Goal: Task Accomplishment & Management: Complete application form

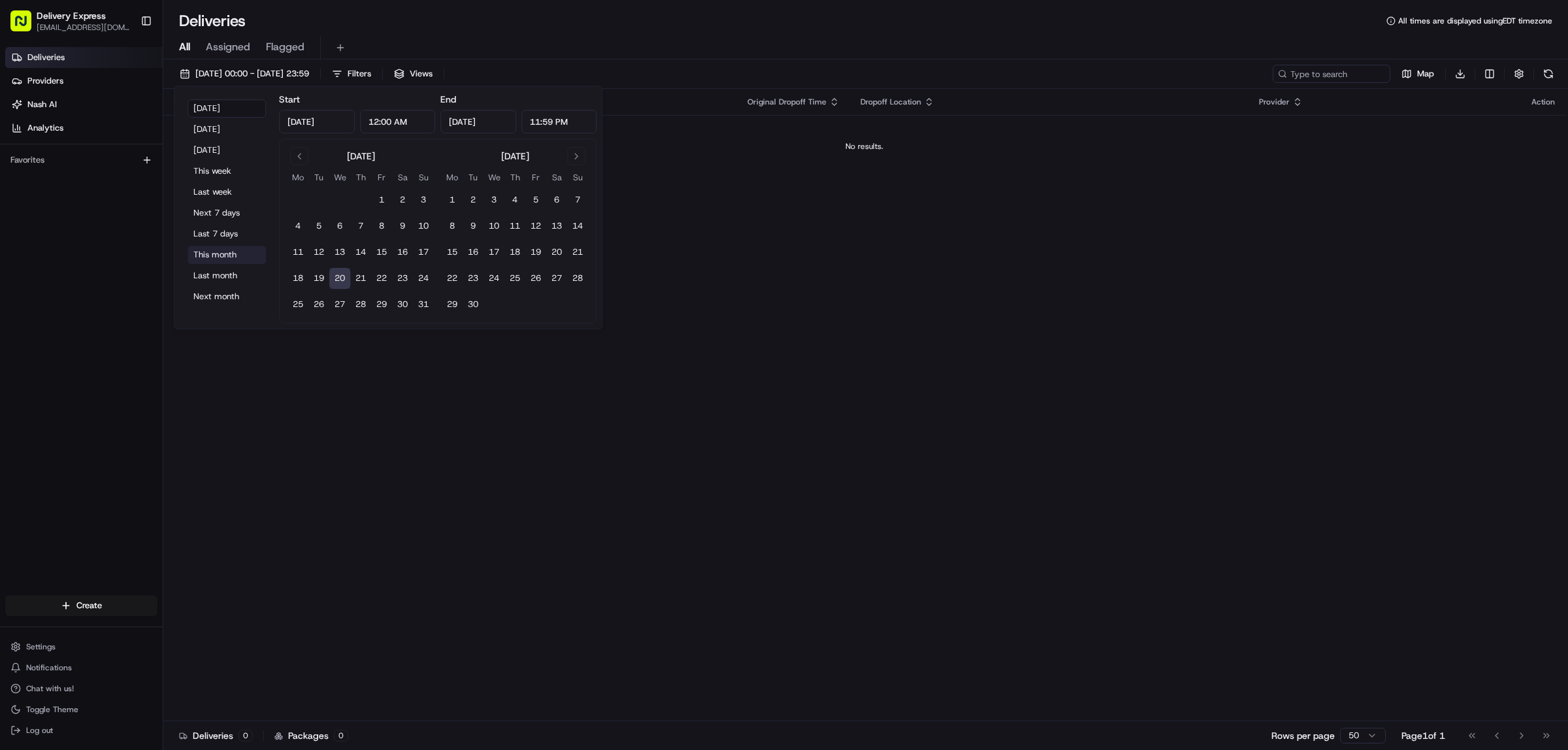
click at [220, 255] on button "This month" at bounding box center [226, 255] width 79 height 19
type input "Aug 1, 2025"
type input "Aug 31, 2025"
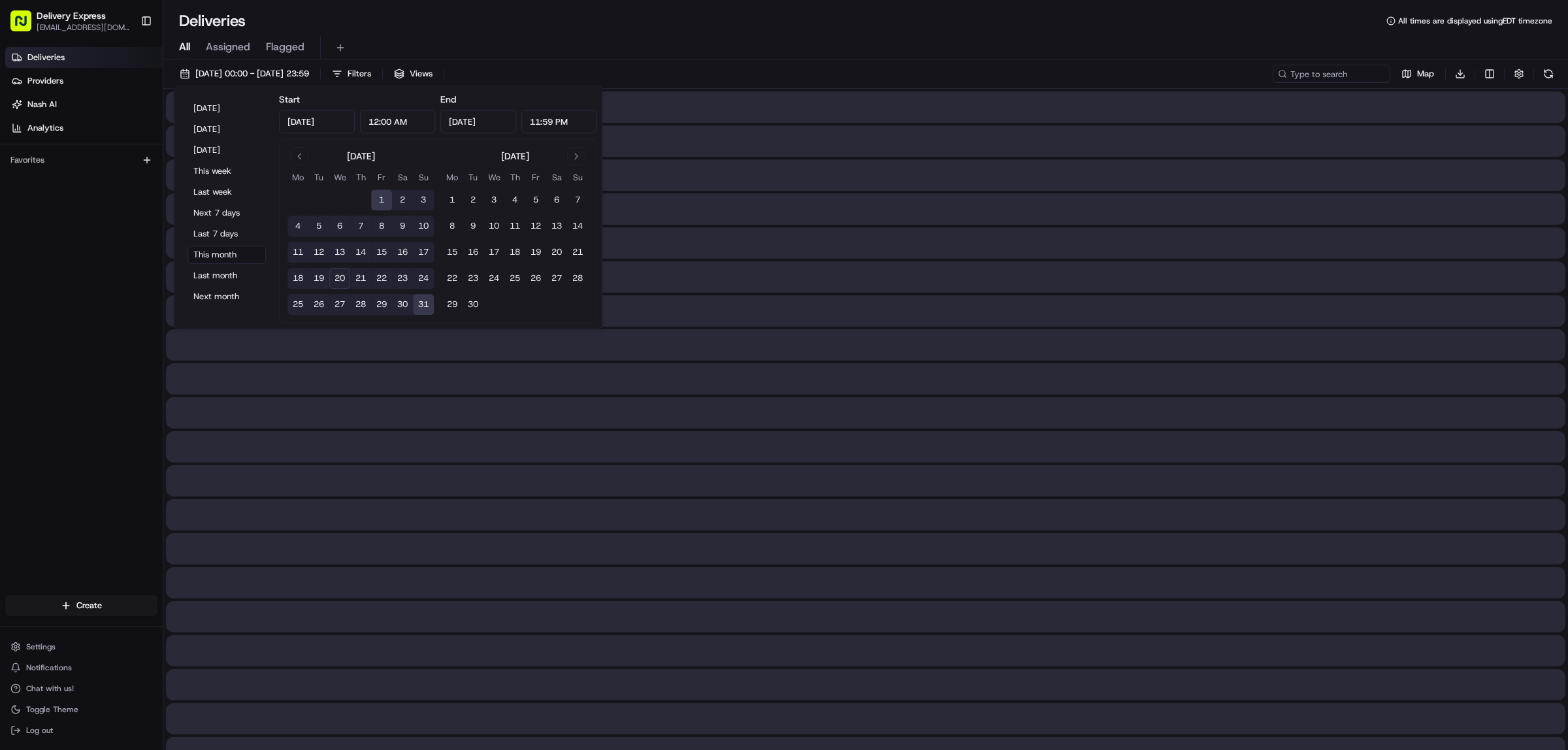
click at [759, 19] on div "Deliveries All times are displayed using EDT timezone" at bounding box center [865, 21] width 1404 height 21
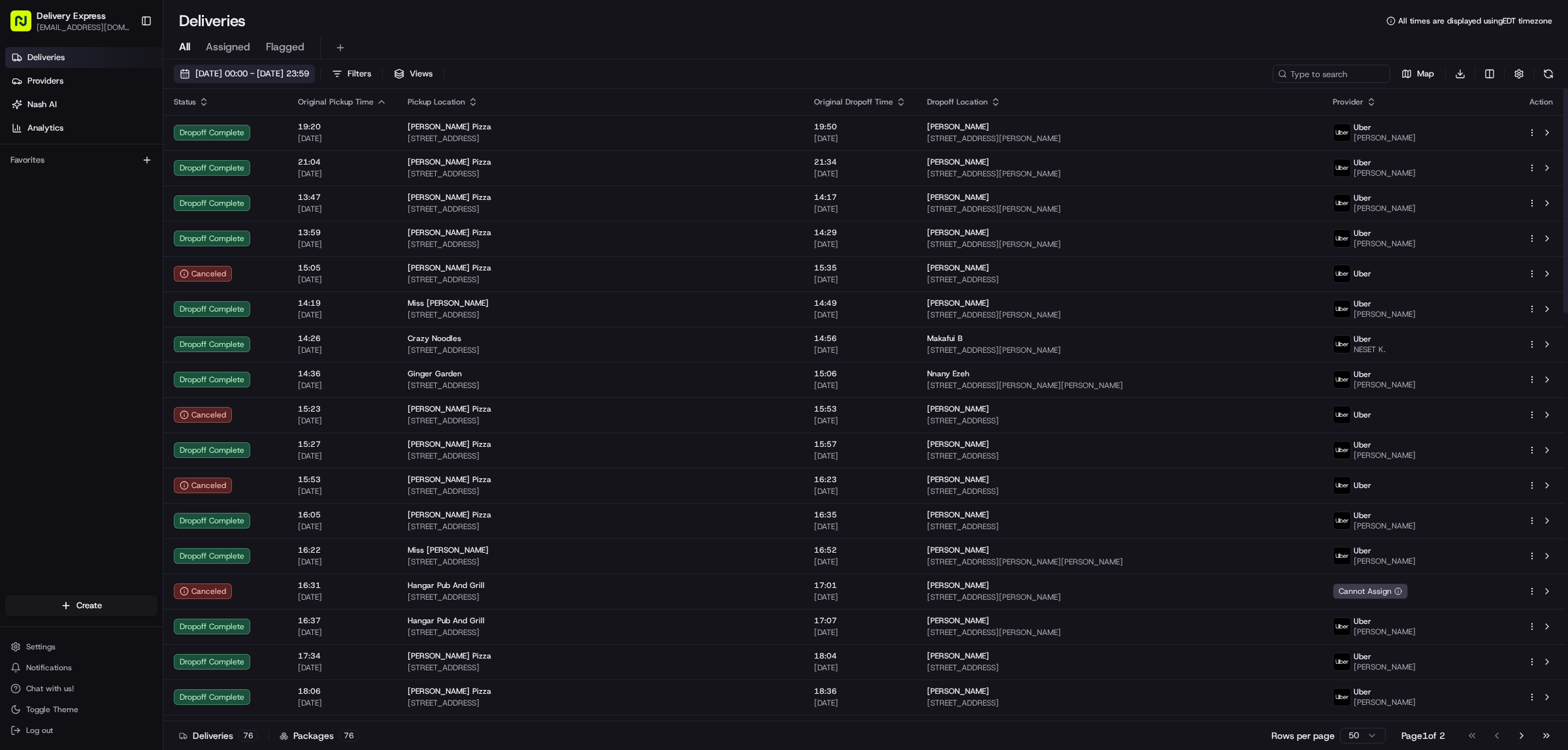
click at [185, 70] on button "01/08/2025 00:00 - 31/08/2025 23:59" at bounding box center [245, 73] width 141 height 19
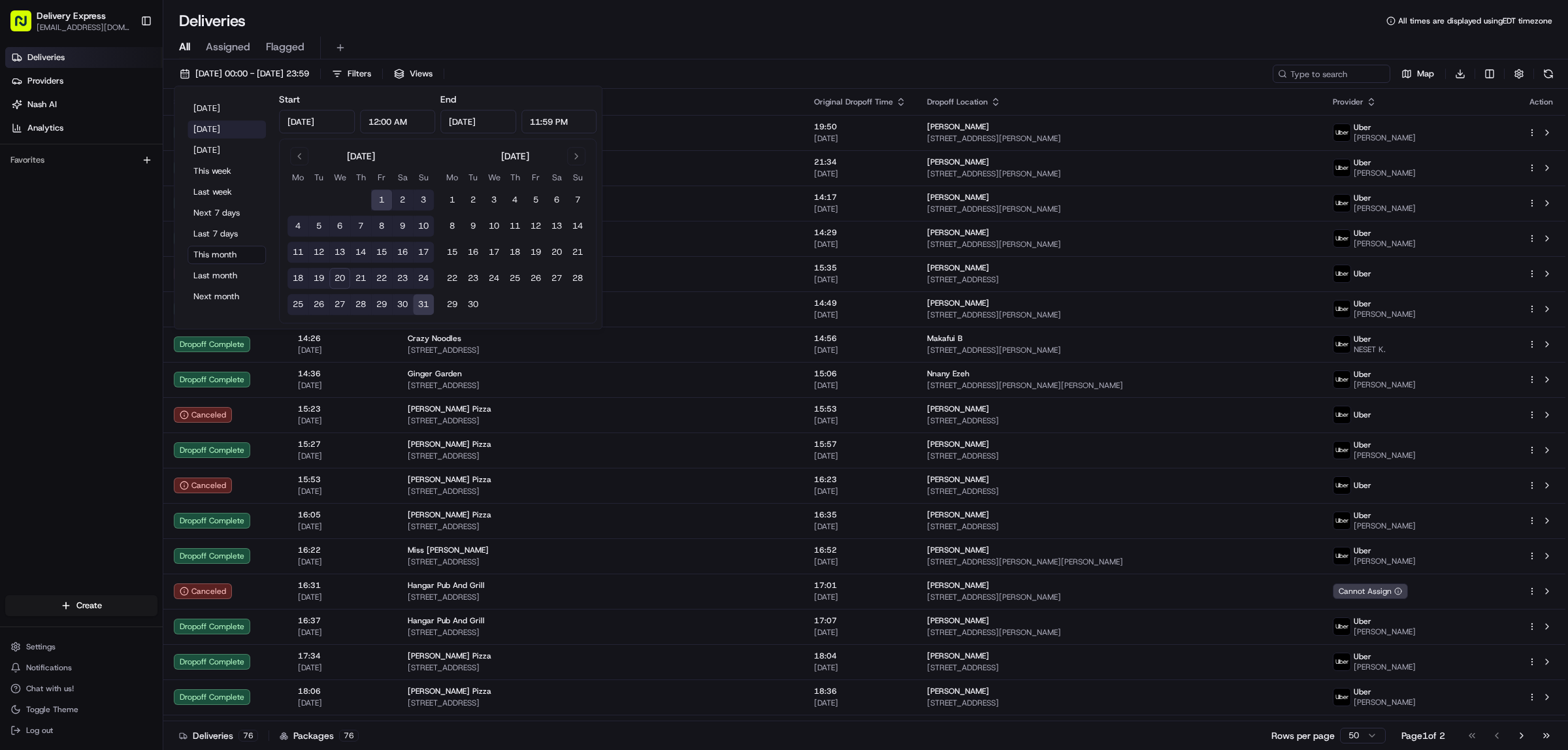
click at [209, 132] on button "Yesterday" at bounding box center [226, 129] width 79 height 19
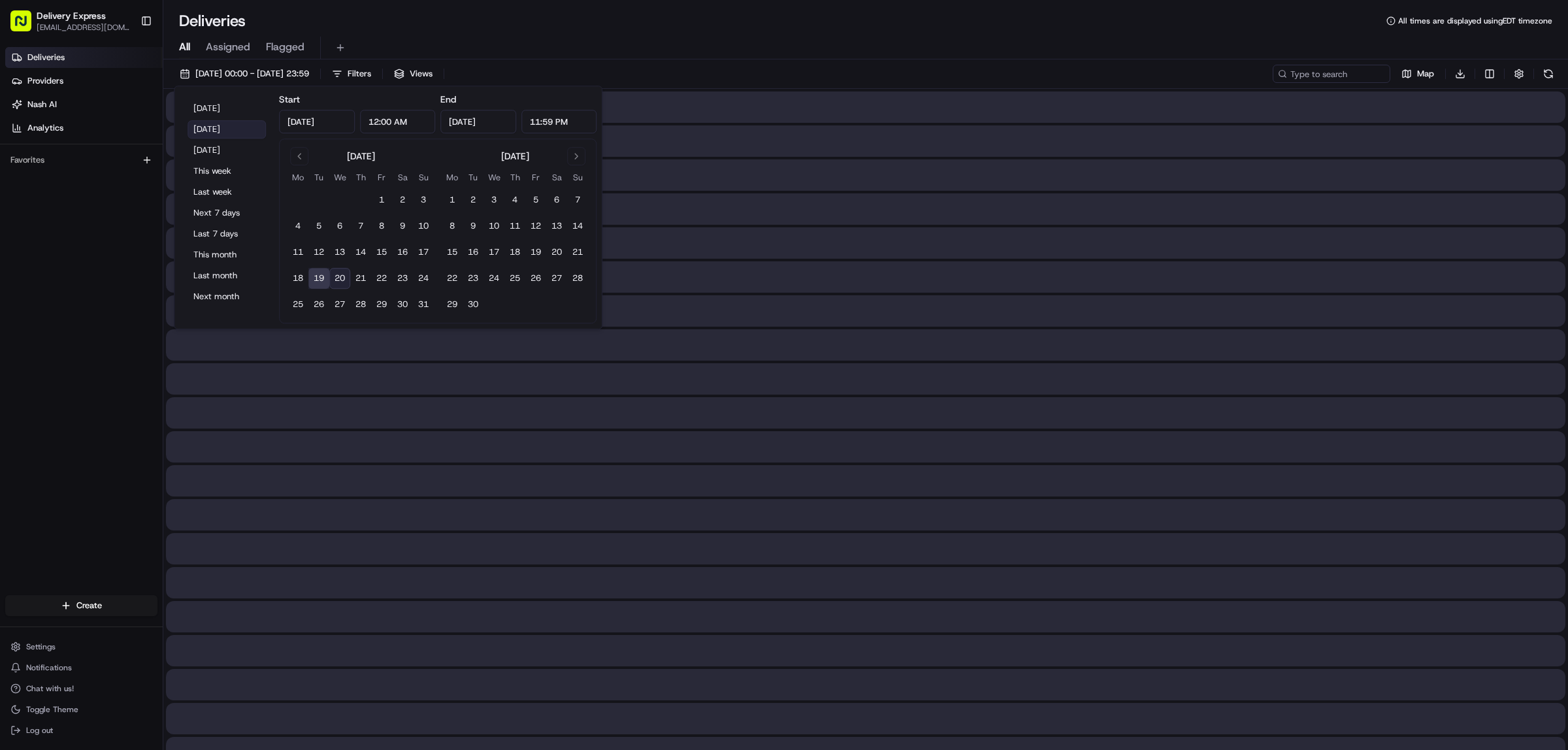
type input "Aug 19, 2025"
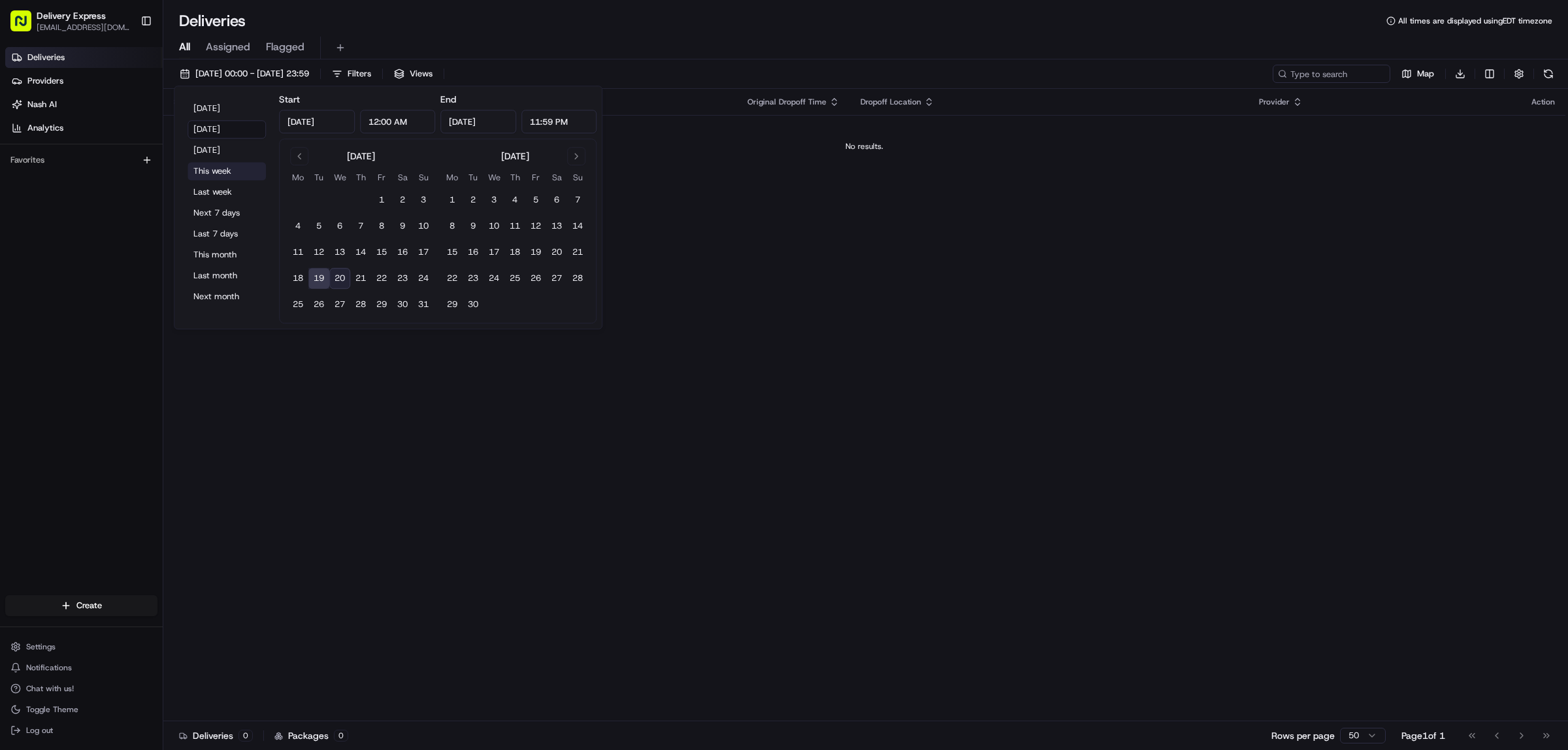
click at [210, 172] on button "This week" at bounding box center [226, 171] width 79 height 19
type input "Aug 18, 2025"
type input "Aug 24, 2025"
click at [216, 172] on button "This week" at bounding box center [226, 171] width 79 height 19
click at [203, 167] on button "This week" at bounding box center [226, 171] width 79 height 19
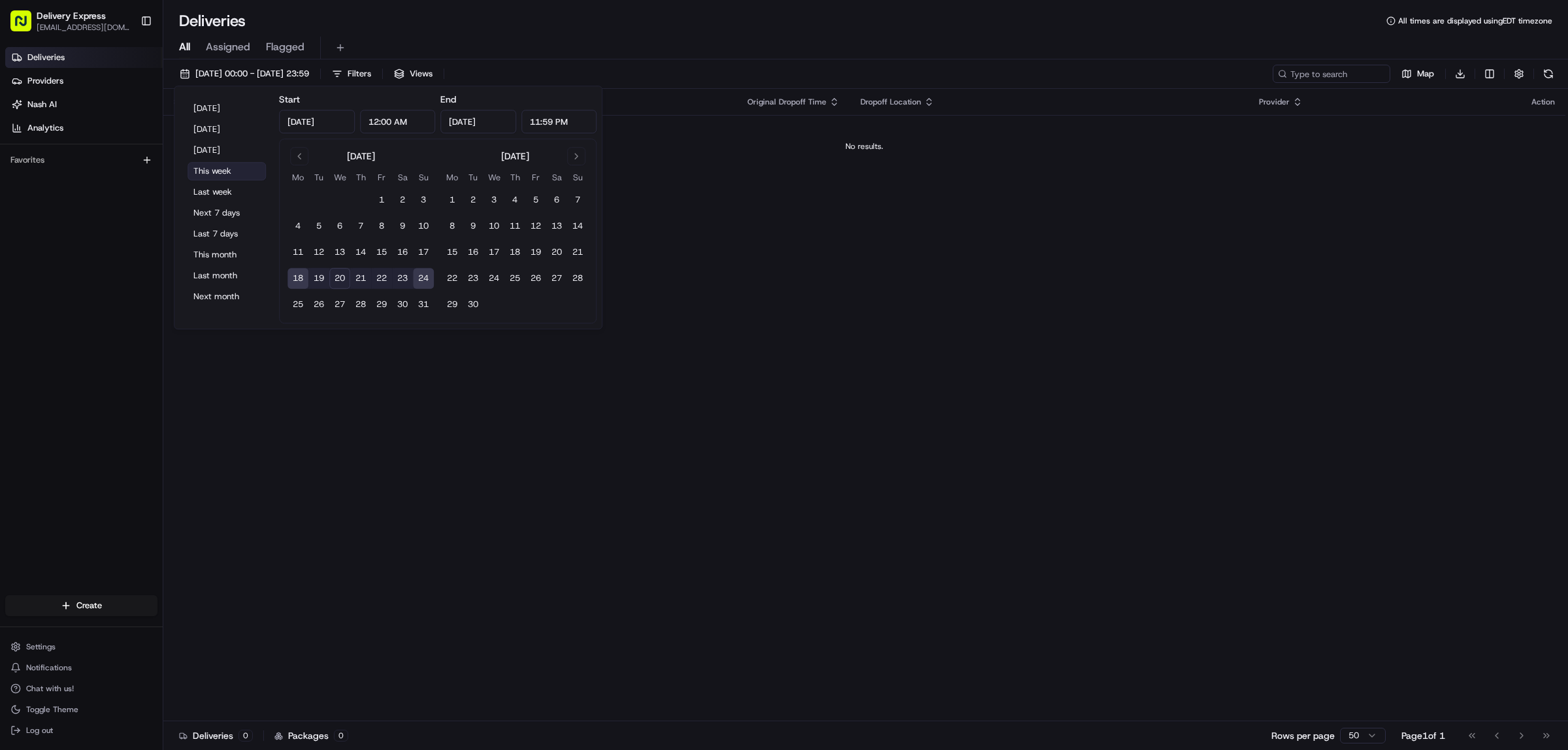
click at [203, 167] on button "This week" at bounding box center [226, 171] width 79 height 19
click at [213, 194] on button "Last week" at bounding box center [226, 192] width 79 height 19
type input "Aug 11, 2025"
type input "Aug 17, 2025"
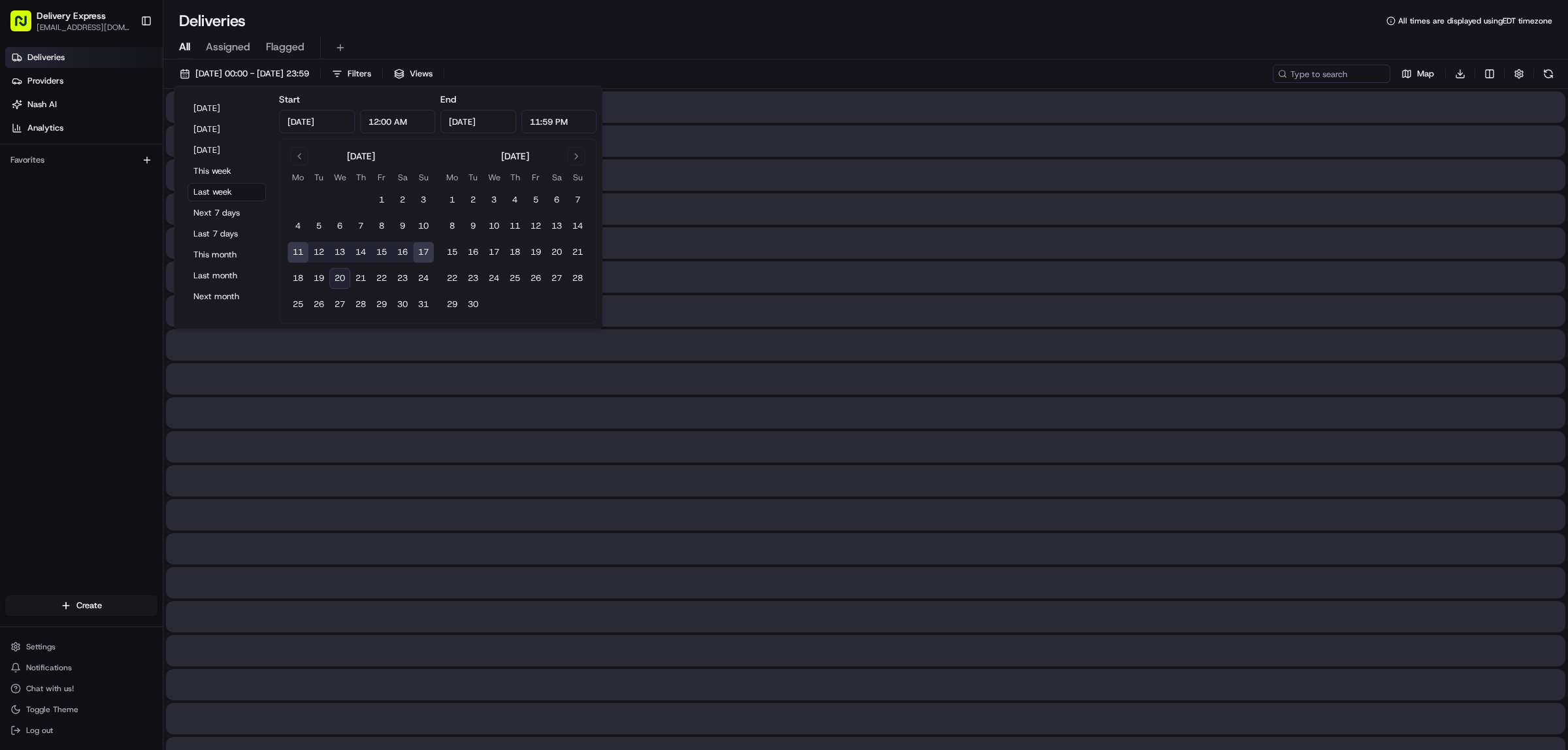
click at [825, 50] on div "All Assigned Flagged" at bounding box center [865, 48] width 1404 height 23
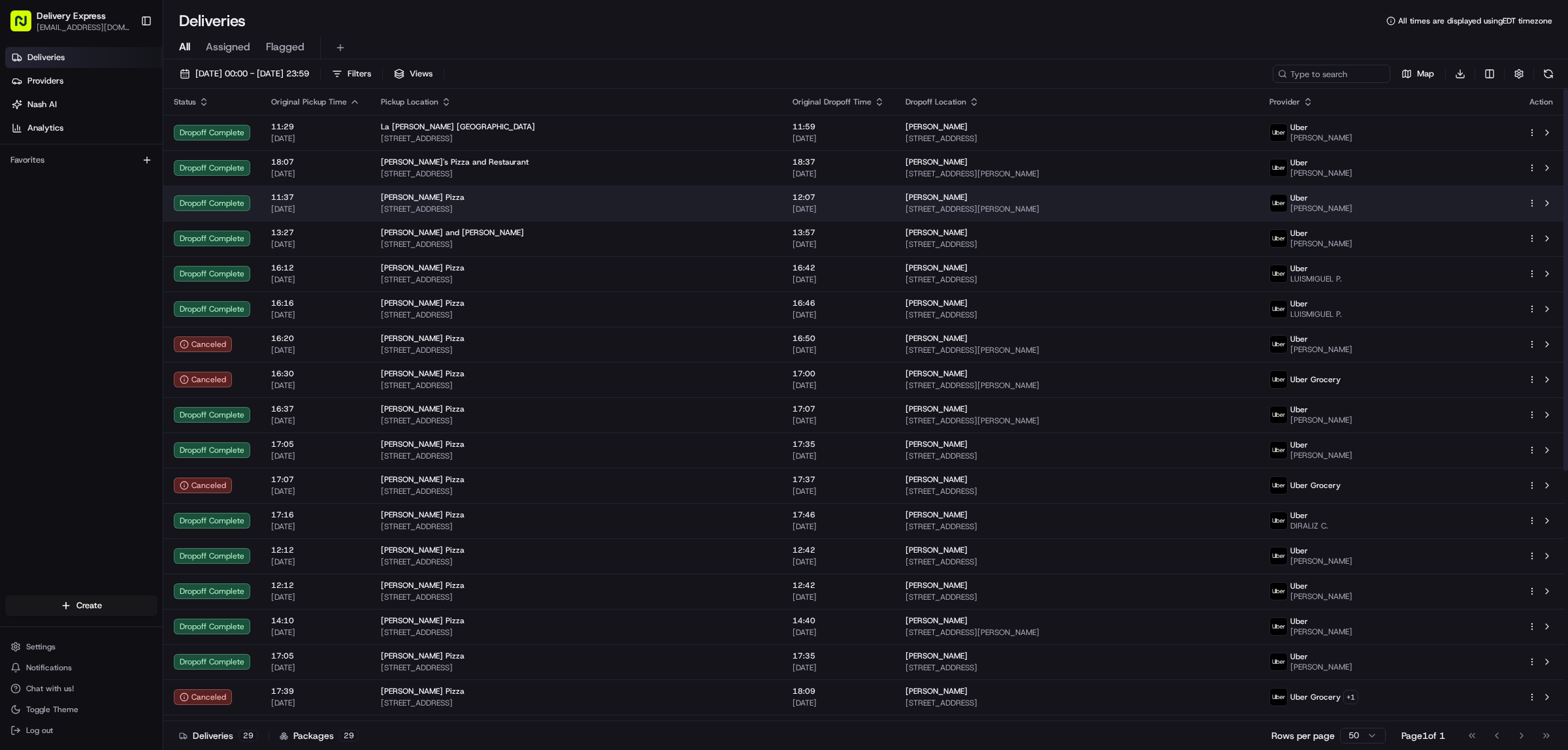
click at [1529, 202] on html "Delivery Express delex01108@yahoo.com Toggle Sidebar Deliveries Providers Nash …" at bounding box center [784, 375] width 1568 height 750
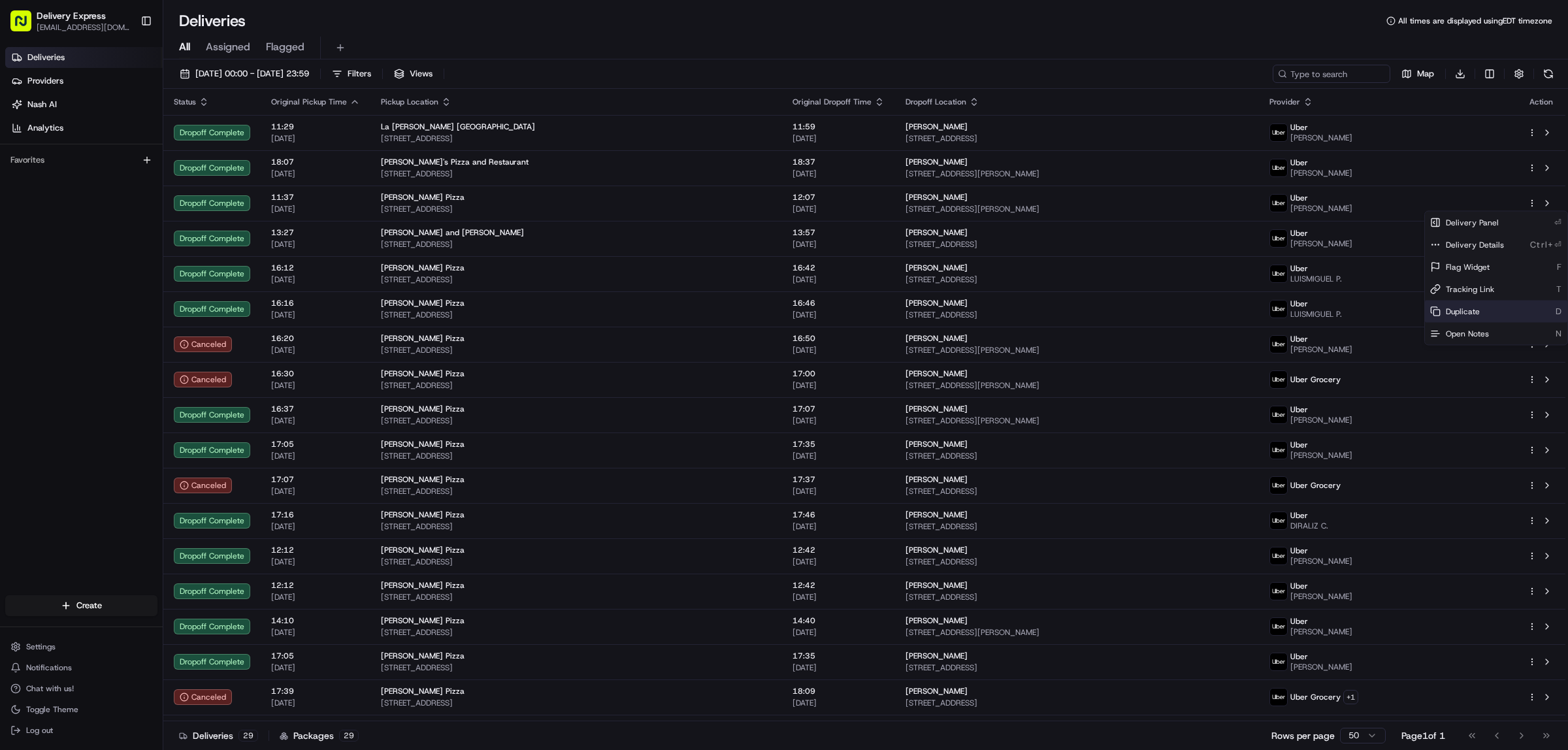
click at [1457, 307] on span "Duplicate" at bounding box center [1462, 312] width 34 height 11
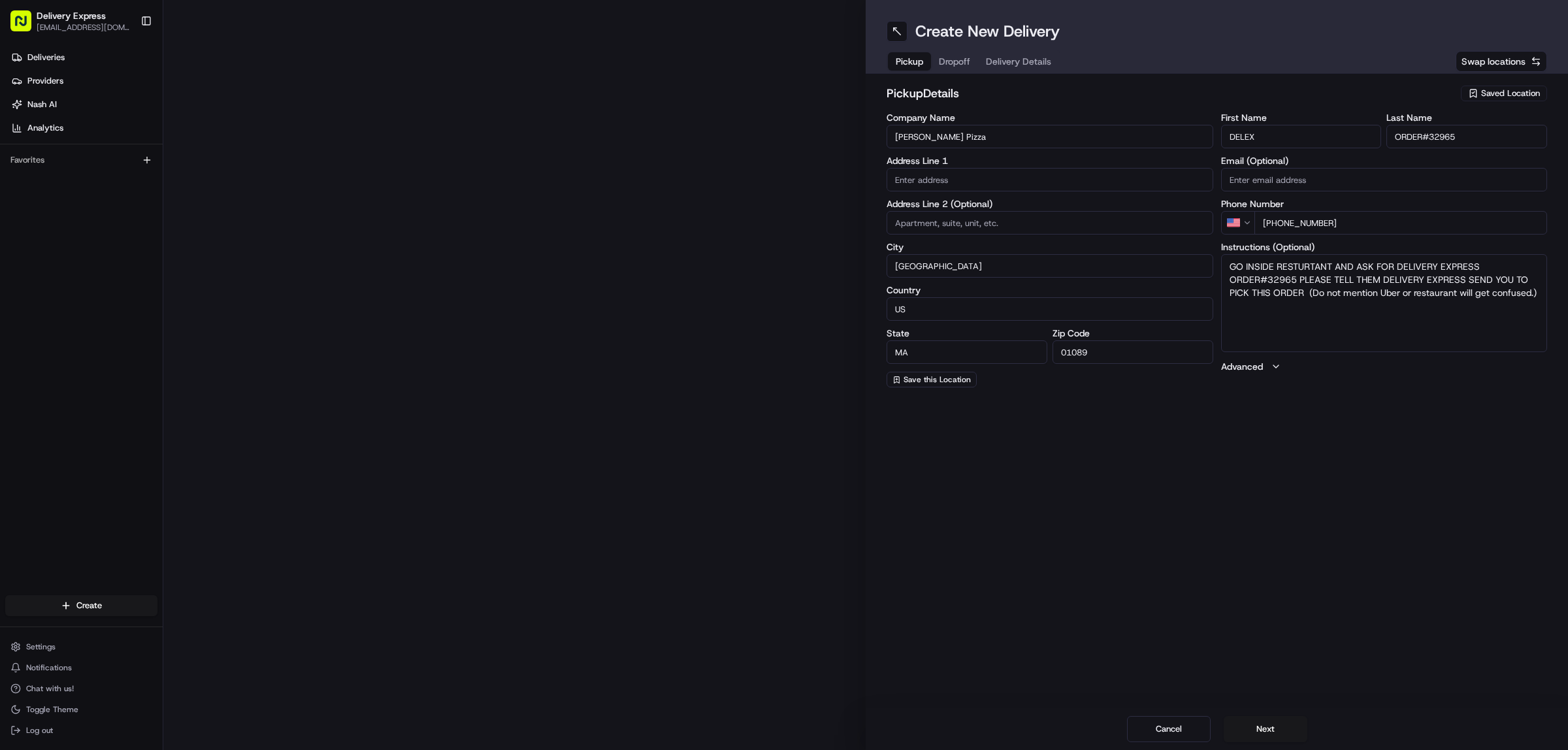
type input "[STREET_ADDRESS]"
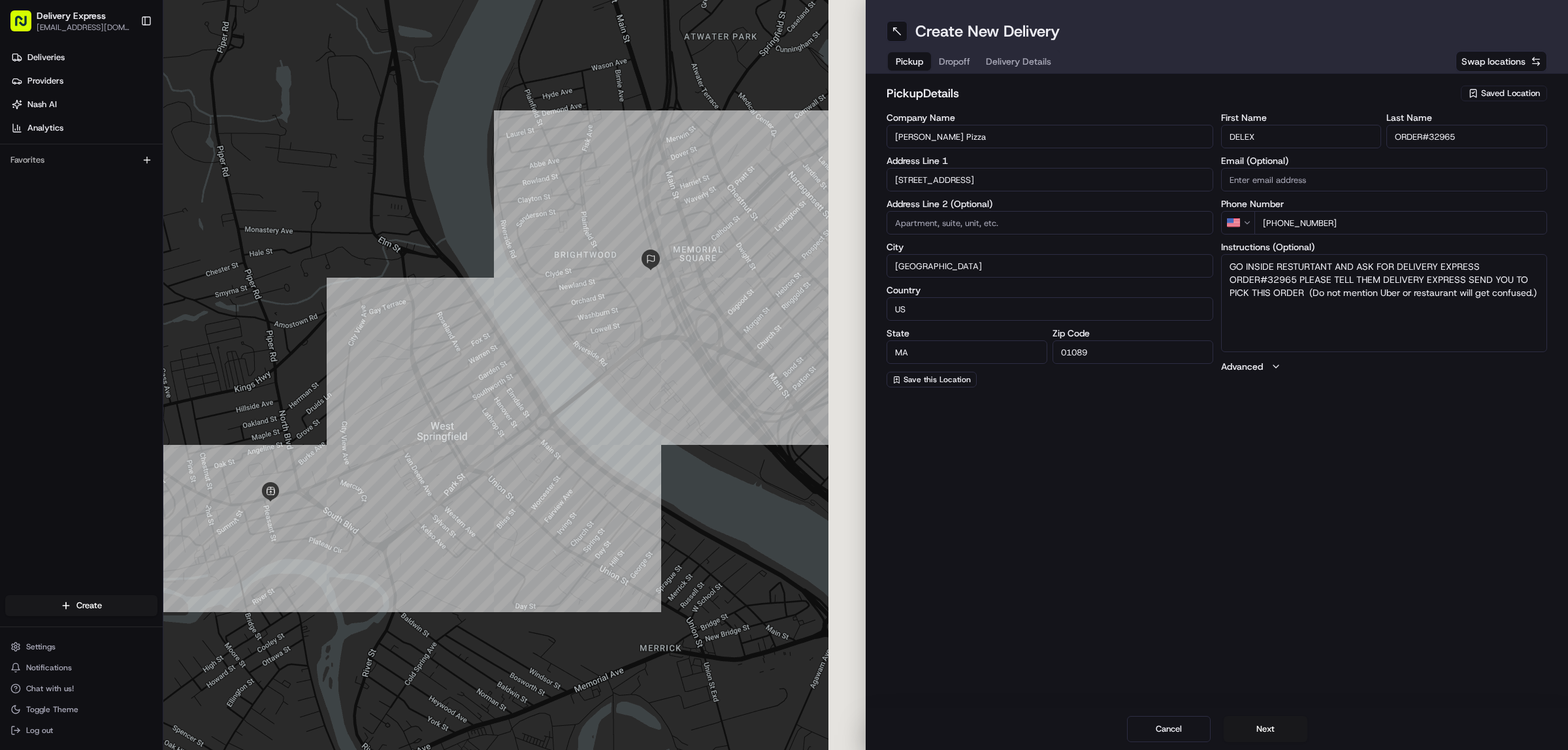
drag, startPoint x: 1429, startPoint y: 139, endPoint x: 1465, endPoint y: 136, distance: 36.1
click at [1465, 136] on input "ORDER#32965" at bounding box center [1466, 136] width 161 height 24
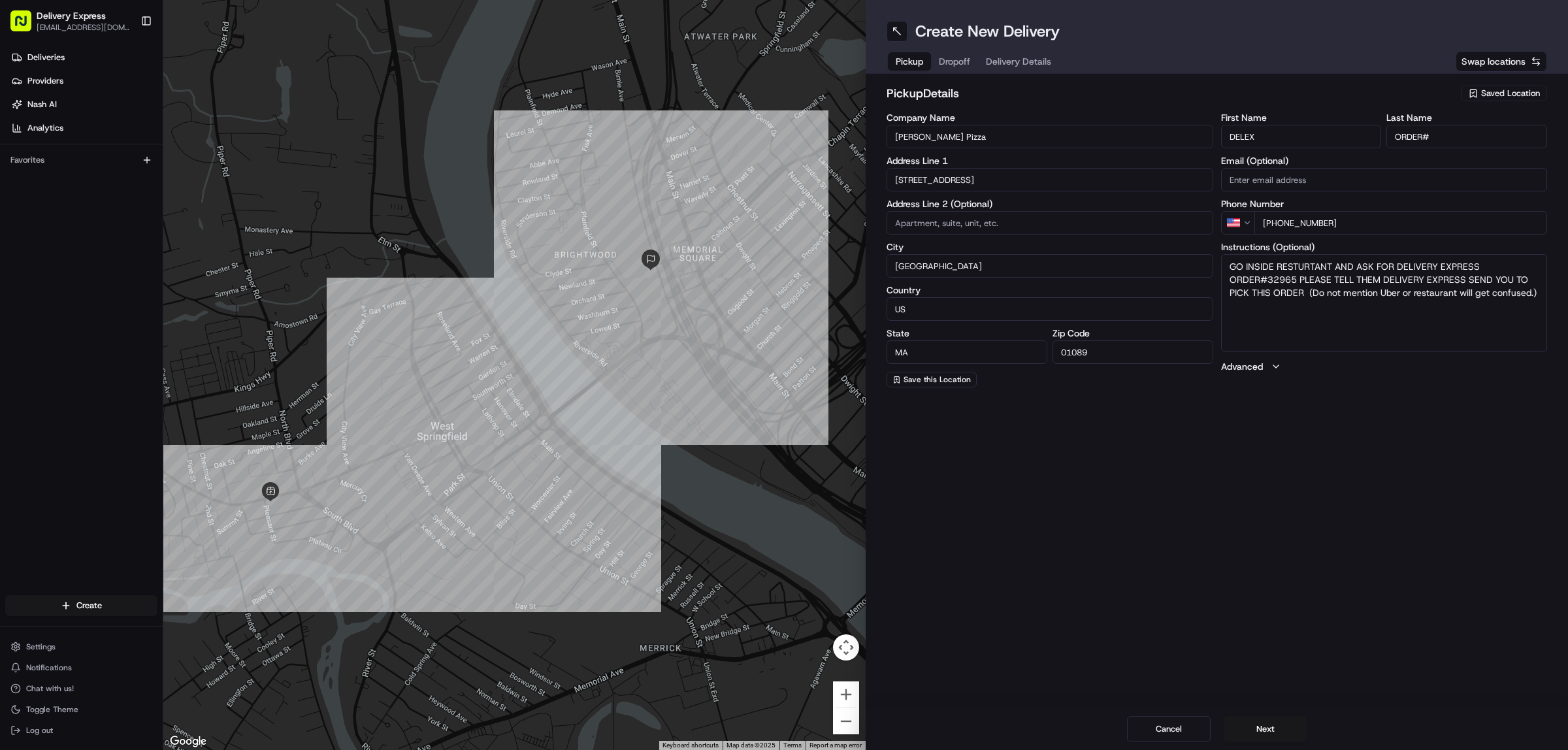
type input "ORDER#"
click at [993, 144] on input "Liquori's Pizza" at bounding box center [1050, 136] width 327 height 24
click at [937, 129] on input "Company Name" at bounding box center [1050, 136] width 327 height 24
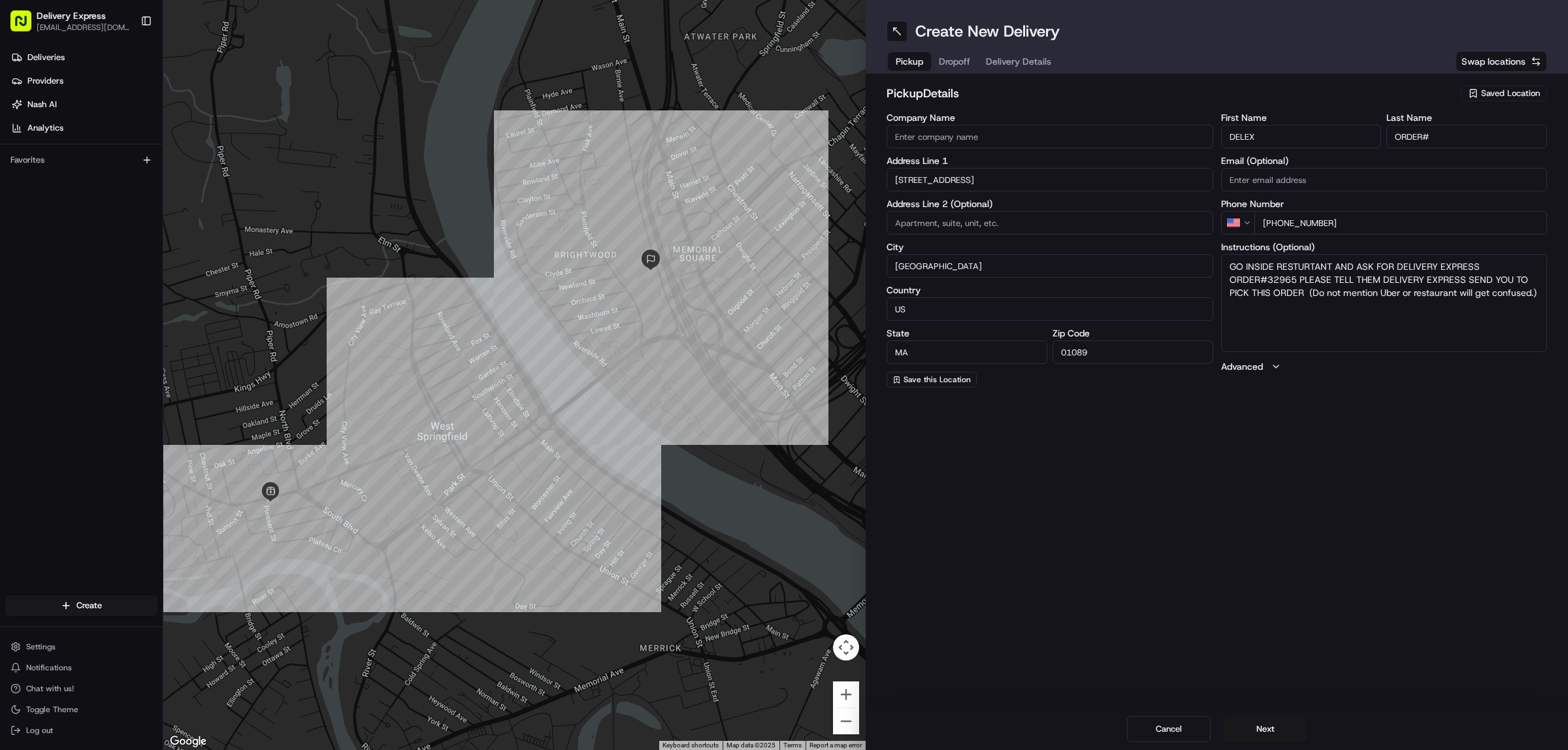
click at [938, 132] on input "Company Name" at bounding box center [1050, 136] width 327 height 24
paste input "Hangar of Agawam"
type input "Hangar of Agawam"
click at [948, 178] on input "659 Westfield St" at bounding box center [1050, 180] width 327 height 24
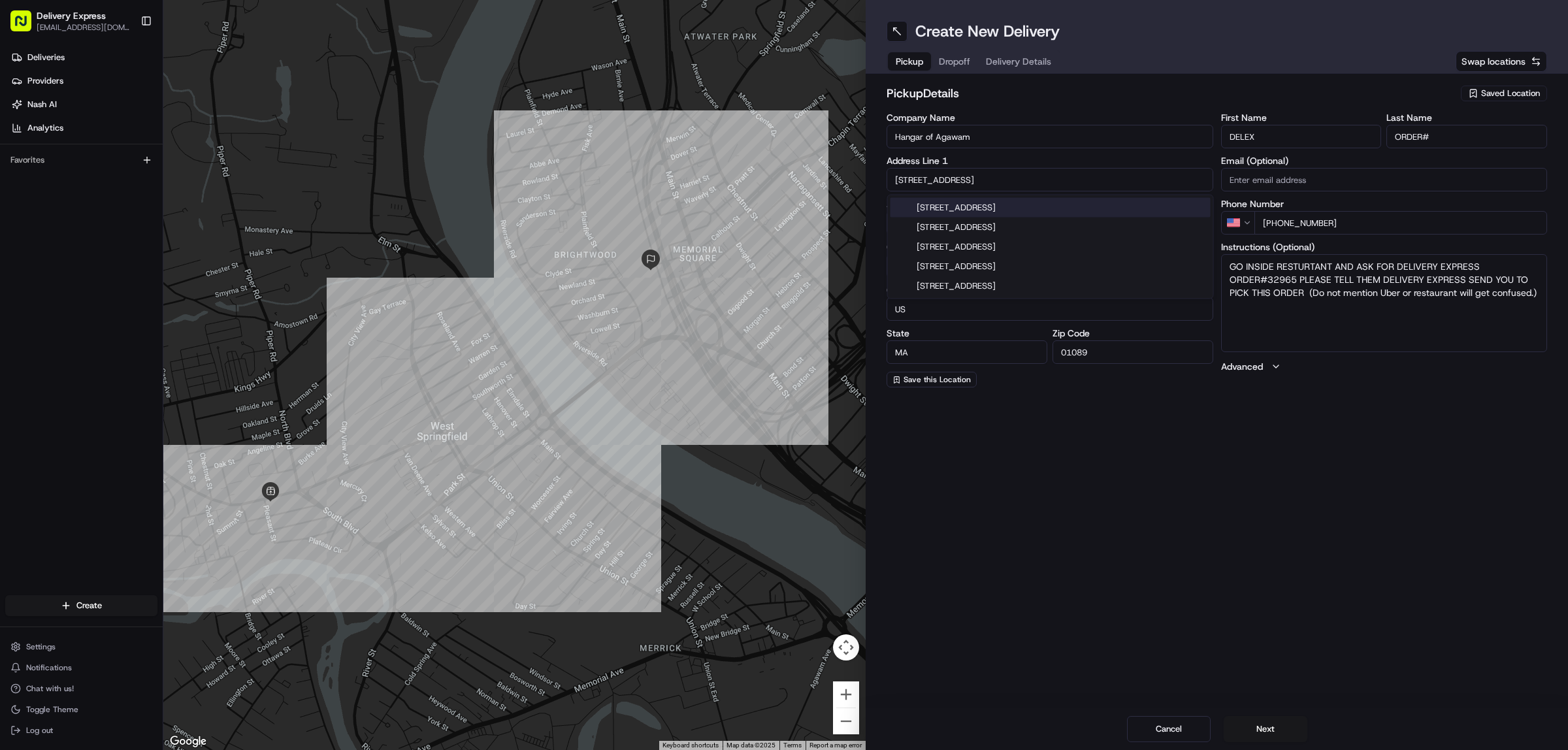
click at [948, 178] on input "659 Westfield St" at bounding box center [1050, 180] width 327 height 24
paste input "395 River Rd, Agawam, MA 01001"
click at [975, 204] on div "395 River Rd, Agawam, MA 01001" at bounding box center [1050, 208] width 320 height 19
type input "[STREET_ADDRESS]"
type input "Agawam"
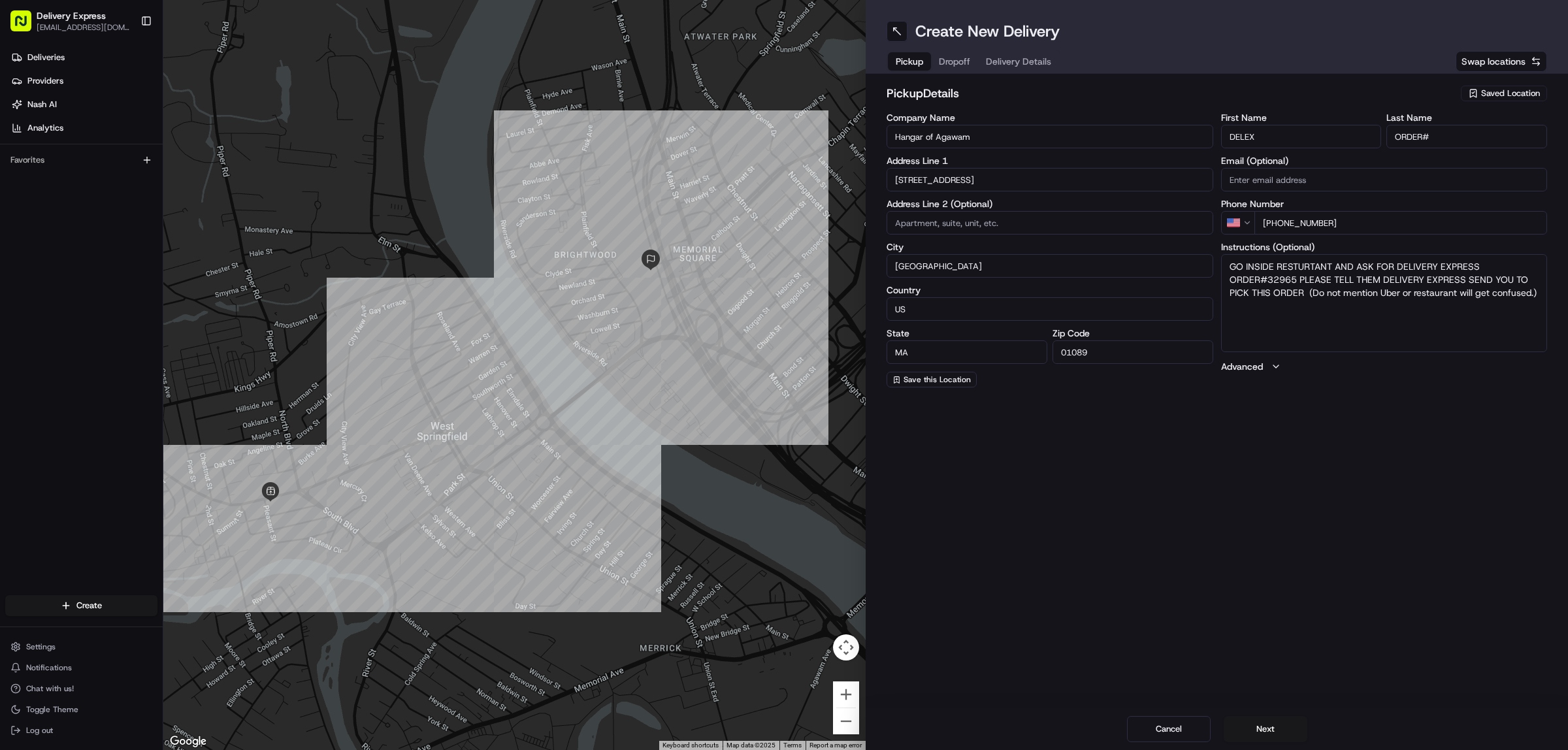
type input "United States"
type input "01001"
type input "395 River Road"
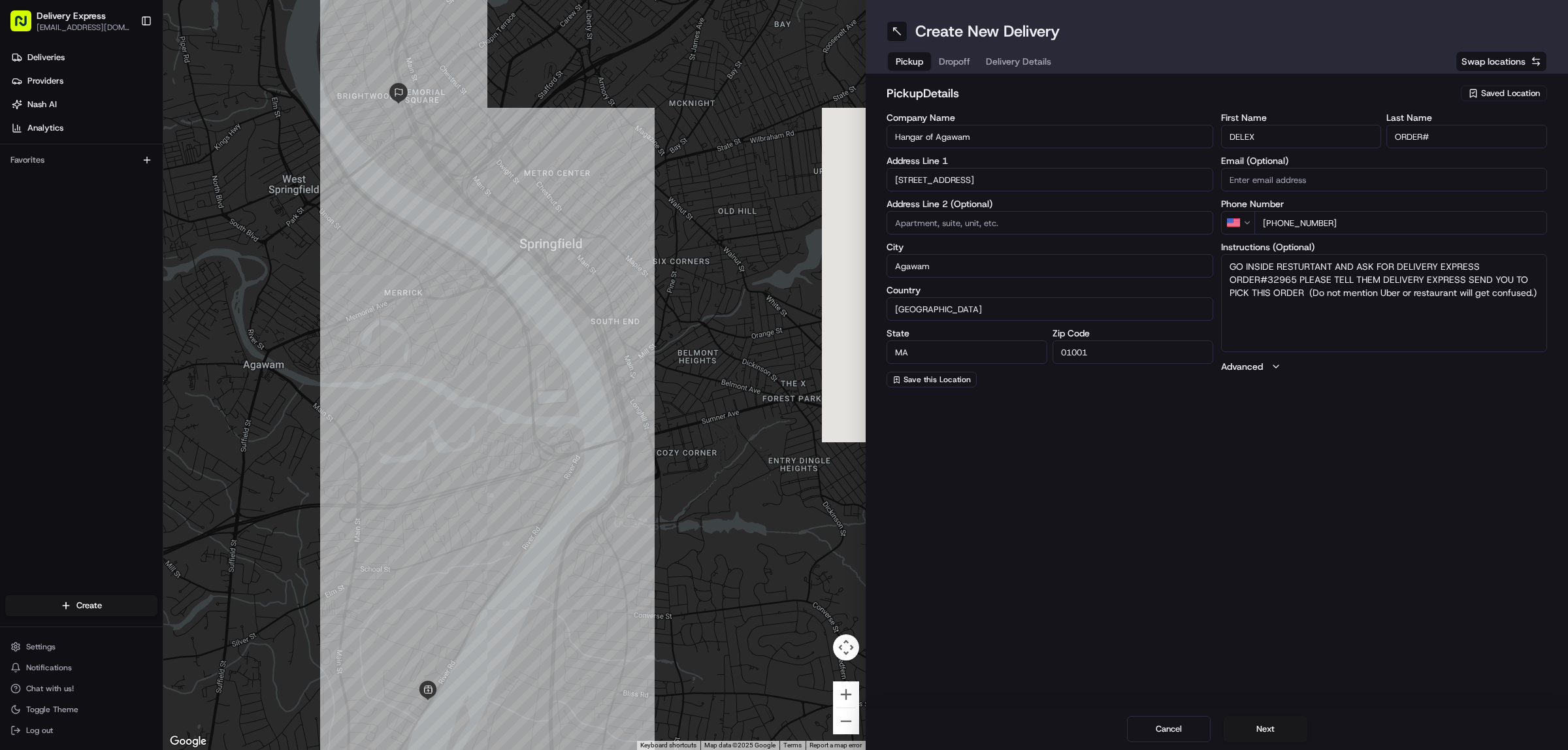
click at [1435, 134] on input "ORDER#" at bounding box center [1466, 136] width 161 height 24
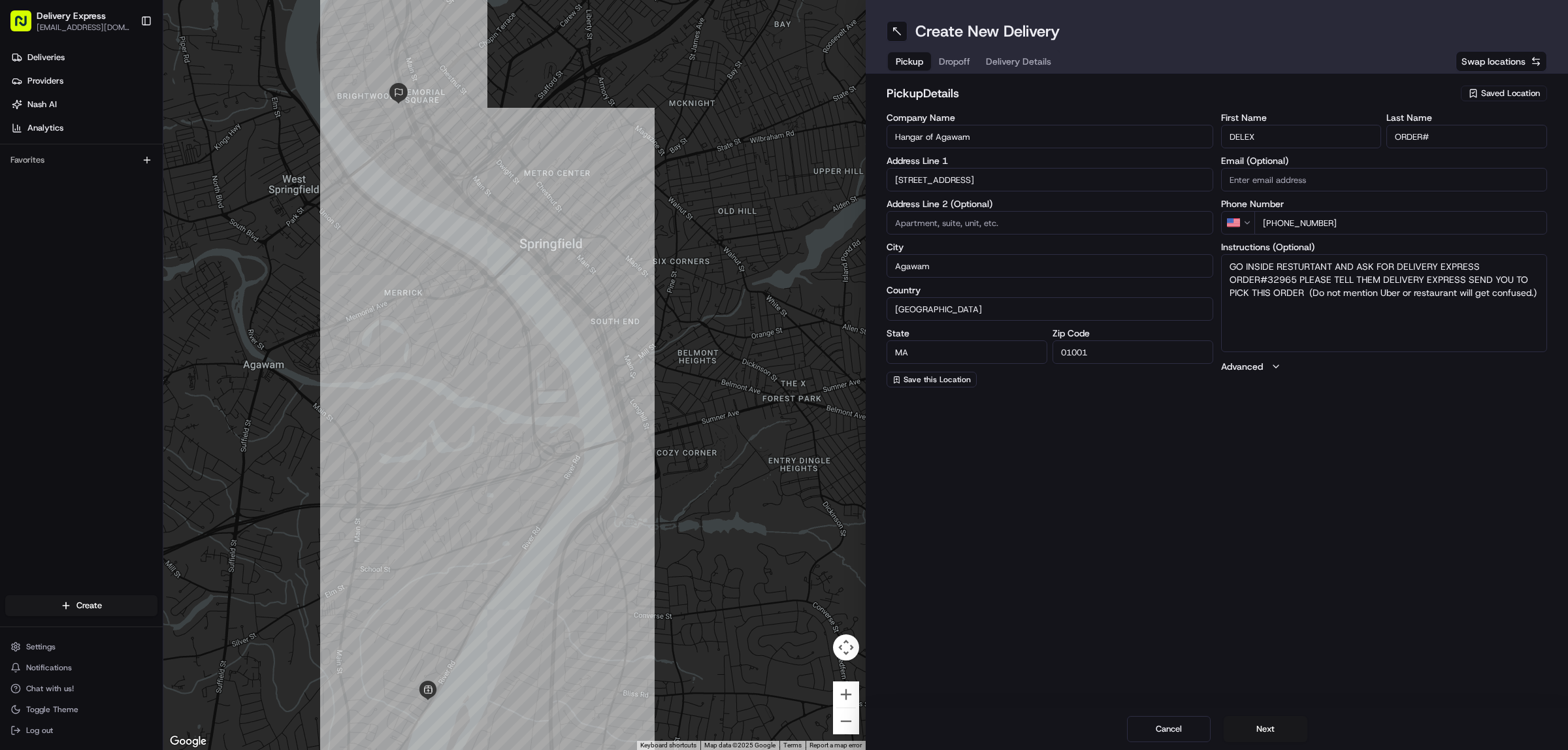
paste input "597"
type input "ORDER#597"
click at [1429, 337] on textarea "GO INSIDE RESTURTANT AND ASK FOR DELIVERY EXPRESS ORDER#32965 PLEASE TELL THEM …" at bounding box center [1384, 302] width 327 height 98
drag, startPoint x: 1268, startPoint y: 279, endPoint x: 1293, endPoint y: 279, distance: 25.0
click at [1293, 279] on textarea "GO INSIDE RESTURTANT AND ASK FOR DELIVERY EXPRESS ORDER#32965 PLEASE TELL THEM …" at bounding box center [1384, 302] width 327 height 98
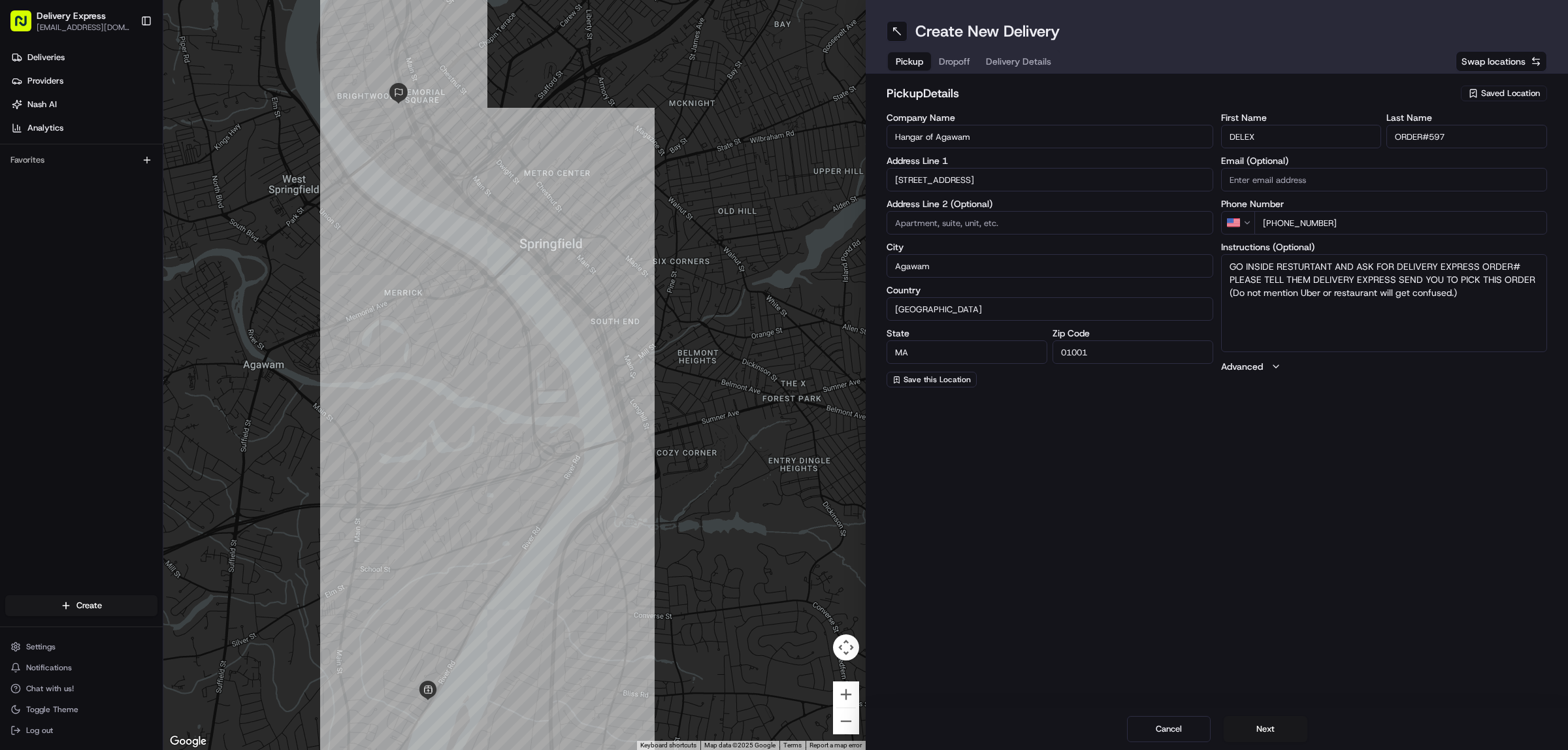
paste textarea "597"
type textarea "GO INSIDE RESTURTANT AND ASK FOR DELIVERY EXPRESS ORDER#597 PLEASE TELL THEM DE…"
click at [955, 59] on span "Dropoff" at bounding box center [954, 61] width 31 height 13
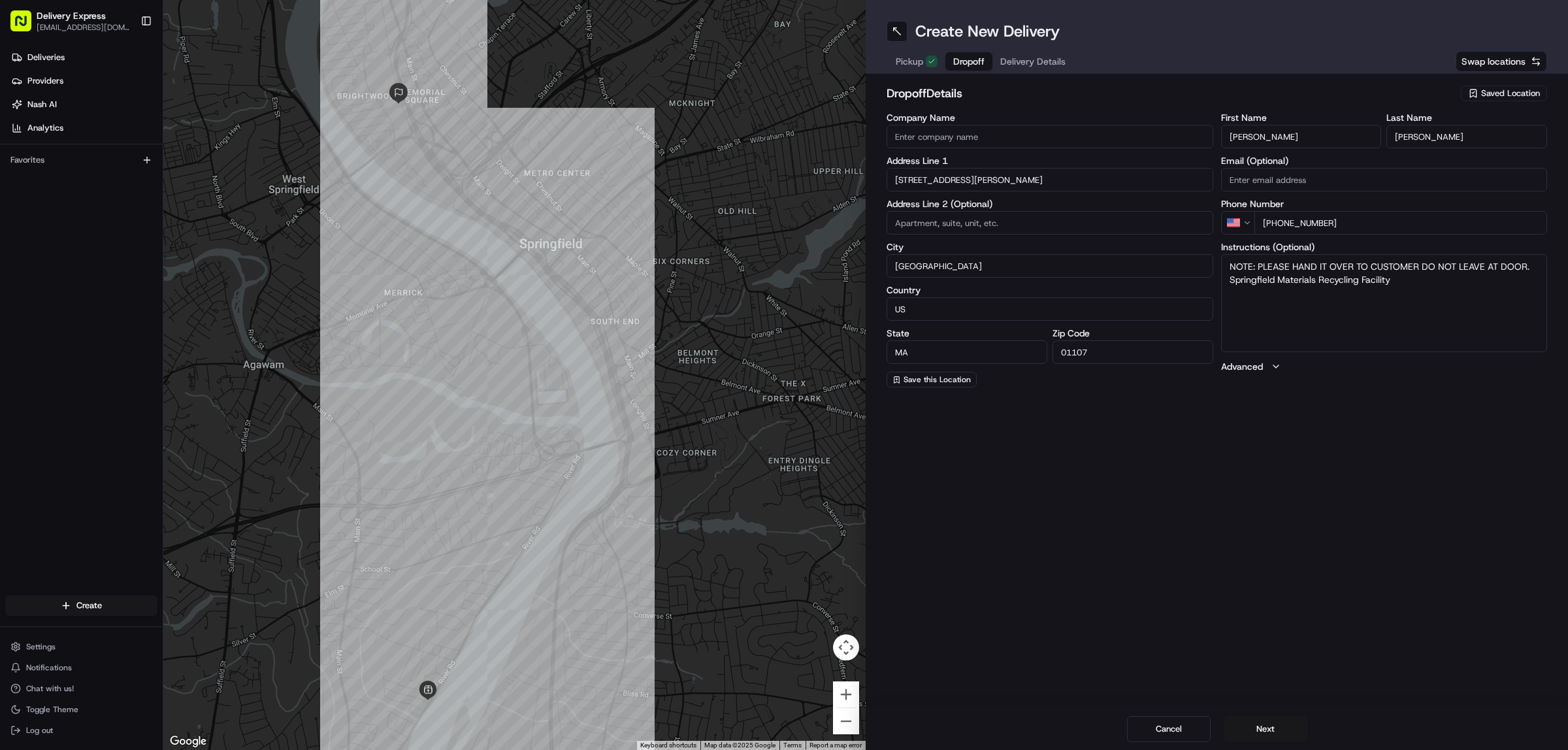
click at [1278, 137] on input "David" at bounding box center [1301, 136] width 161 height 24
click at [1439, 129] on input "Moody" at bounding box center [1466, 136] width 161 height 24
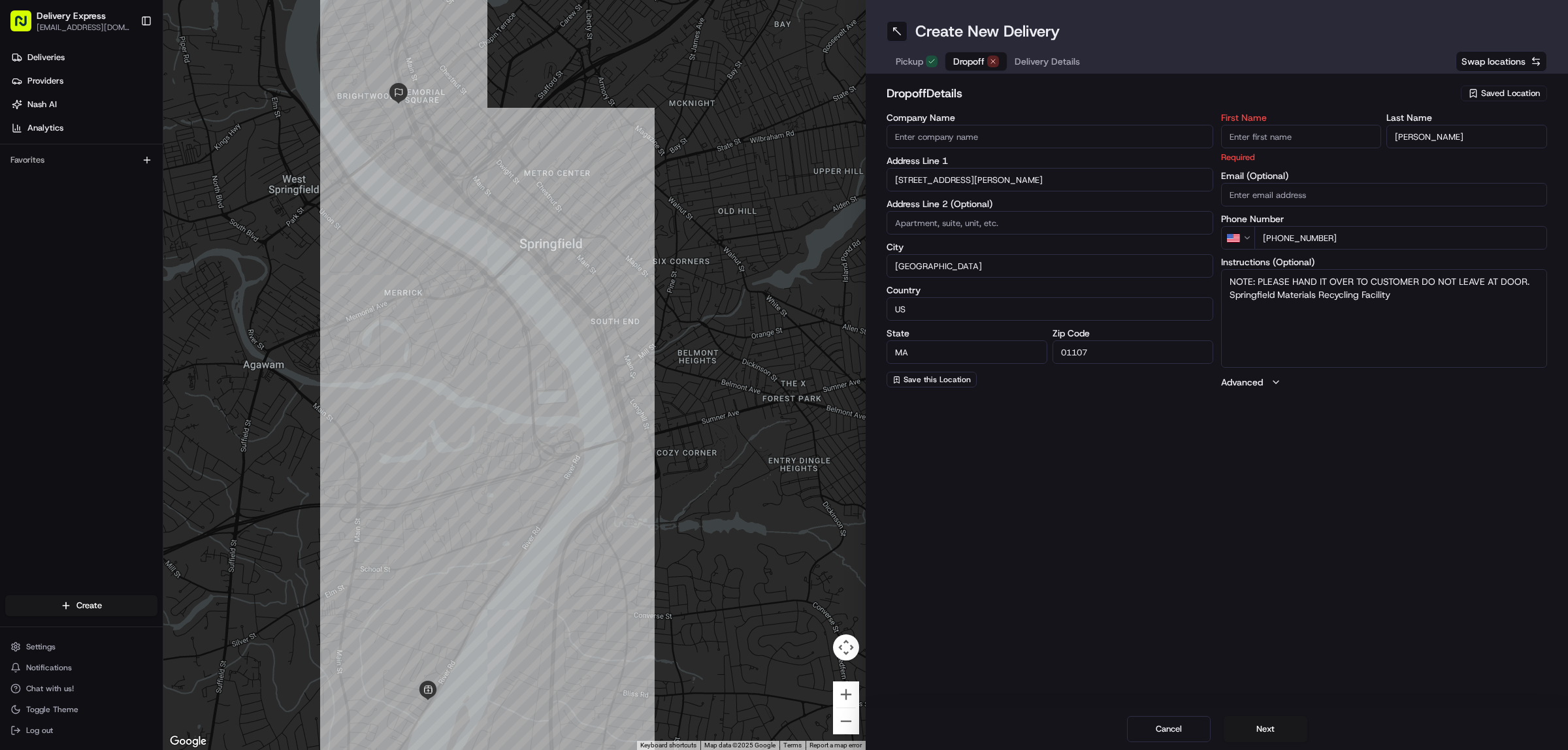
click at [1439, 129] on input "Moody" at bounding box center [1466, 136] width 161 height 24
click at [978, 171] on div "Address Line 1 84 Birnie Ave" at bounding box center [1050, 174] width 327 height 35
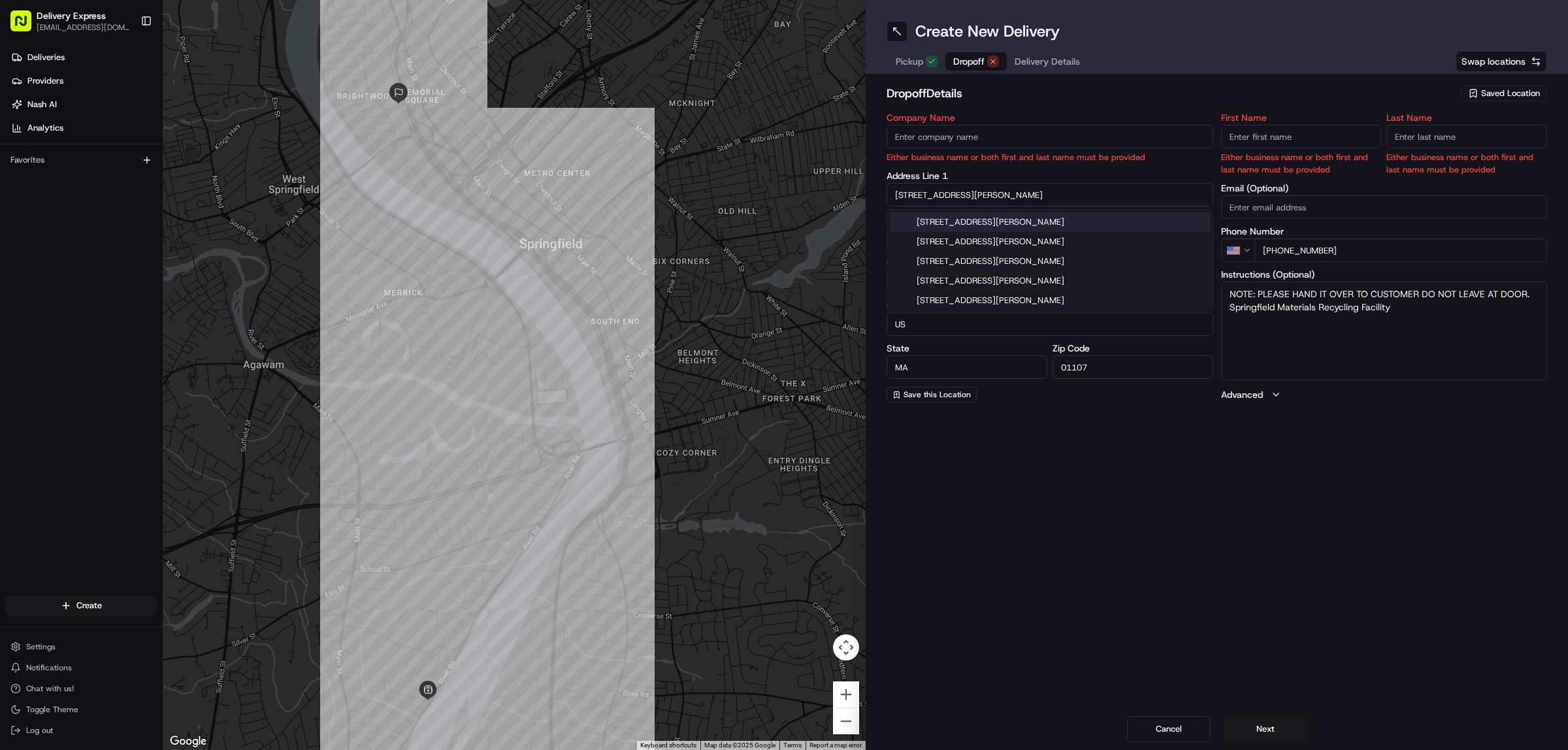
click at [978, 172] on label "Address Line 1" at bounding box center [1050, 176] width 327 height 9
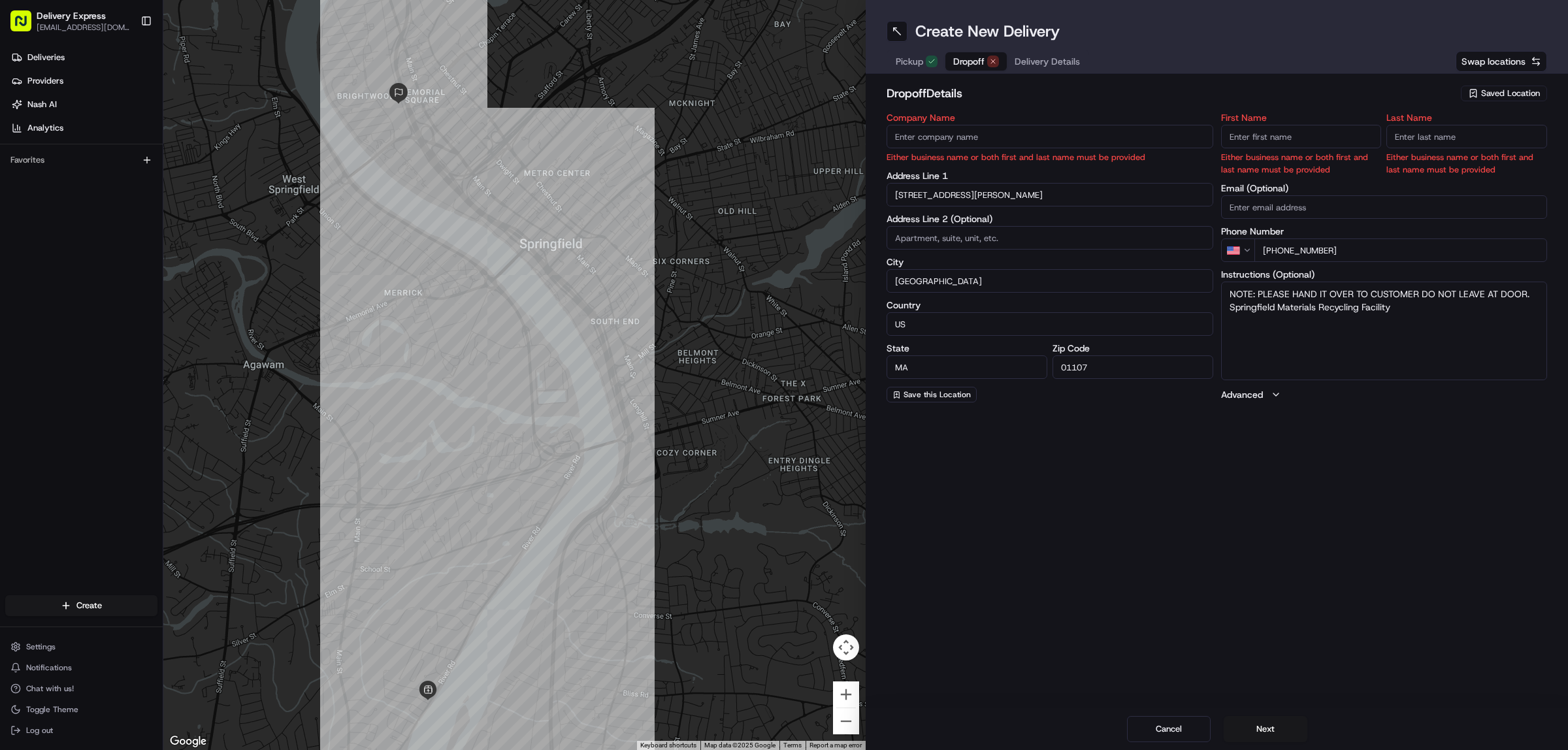
click at [970, 196] on input "84 Birnie Ave" at bounding box center [1050, 195] width 327 height 24
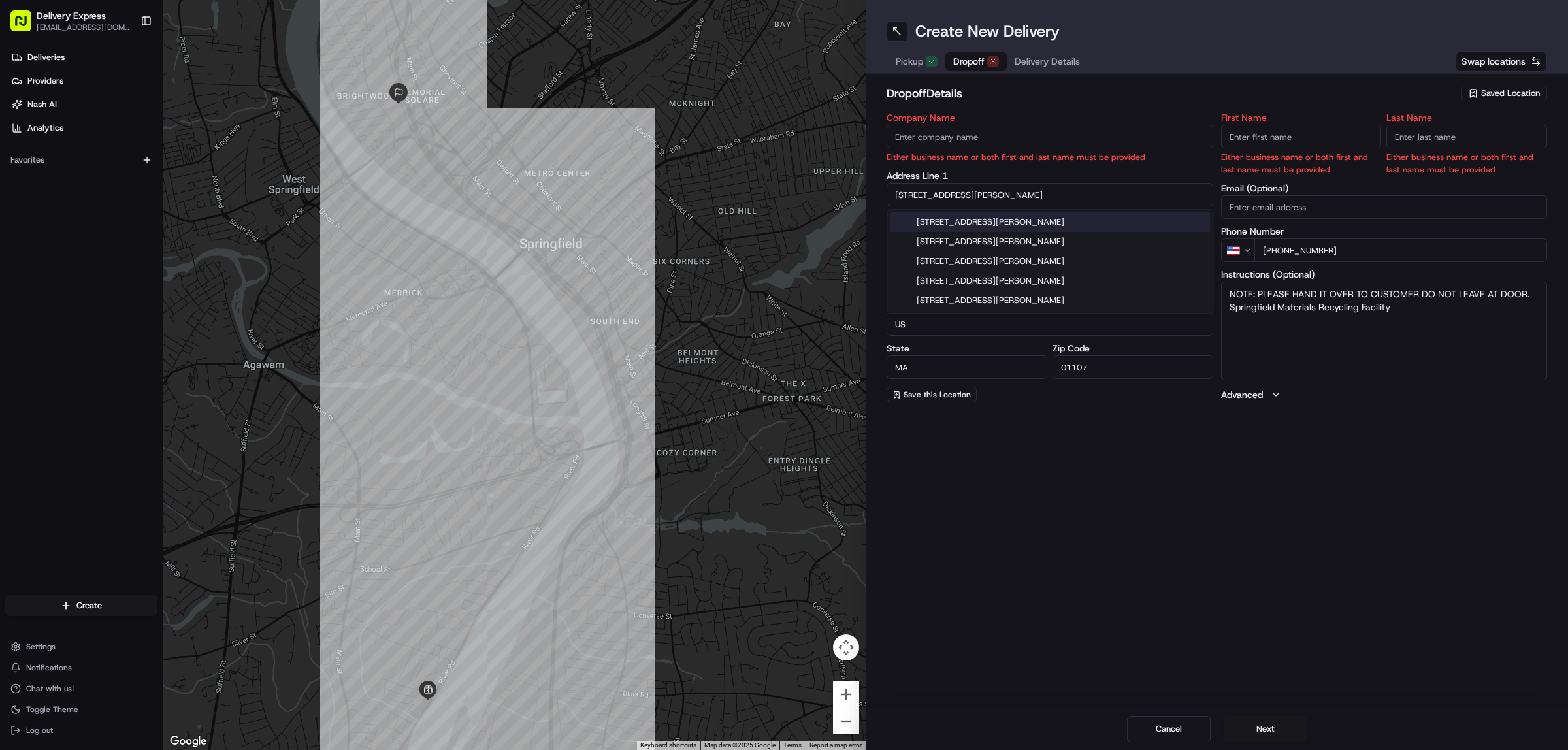
click at [970, 196] on input "84 Birnie Ave" at bounding box center [1050, 195] width 327 height 24
type input "8"
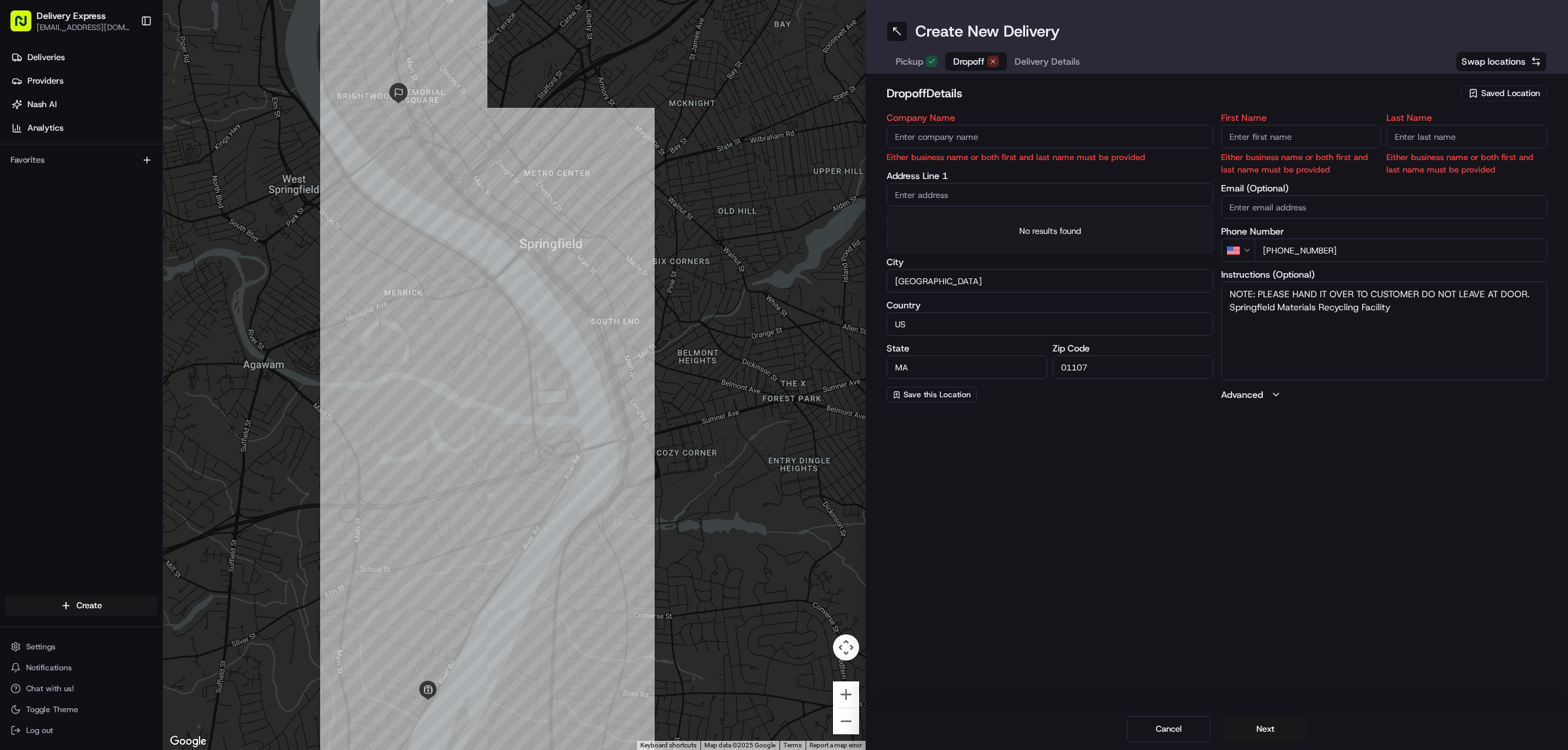
click at [927, 196] on input "text" at bounding box center [1050, 195] width 327 height 24
paste input "64 Willard Ave, Springfield, 01109"
click at [973, 223] on div "64 Willard Ave, Springfield, MA 01109" at bounding box center [1050, 222] width 320 height 19
type input "[STREET_ADDRESS][PERSON_NAME]"
type input "United States"
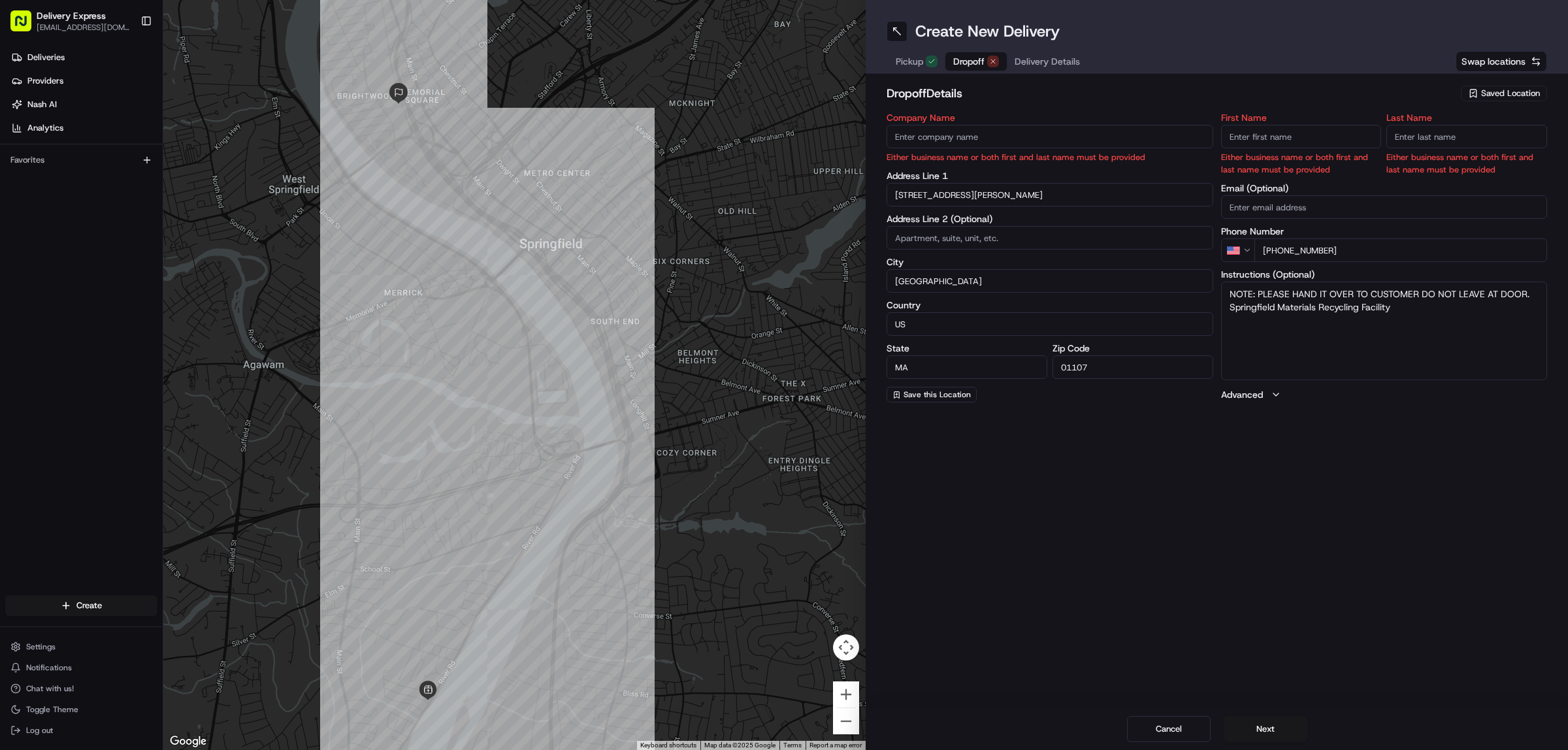
type input "01109"
type input "64 Willard Avenue"
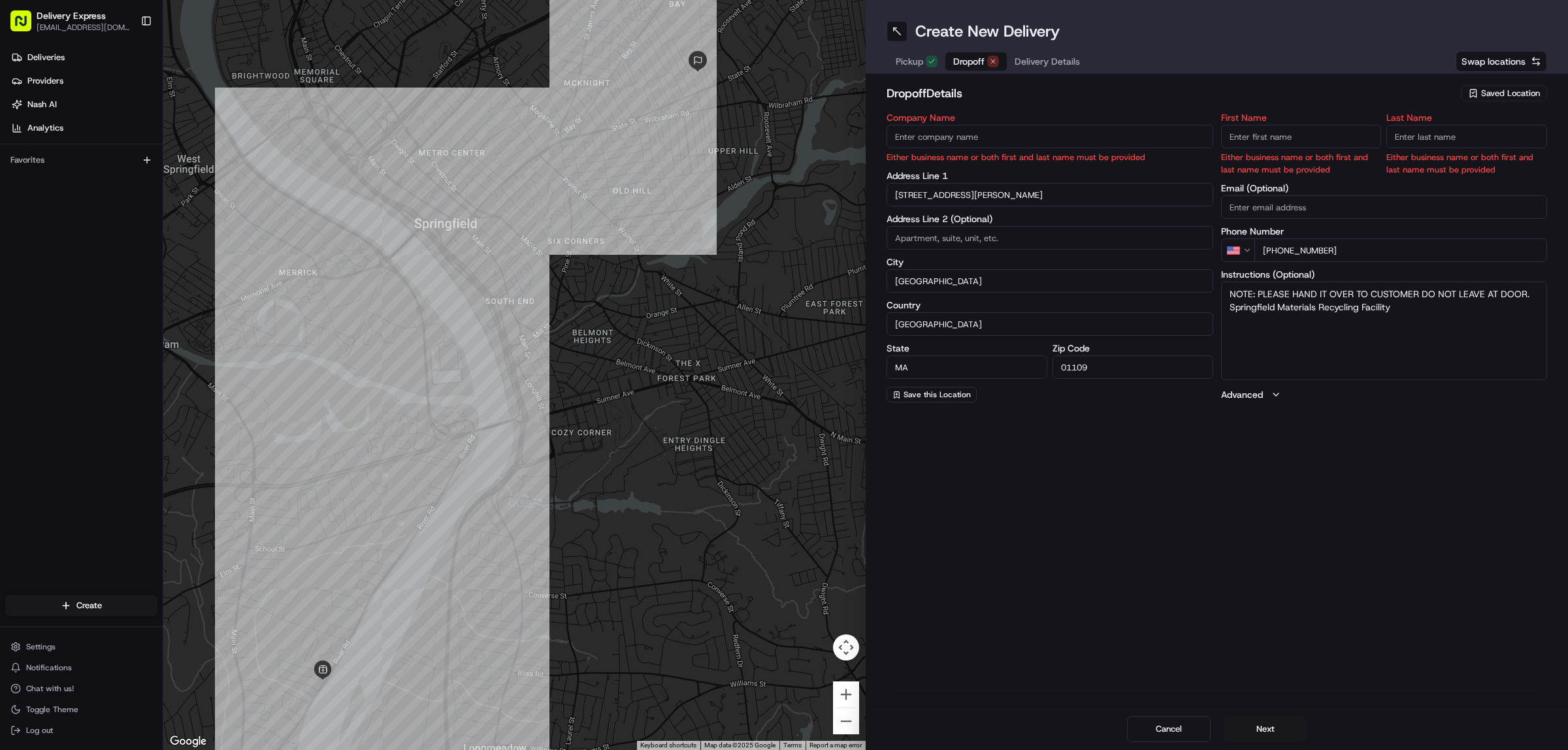
click at [1275, 144] on input "First Name" at bounding box center [1301, 136] width 161 height 24
paste input "[PERSON_NAME]"
drag, startPoint x: 1260, startPoint y: 134, endPoint x: 1304, endPoint y: 139, distance: 44.3
click at [1304, 139] on input "[PERSON_NAME]" at bounding box center [1301, 136] width 161 height 24
type input "[PERSON_NAME]"
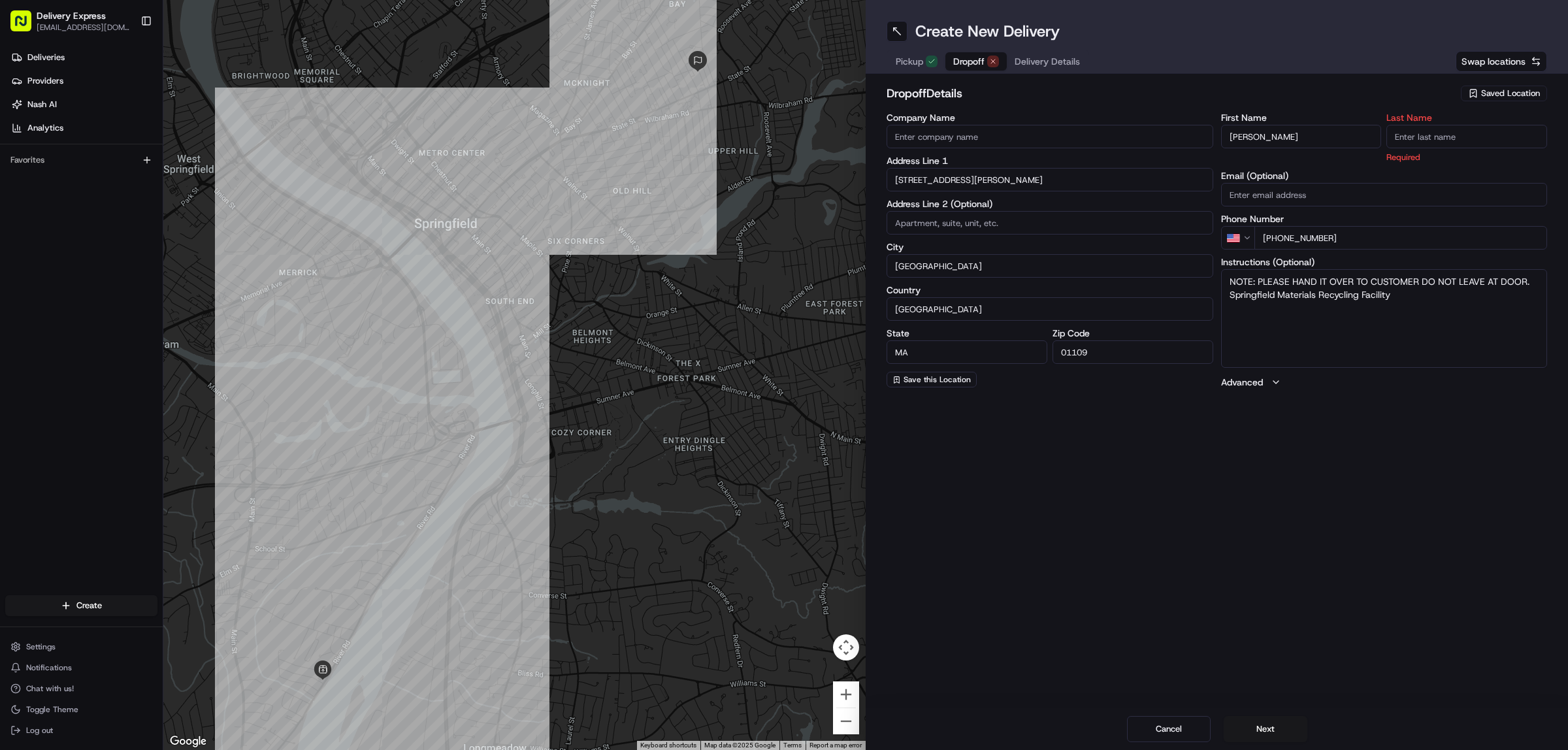
click at [1420, 129] on input "Last Name" at bounding box center [1466, 136] width 161 height 24
paste input "Graves"
type input "Graves"
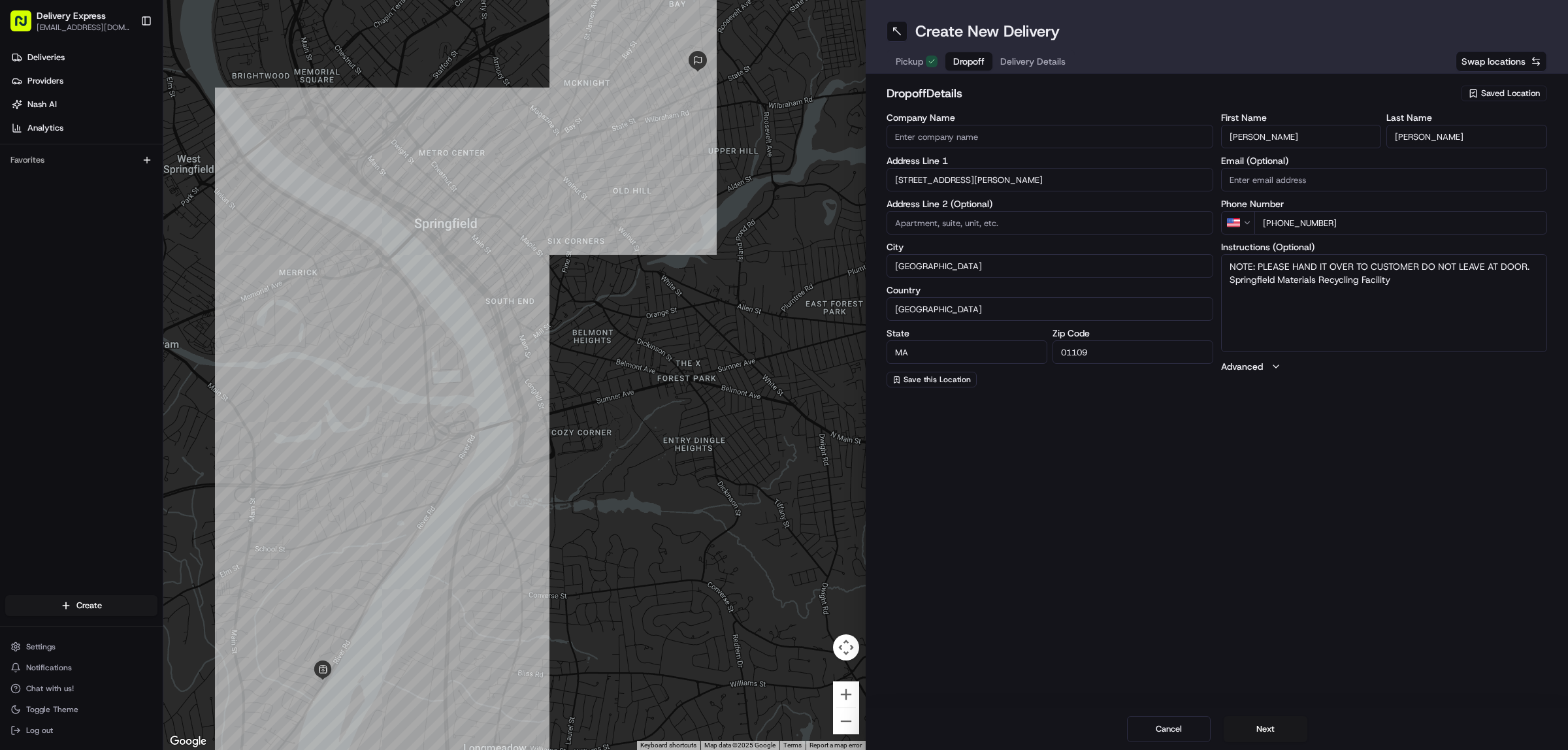
drag, startPoint x: 1262, startPoint y: 141, endPoint x: 1314, endPoint y: 139, distance: 52.0
click at [1314, 139] on input "[PERSON_NAME]" at bounding box center [1301, 136] width 161 height 24
type input "Cynthia"
drag, startPoint x: 1229, startPoint y: 287, endPoint x: 1393, endPoint y: 278, distance: 164.2
click at [1393, 278] on textarea "NOTE: PLEASE HAND IT OVER TO CUSTOMER DO NOT LEAVE AT DOOR. Springfield Materia…" at bounding box center [1384, 302] width 327 height 98
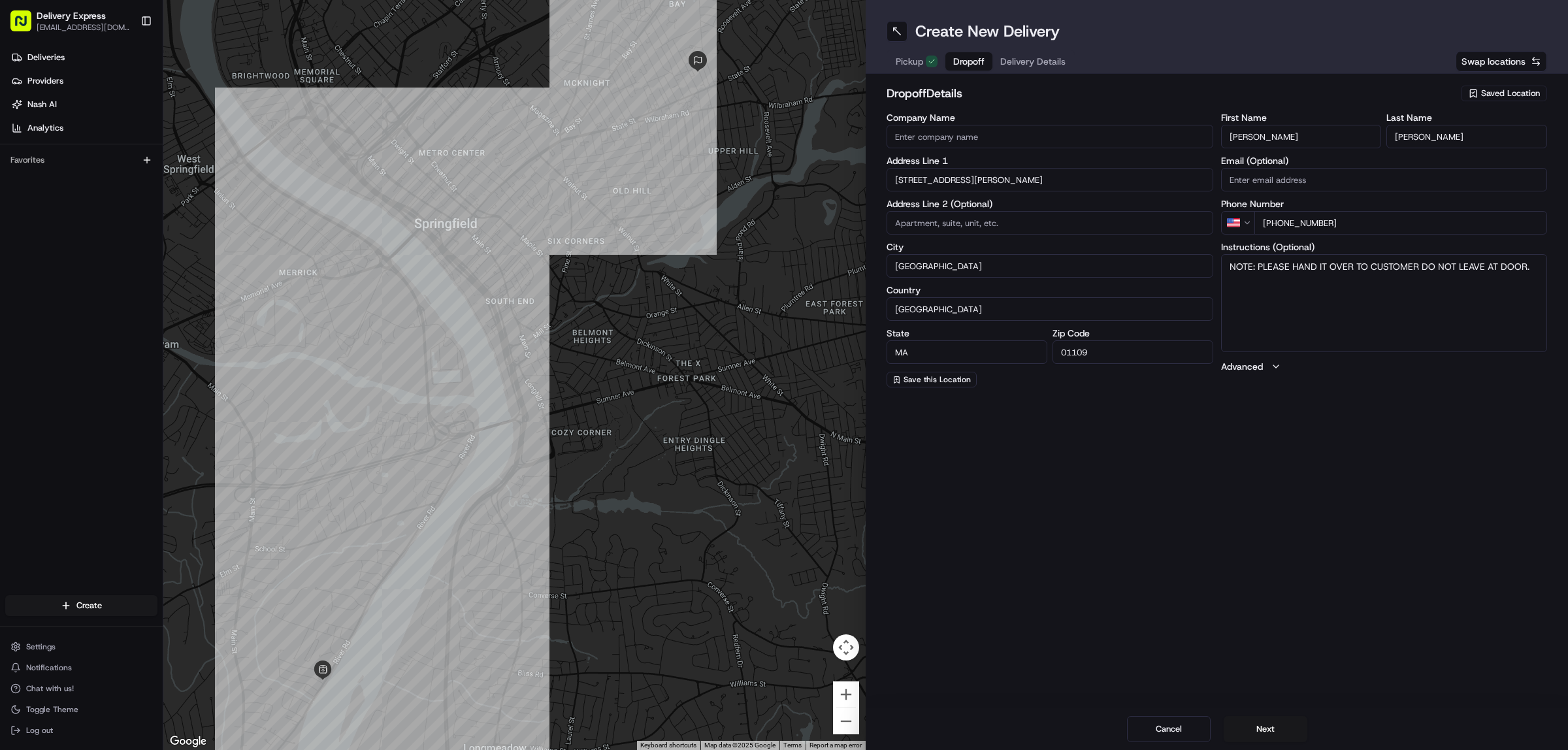
type textarea "NOTE: PLEASE HAND IT OVER TO CUSTOMER DO NOT LEAVE AT DOOR."
click at [1396, 357] on div "First Name Cynthia Last Name Graves Email (Optional) Phone Number US +1 413 307…" at bounding box center [1384, 250] width 327 height 274
click at [1020, 63] on span "Delivery Details" at bounding box center [1032, 61] width 65 height 13
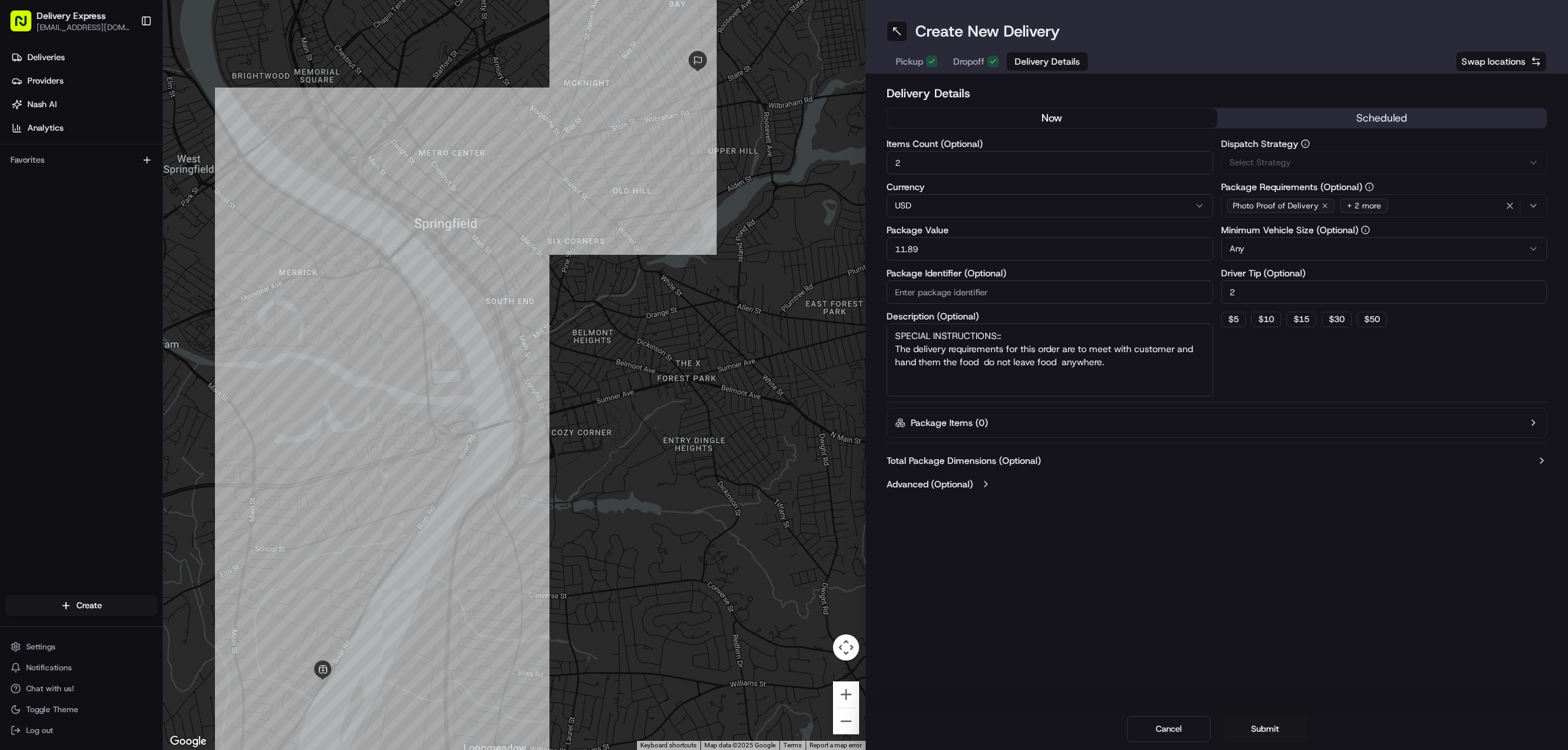
drag, startPoint x: 893, startPoint y: 247, endPoint x: 946, endPoint y: 249, distance: 53.0
click at [946, 249] on input "11.89" at bounding box center [1050, 249] width 327 height 24
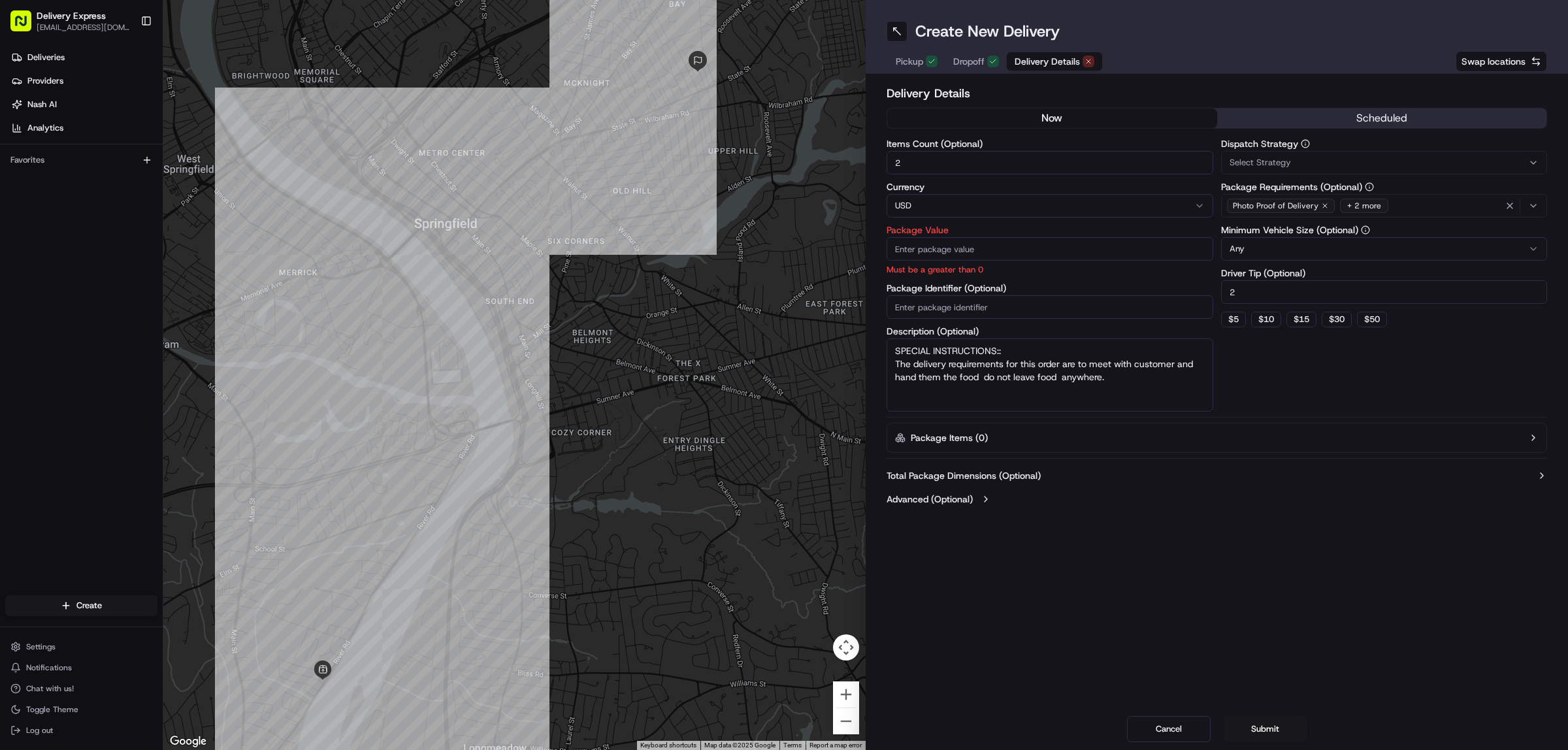
drag, startPoint x: 888, startPoint y: 162, endPoint x: 932, endPoint y: 161, distance: 44.0
click at [932, 161] on input "2" at bounding box center [1050, 163] width 327 height 24
type input "7"
click at [939, 247] on input "Package Value" at bounding box center [1050, 249] width 327 height 24
paste input "123.58"
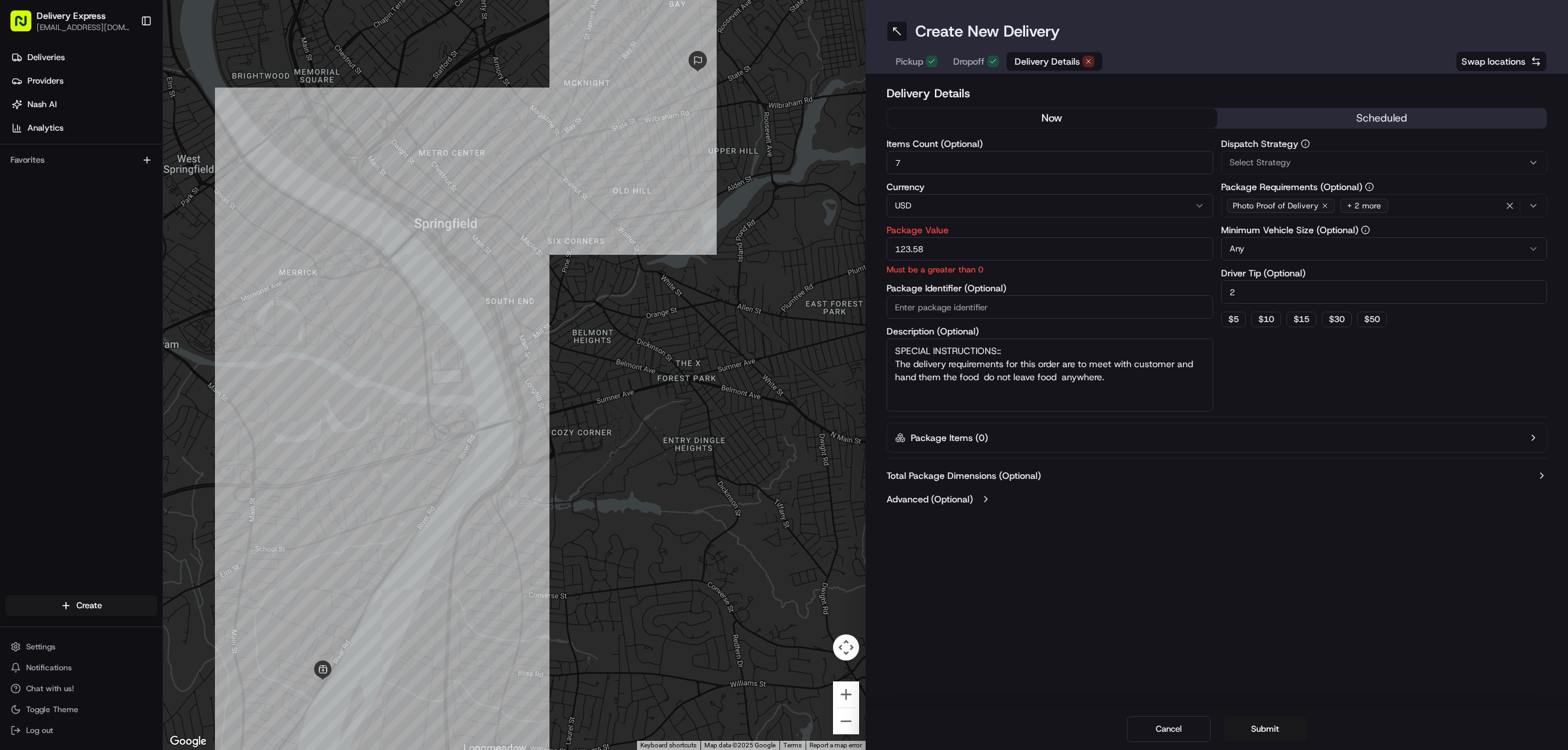
type input "123.58"
click at [1055, 304] on input "Package Identifier (Optional)" at bounding box center [1050, 307] width 327 height 24
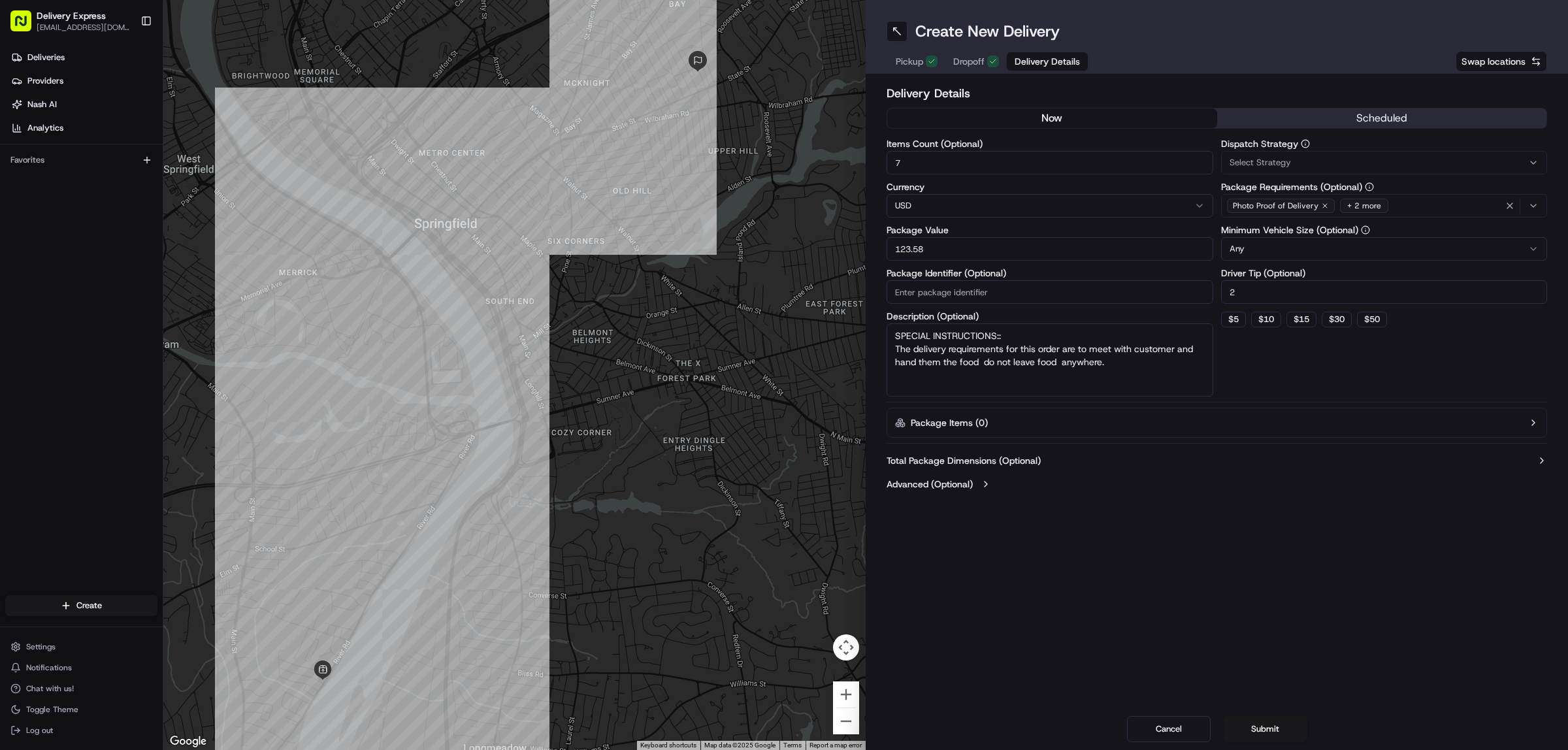
click at [1254, 288] on input "2" at bounding box center [1384, 292] width 327 height 24
type input "3"
click at [1274, 482] on button "Advanced (Optional)" at bounding box center [1216, 484] width 660 height 13
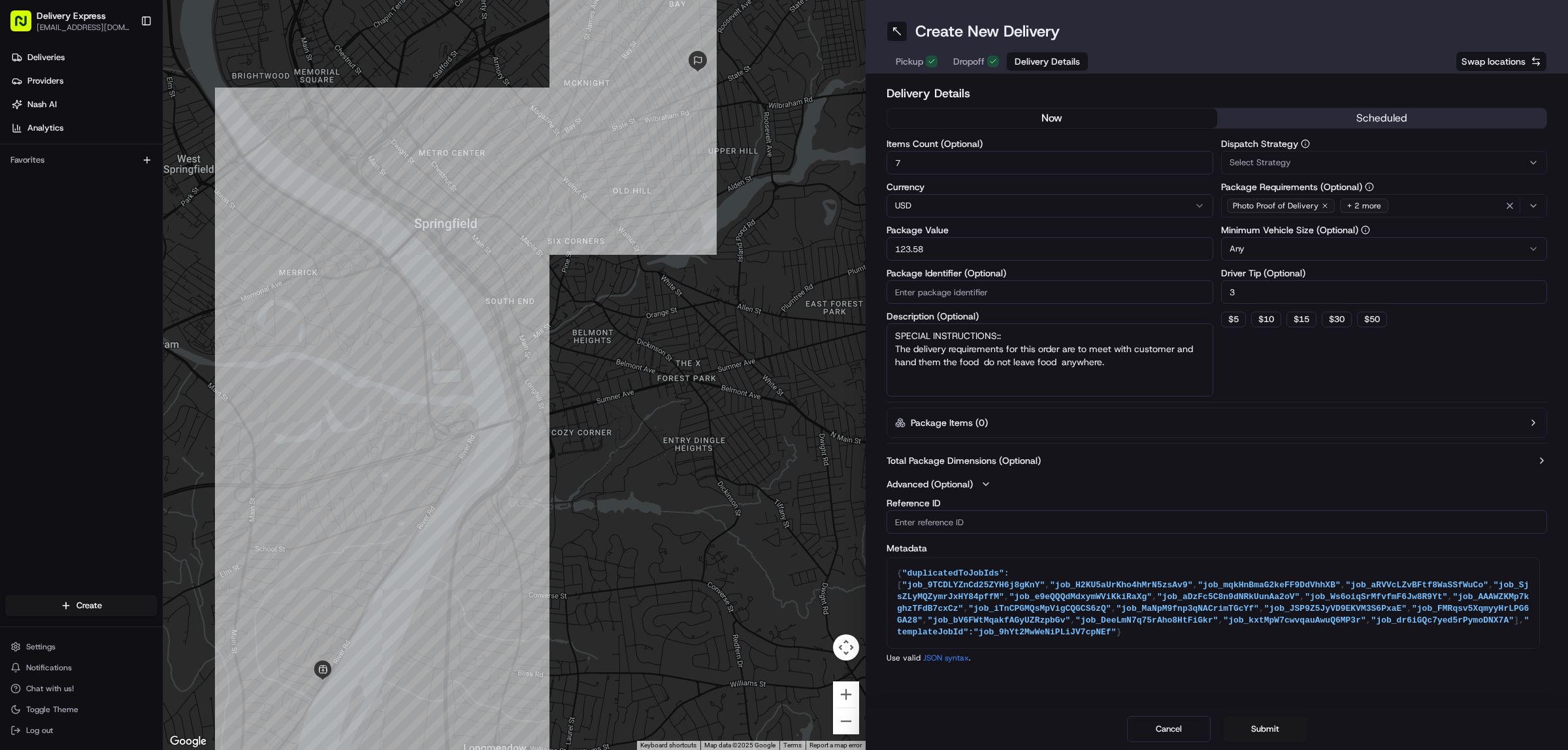
click at [1305, 364] on div "Dispatch Strategy Select Strategy Package Requirements (Optional) Photo Proof o…" at bounding box center [1384, 267] width 327 height 257
click at [1207, 487] on button "Advanced (Optional)" at bounding box center [1216, 484] width 660 height 13
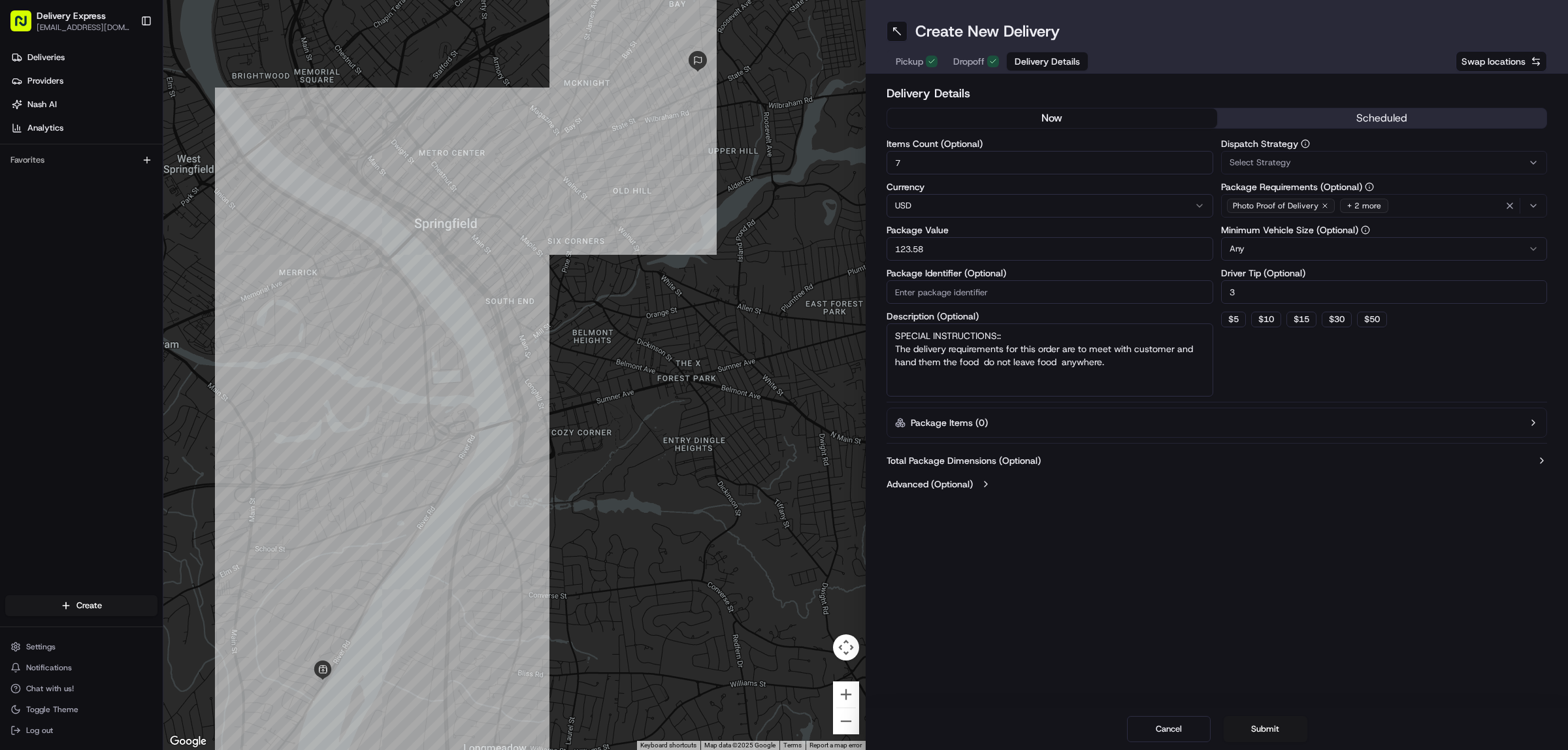
click at [969, 57] on span "Dropoff" at bounding box center [968, 61] width 31 height 13
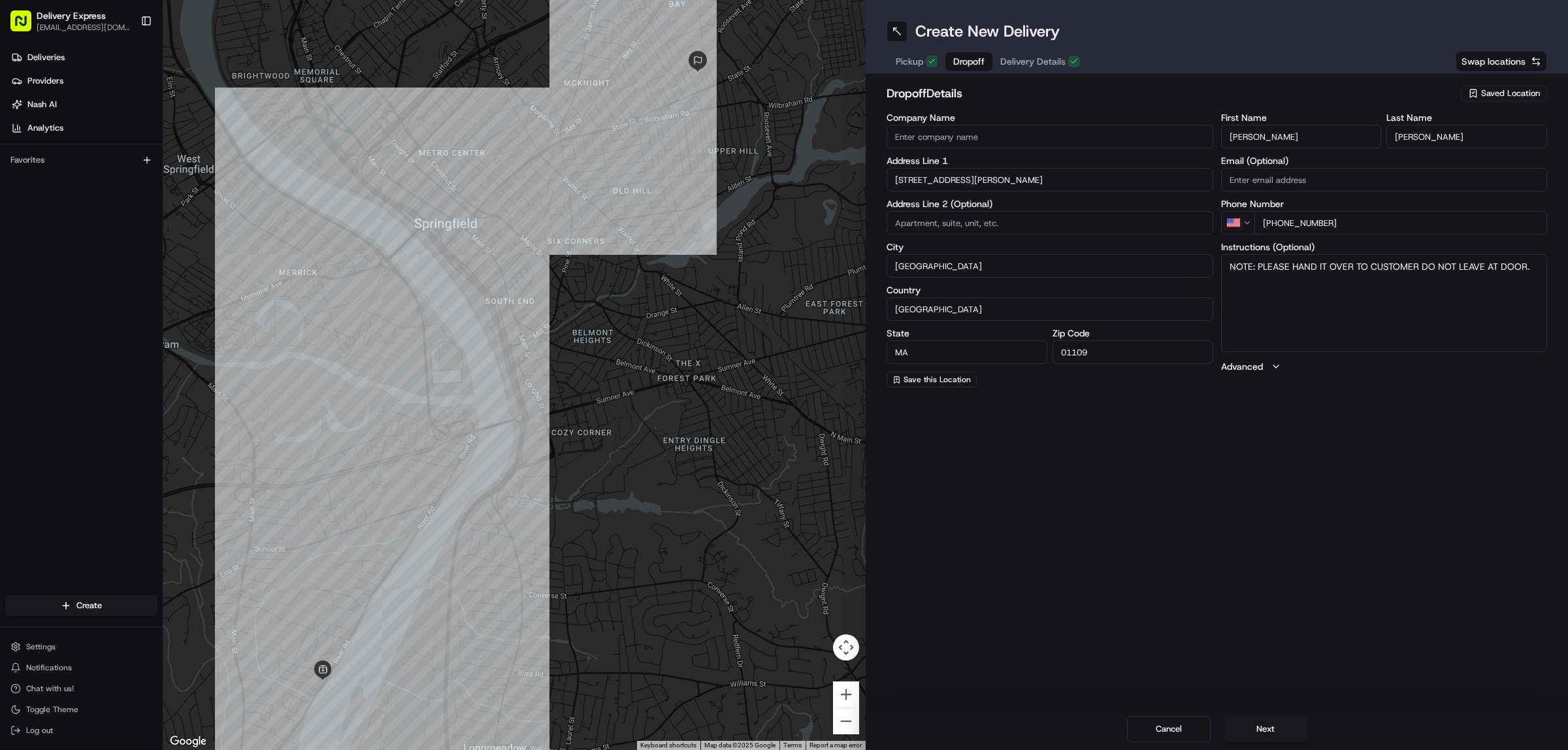
click at [910, 59] on span "Pickup" at bounding box center [909, 61] width 27 height 13
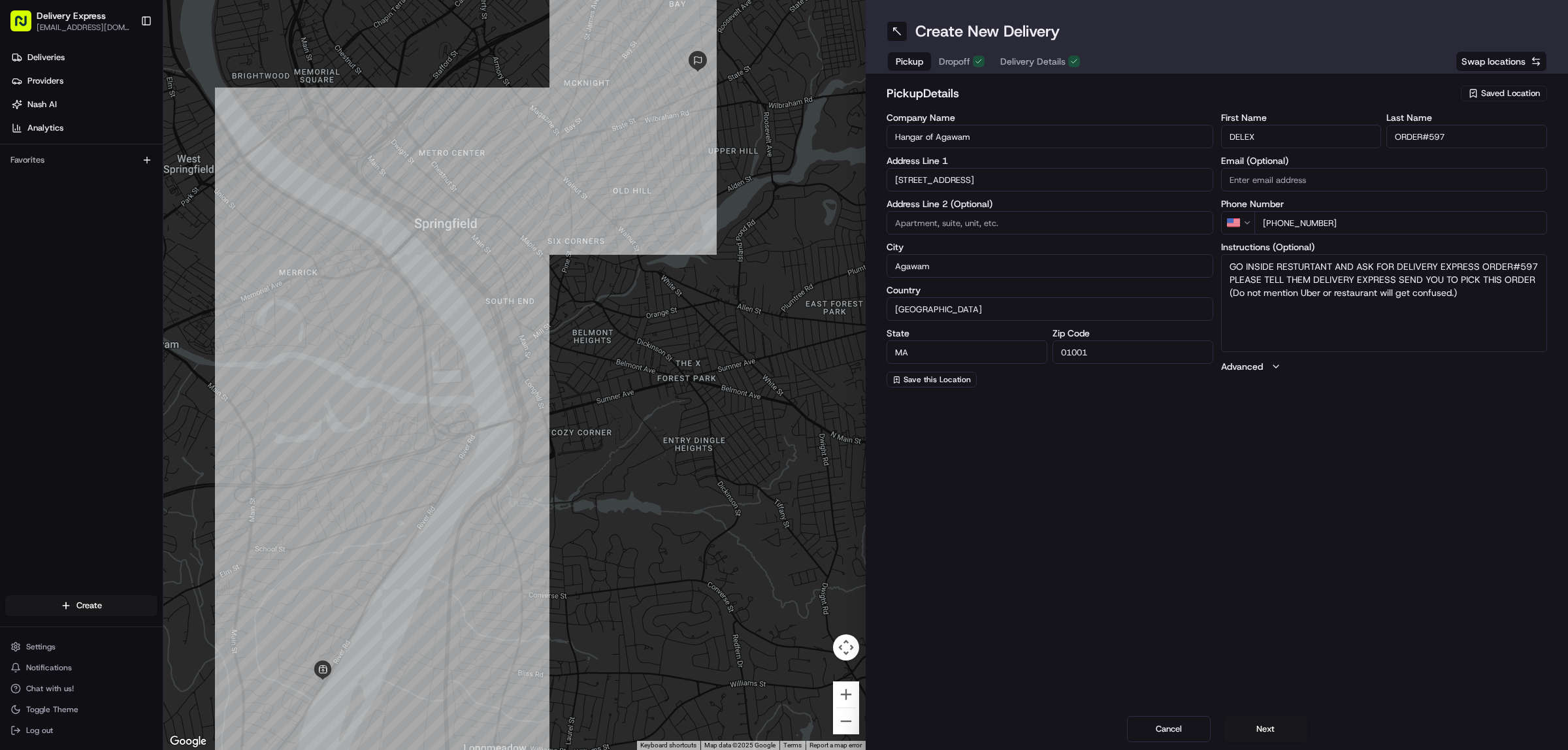
click at [946, 62] on button "Dropoff" at bounding box center [961, 61] width 61 height 19
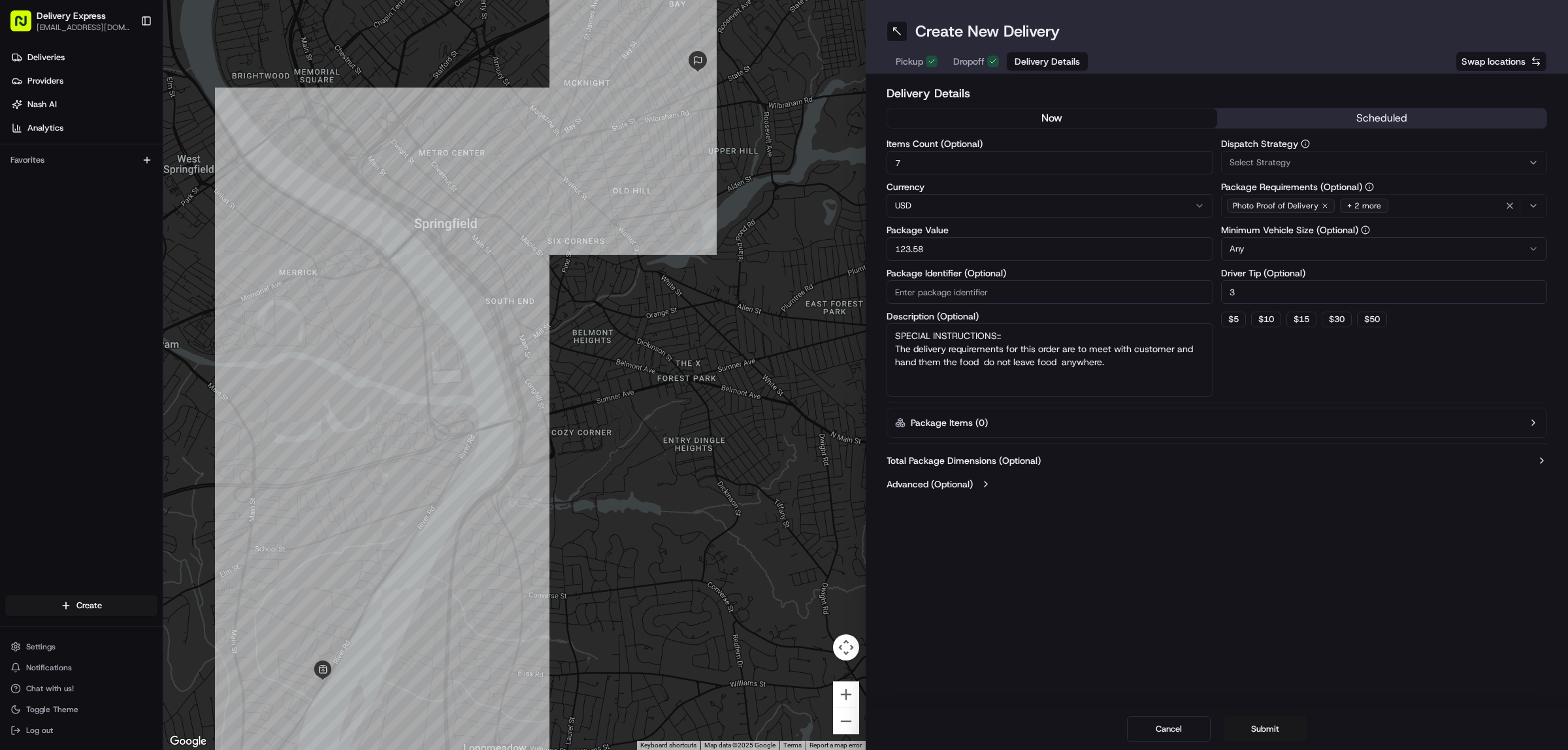
click at [1033, 61] on span "Delivery Details" at bounding box center [1047, 61] width 65 height 13
click at [1260, 724] on button "Submit" at bounding box center [1265, 730] width 84 height 27
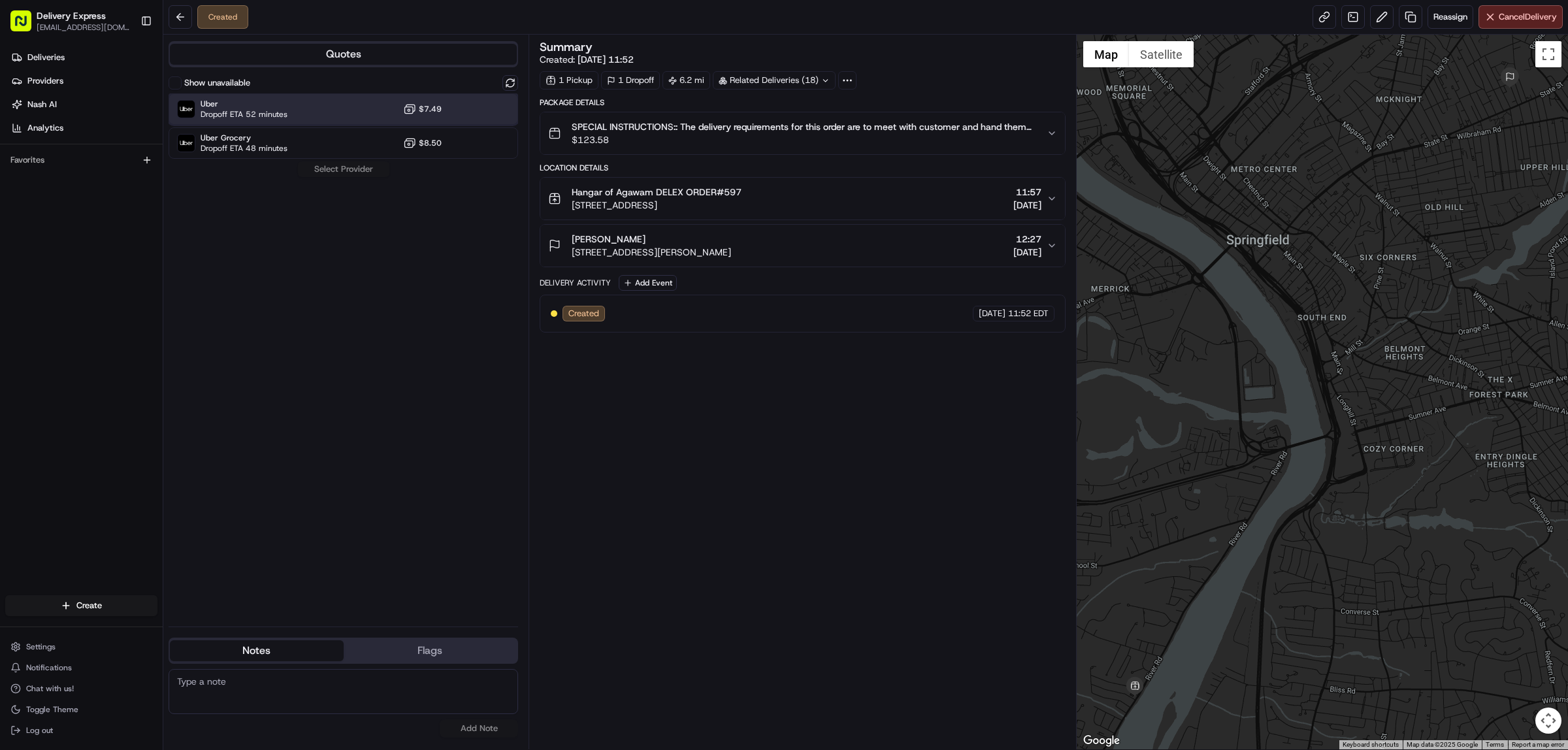
click at [339, 103] on div "Uber Dropoff ETA 52 minutes $7.49" at bounding box center [343, 109] width 349 height 31
click at [337, 170] on button "Assign Provider" at bounding box center [343, 170] width 93 height 16
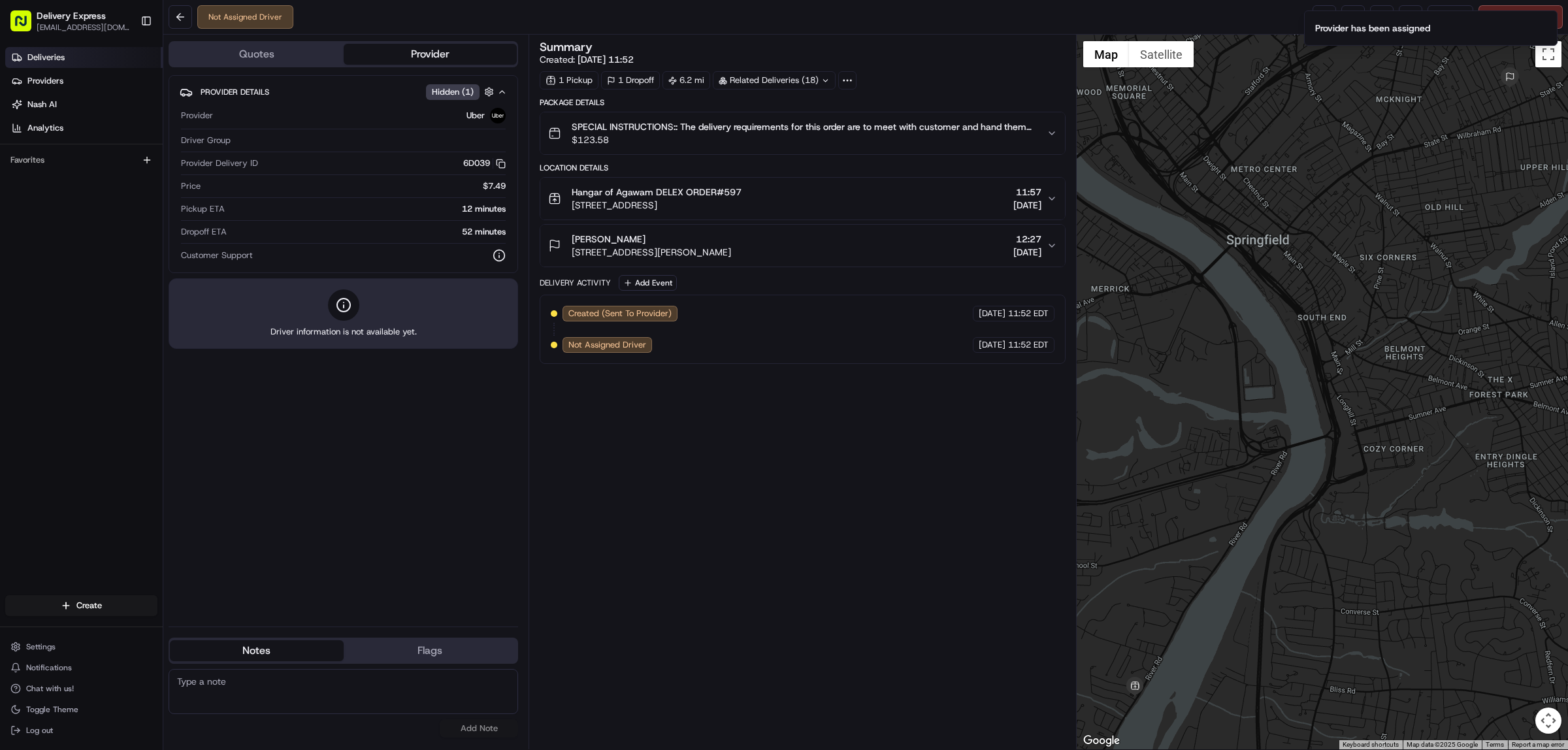
click at [66, 63] on link "Deliveries" at bounding box center [84, 57] width 157 height 21
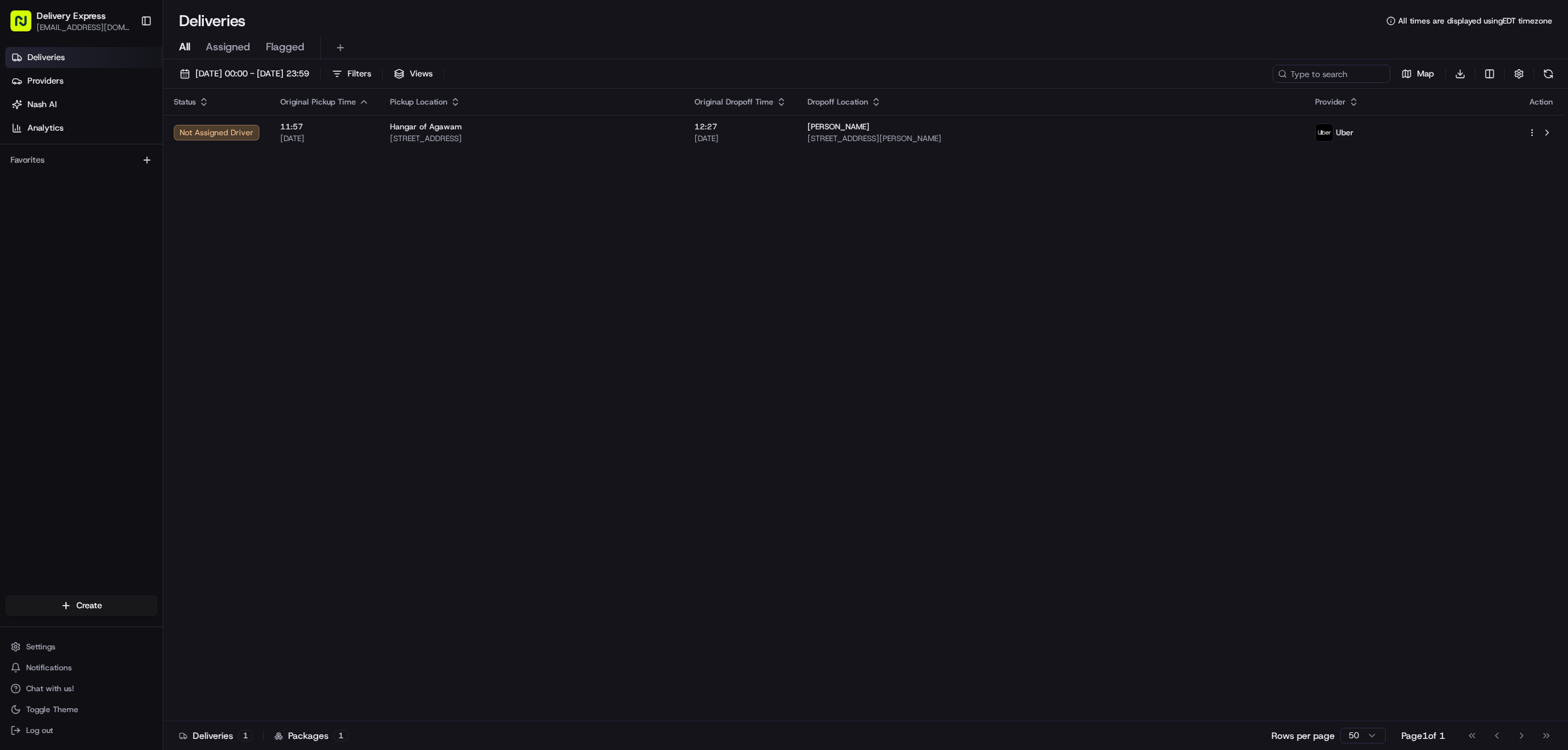
click at [620, 115] on th "Pickup Location" at bounding box center [531, 103] width 304 height 27
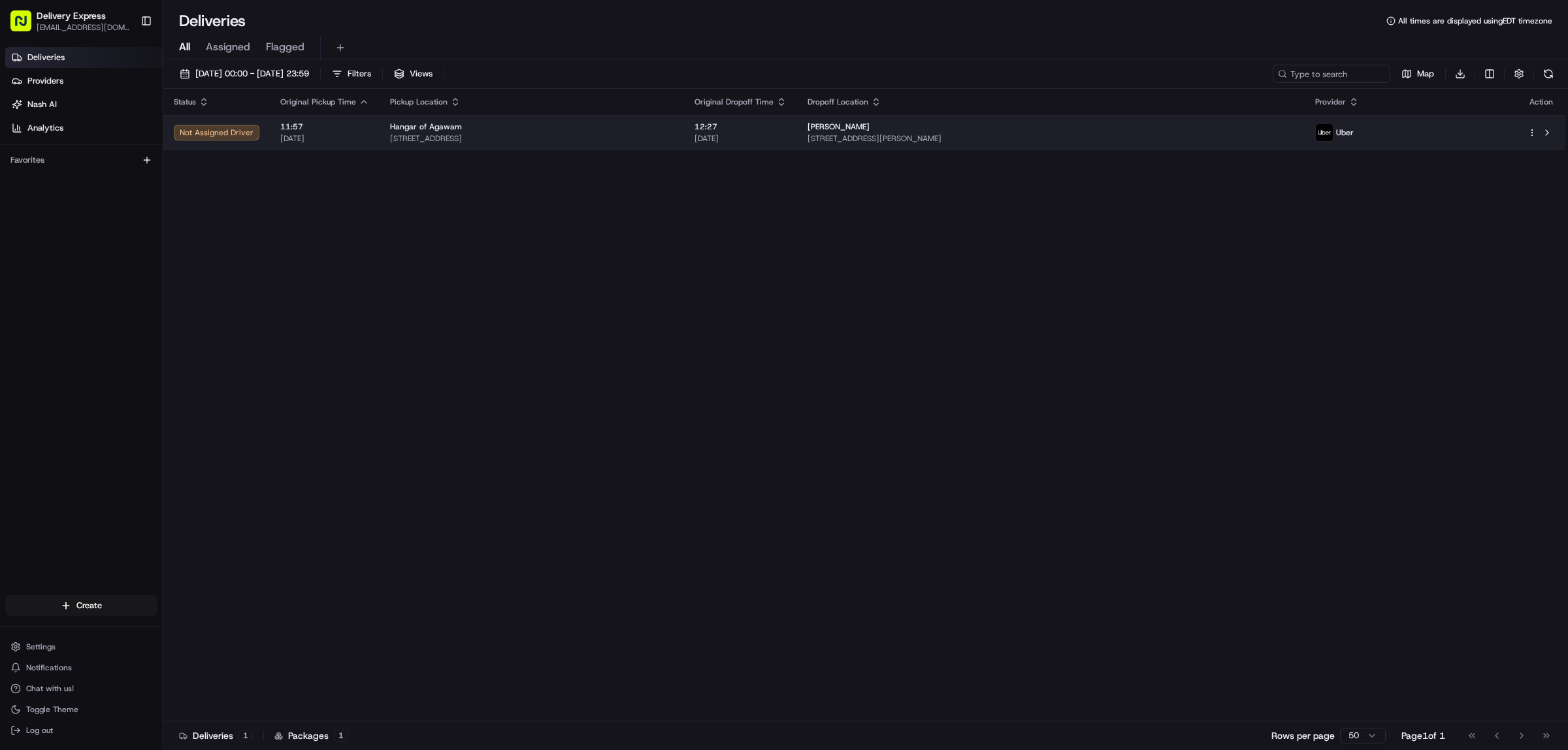
click at [653, 134] on span "[STREET_ADDRESS]" at bounding box center [531, 139] width 284 height 11
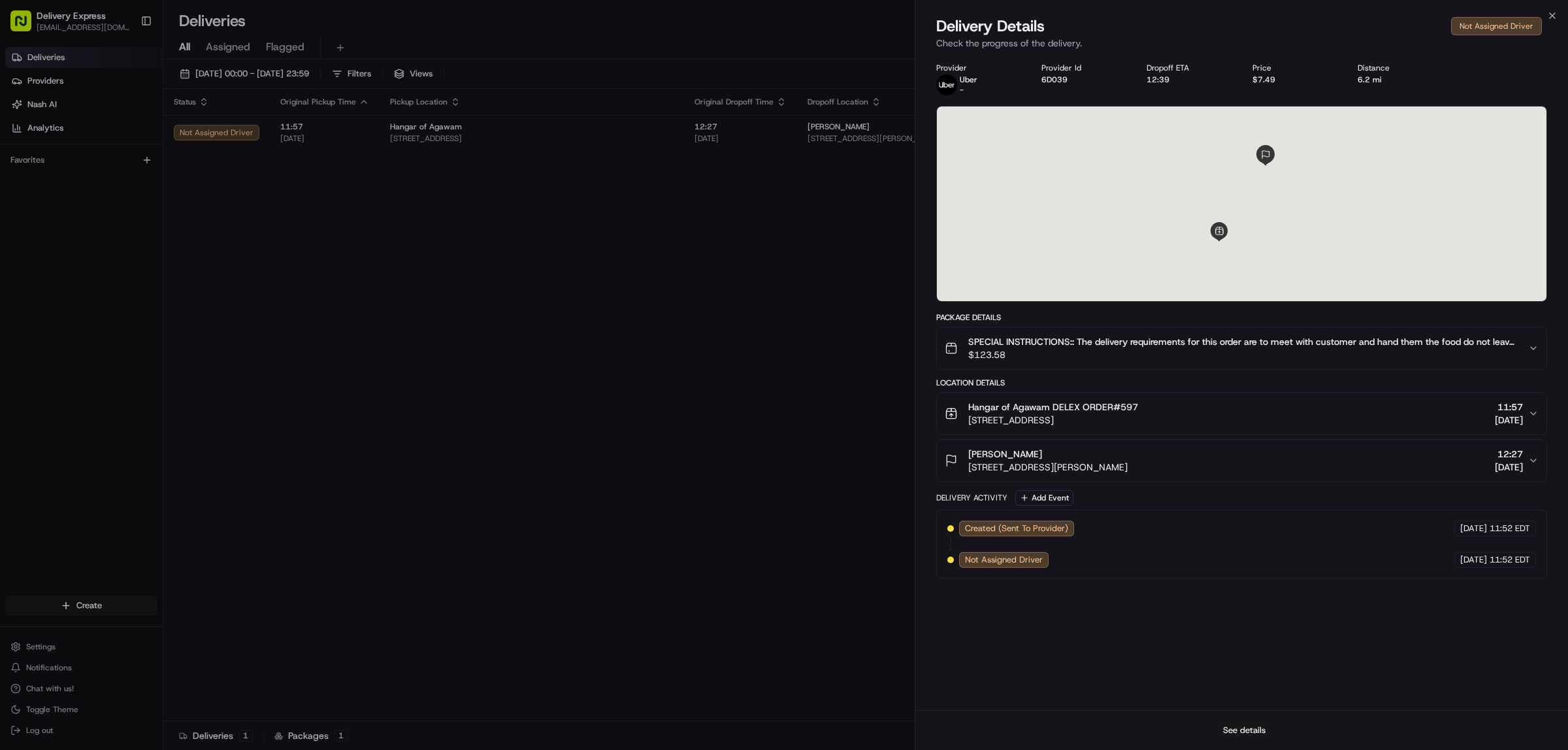
click at [1235, 733] on button "See details" at bounding box center [1244, 731] width 54 height 19
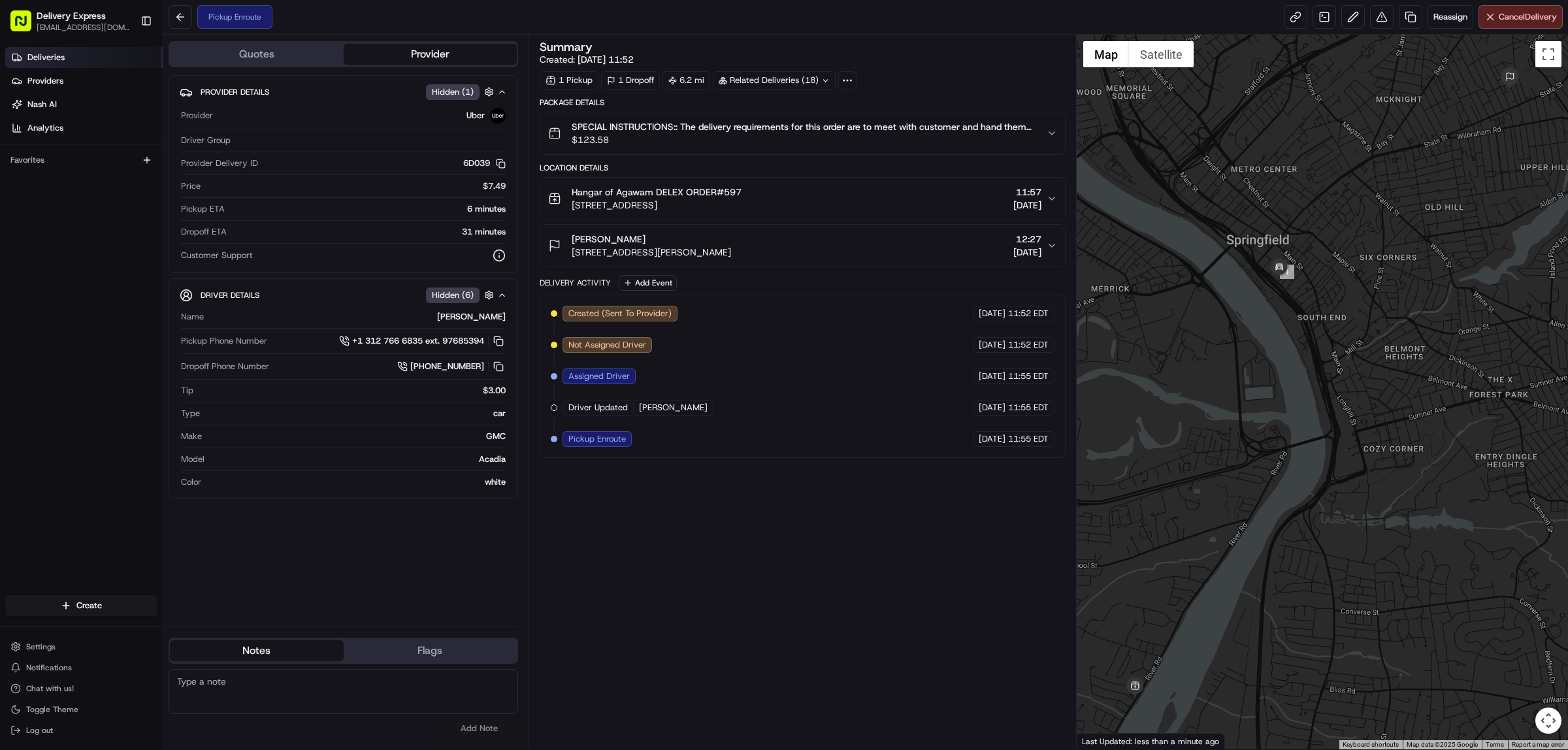
click at [36, 56] on span "Deliveries" at bounding box center [46, 57] width 37 height 11
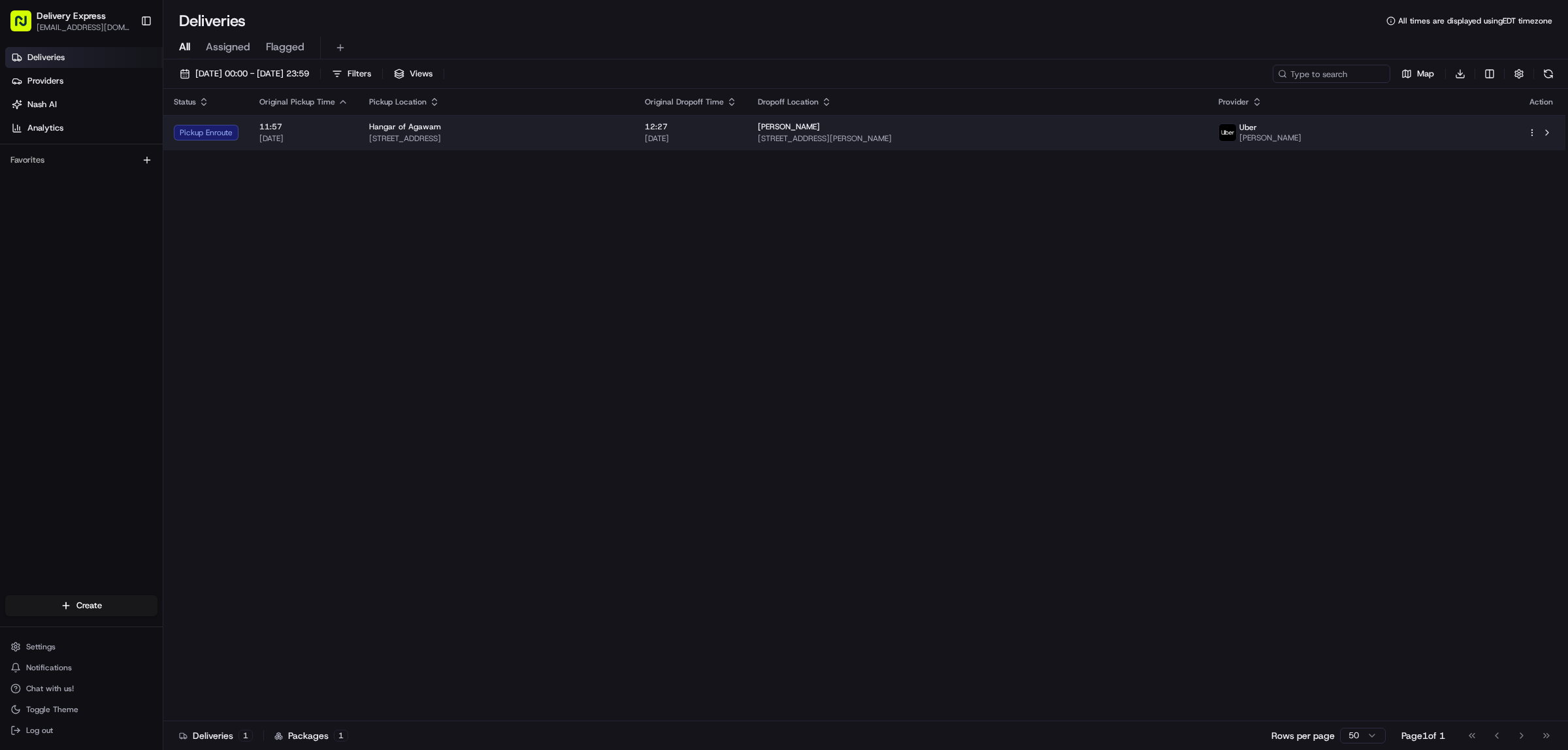
click at [624, 123] on div "Hangar of Agawam" at bounding box center [497, 126] width 255 height 11
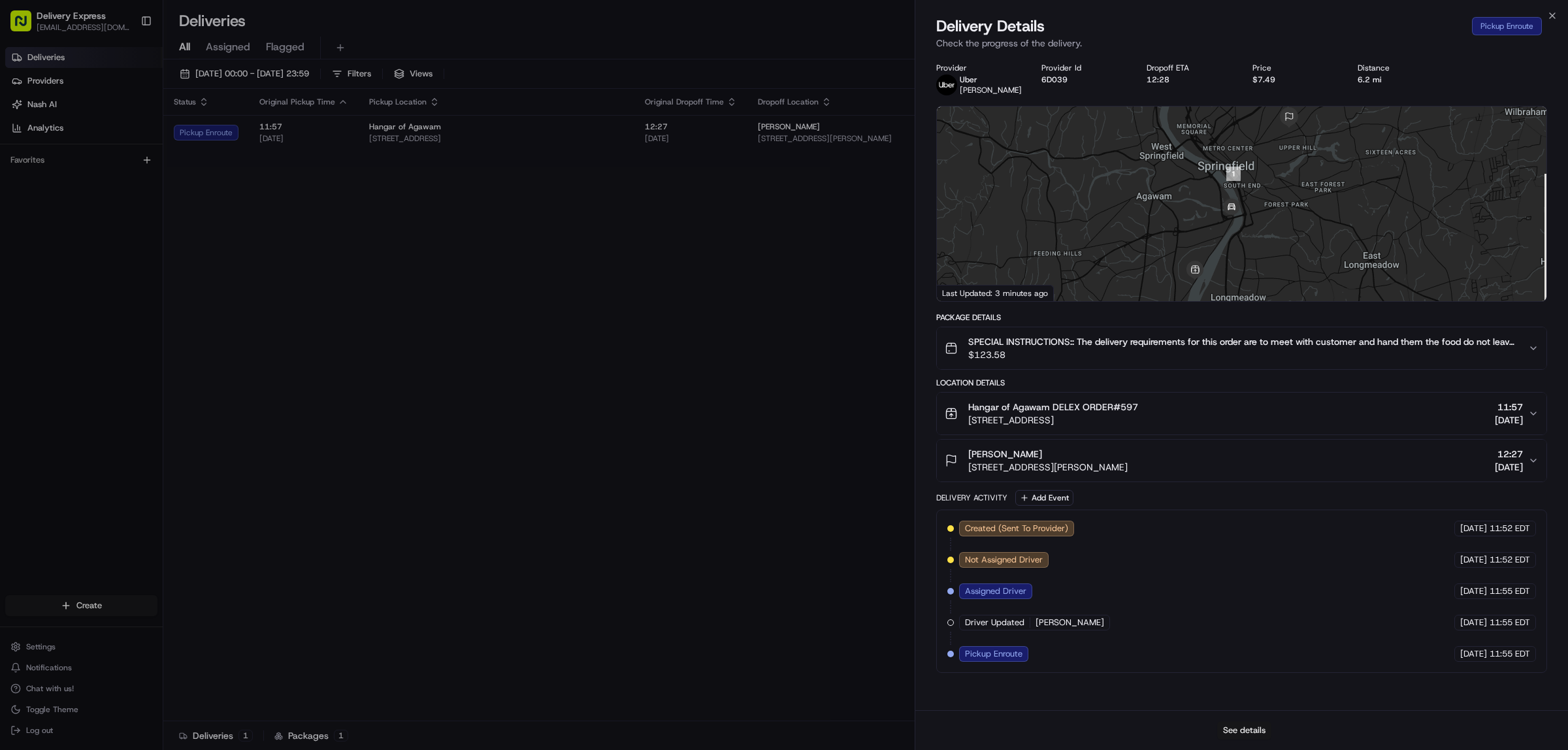
click at [1251, 730] on button "See details" at bounding box center [1244, 731] width 54 height 19
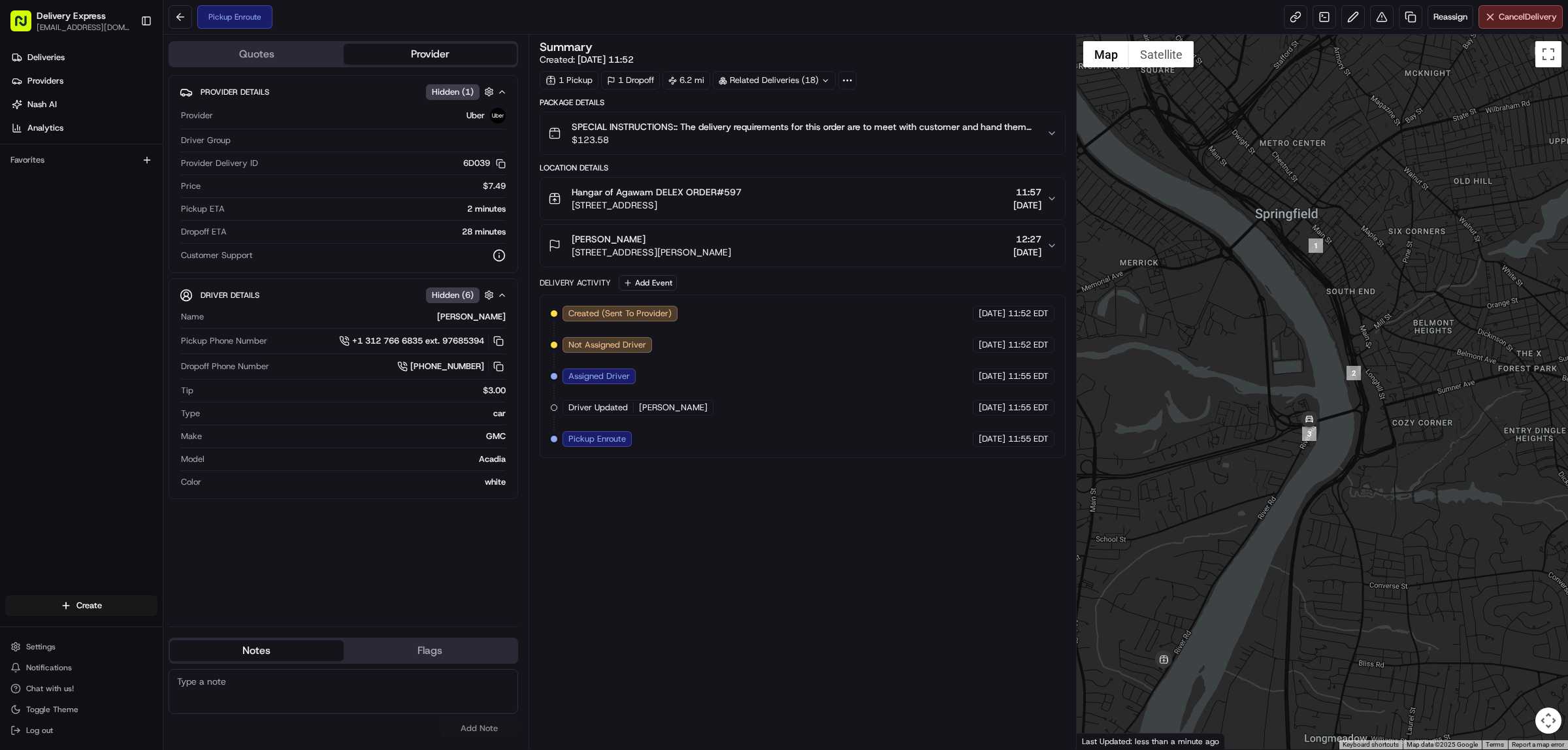
drag, startPoint x: 1176, startPoint y: 347, endPoint x: 1206, endPoint y: 318, distance: 41.7
click at [1206, 318] on div at bounding box center [1322, 392] width 491 height 715
click at [181, 14] on button at bounding box center [180, 17] width 24 height 24
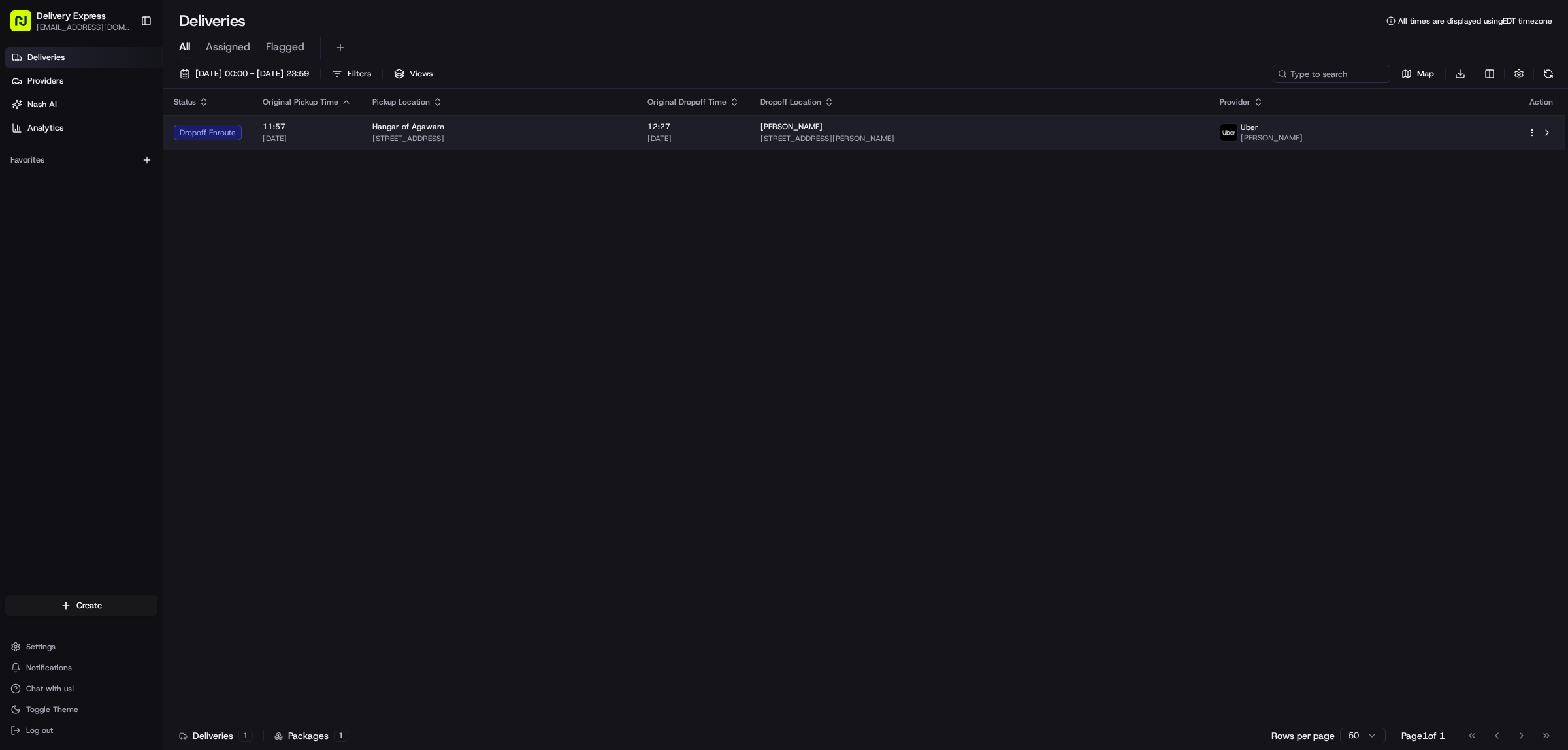
click at [620, 134] on span "[STREET_ADDRESS]" at bounding box center [499, 139] width 254 height 11
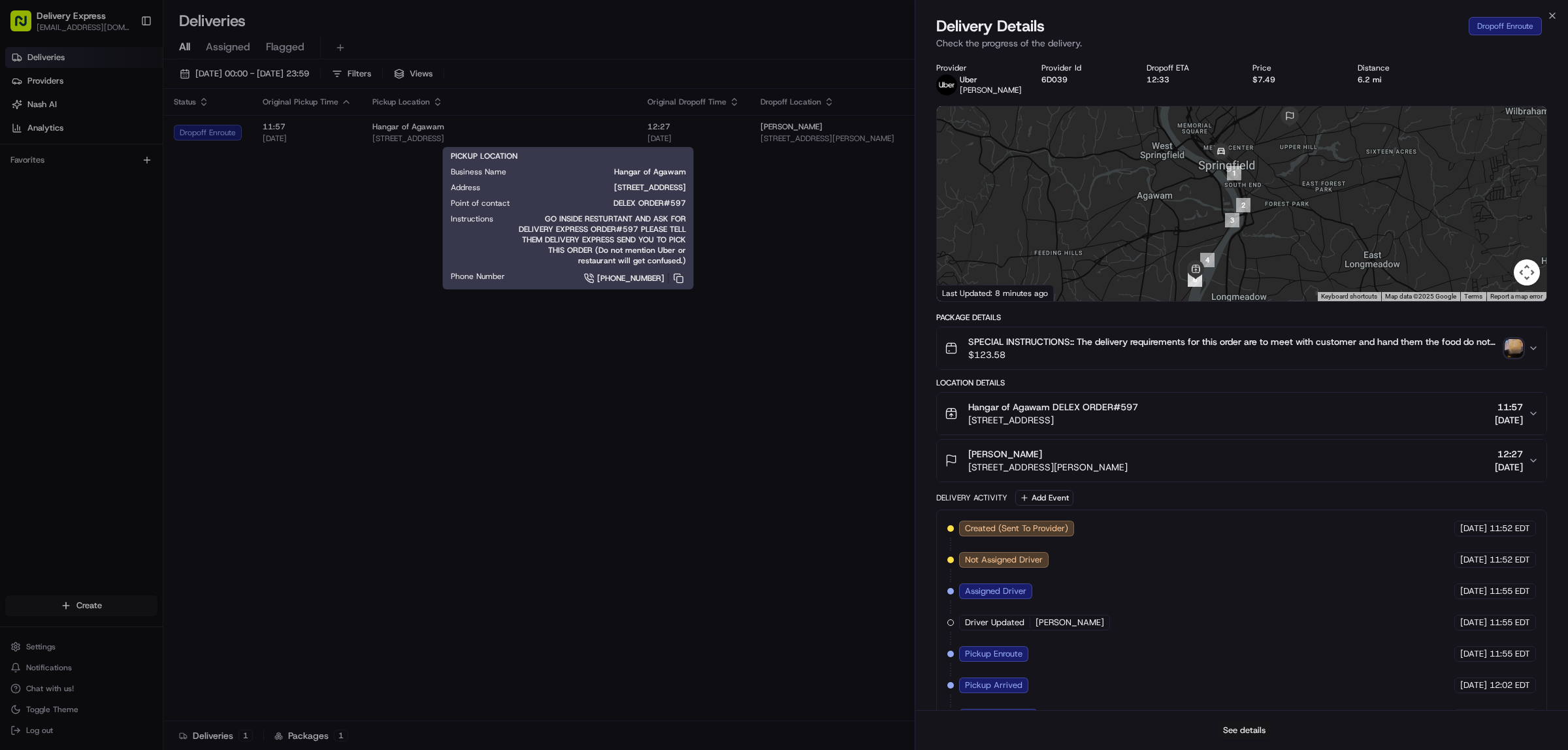
click at [1228, 730] on button "See details" at bounding box center [1244, 731] width 54 height 19
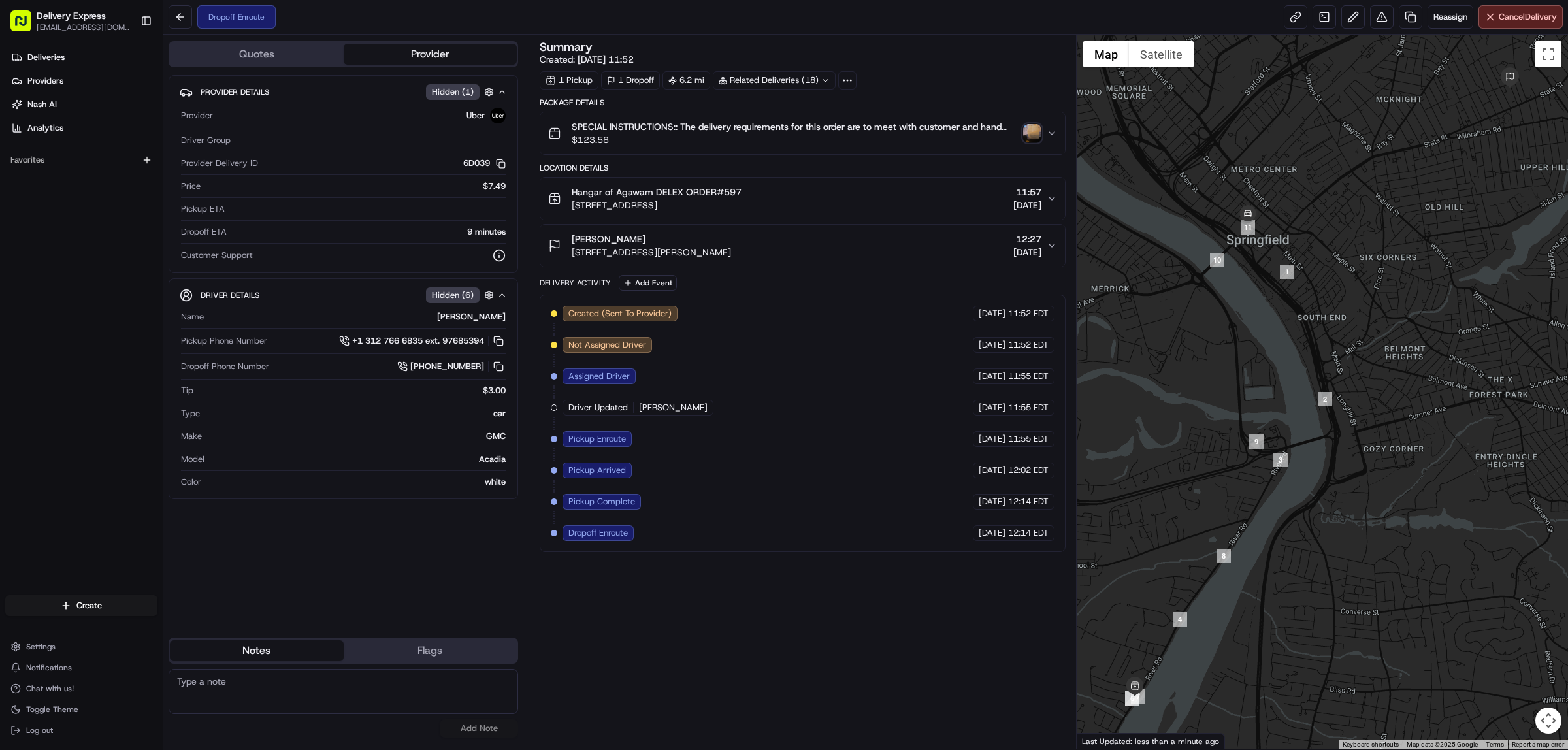
click at [1029, 134] on img "button" at bounding box center [1031, 133] width 19 height 19
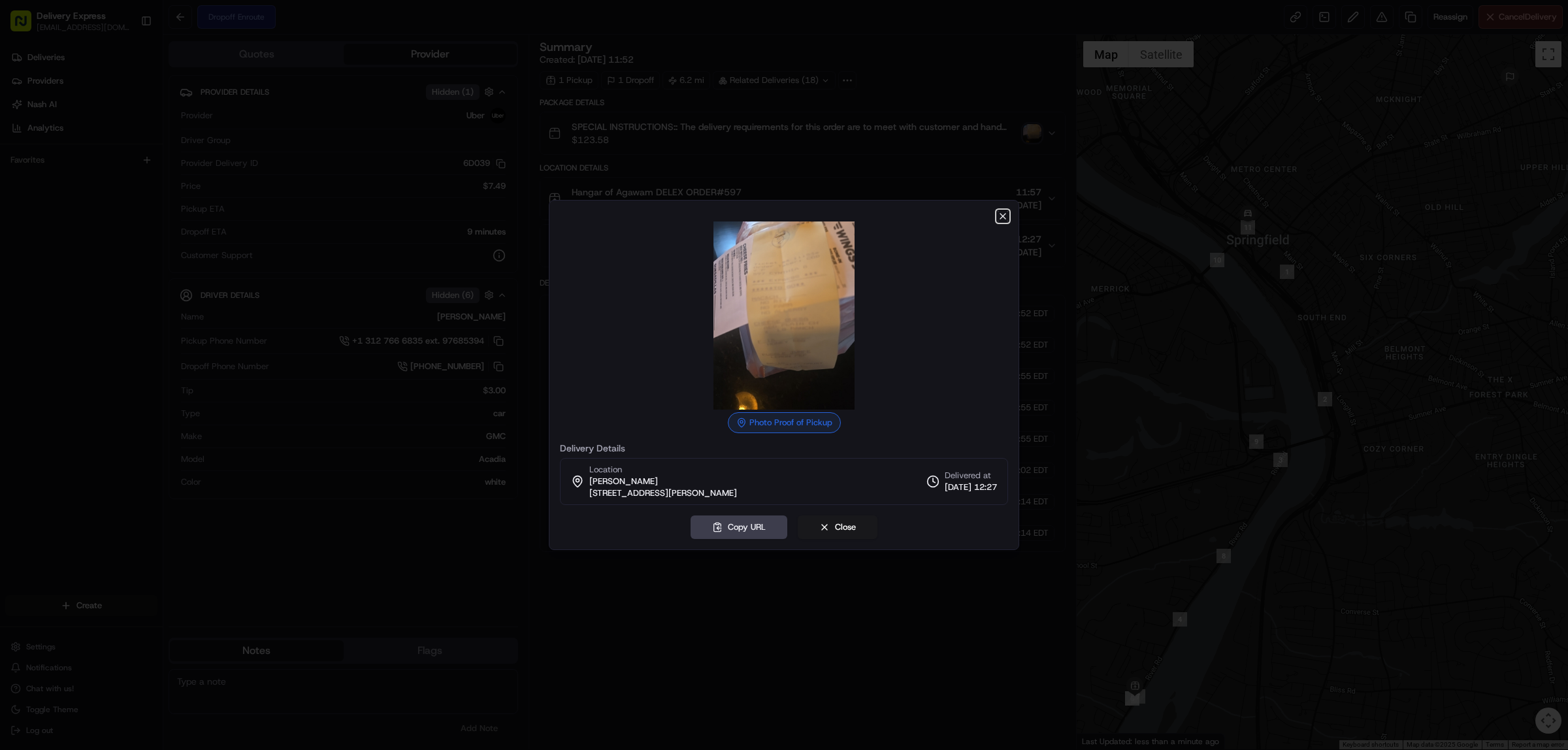
click at [1002, 213] on icon "button" at bounding box center [1002, 217] width 11 height 11
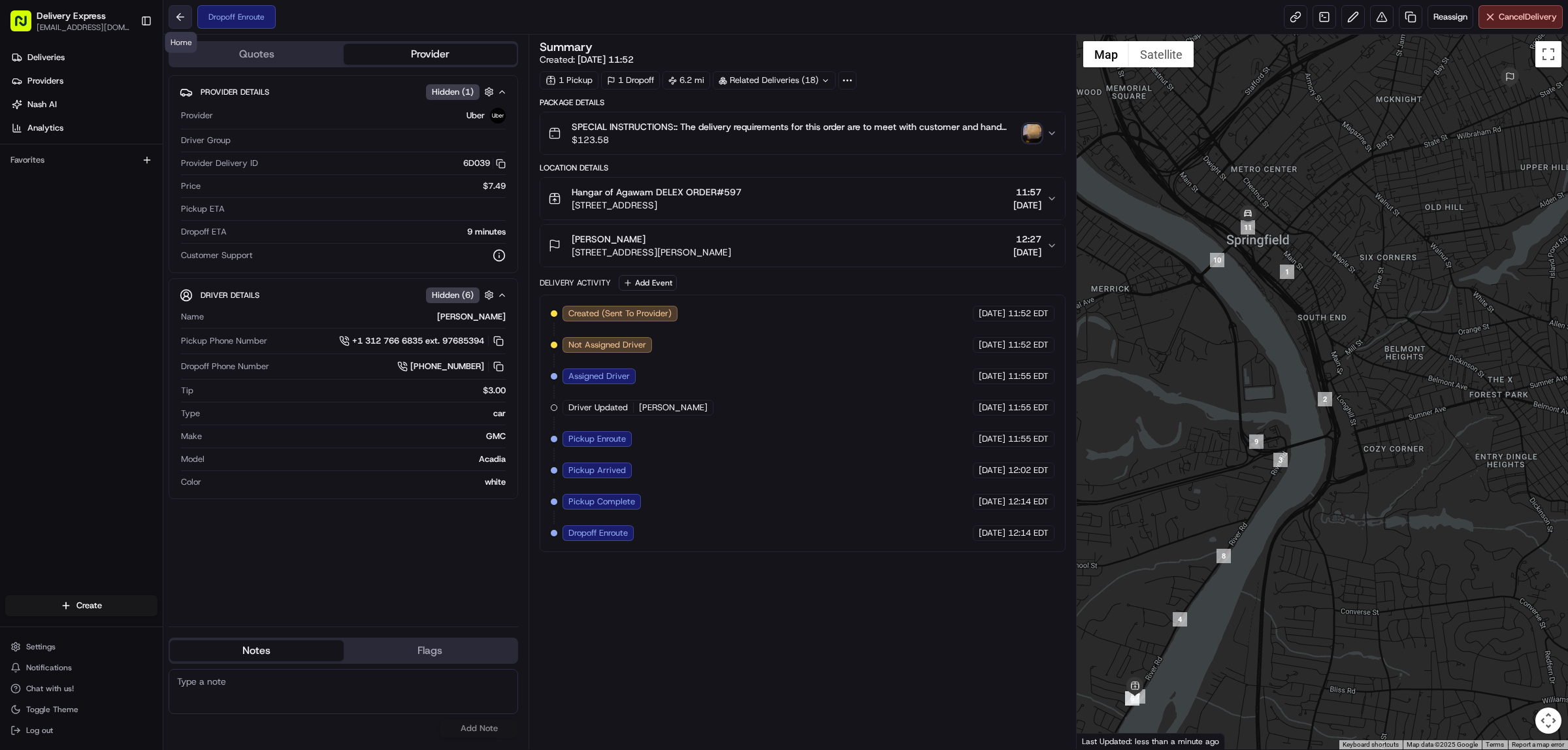
click at [184, 16] on button at bounding box center [180, 17] width 24 height 24
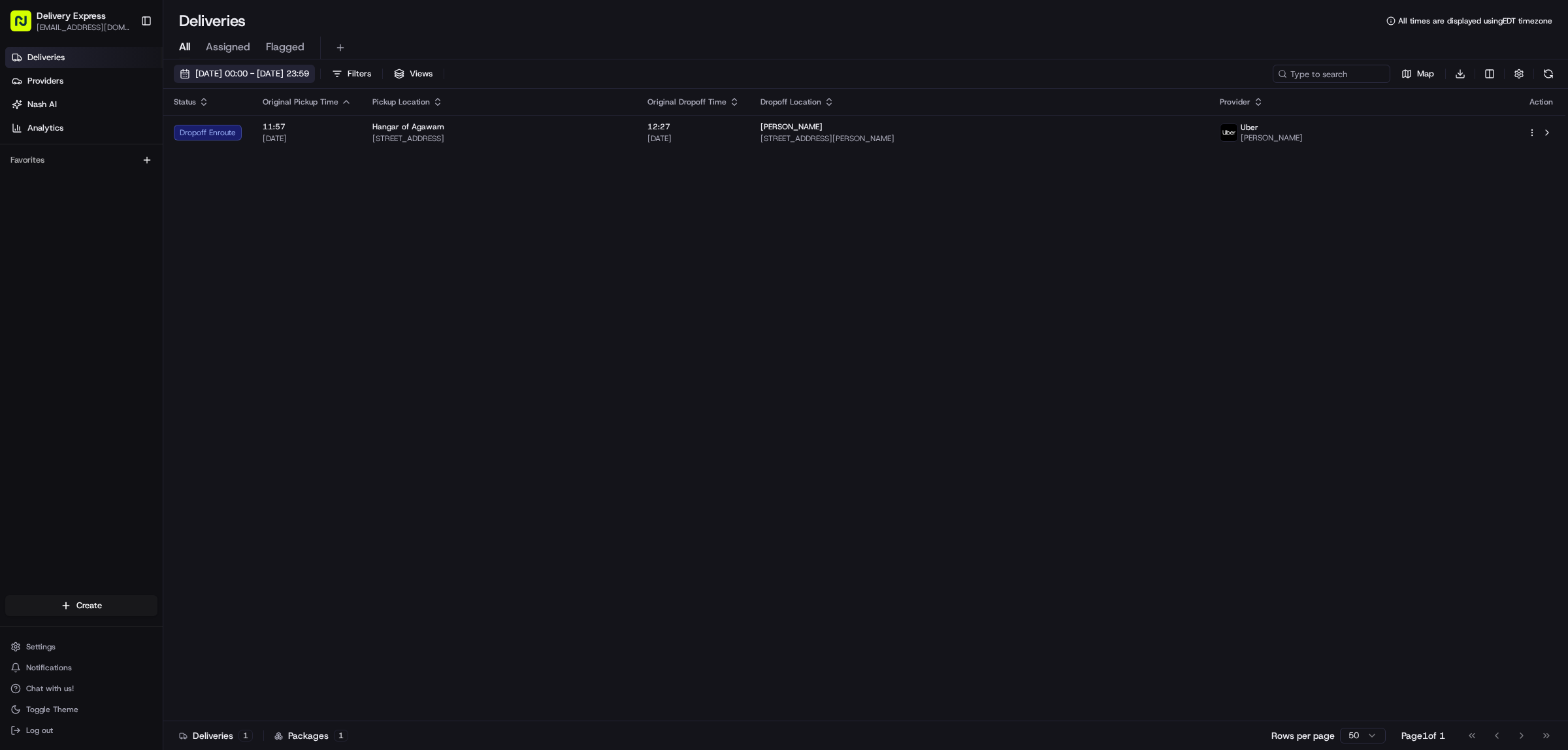
click at [184, 73] on button "[DATE] 00:00 - [DATE] 23:59" at bounding box center [245, 73] width 141 height 19
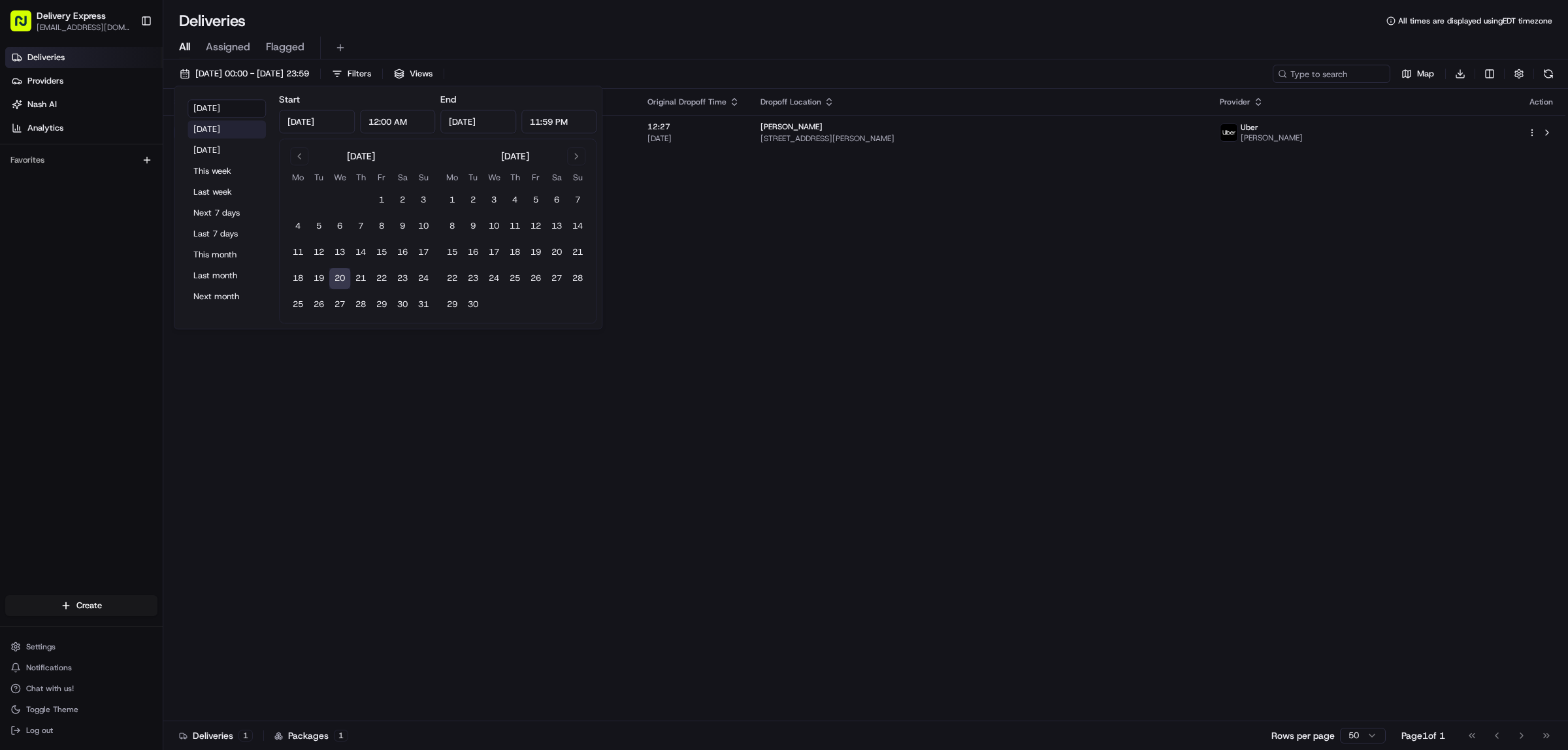
click at [204, 128] on button "Yesterday" at bounding box center [226, 129] width 79 height 19
type input "Aug 19, 2025"
click at [716, 46] on div "All Assigned Flagged" at bounding box center [865, 48] width 1404 height 23
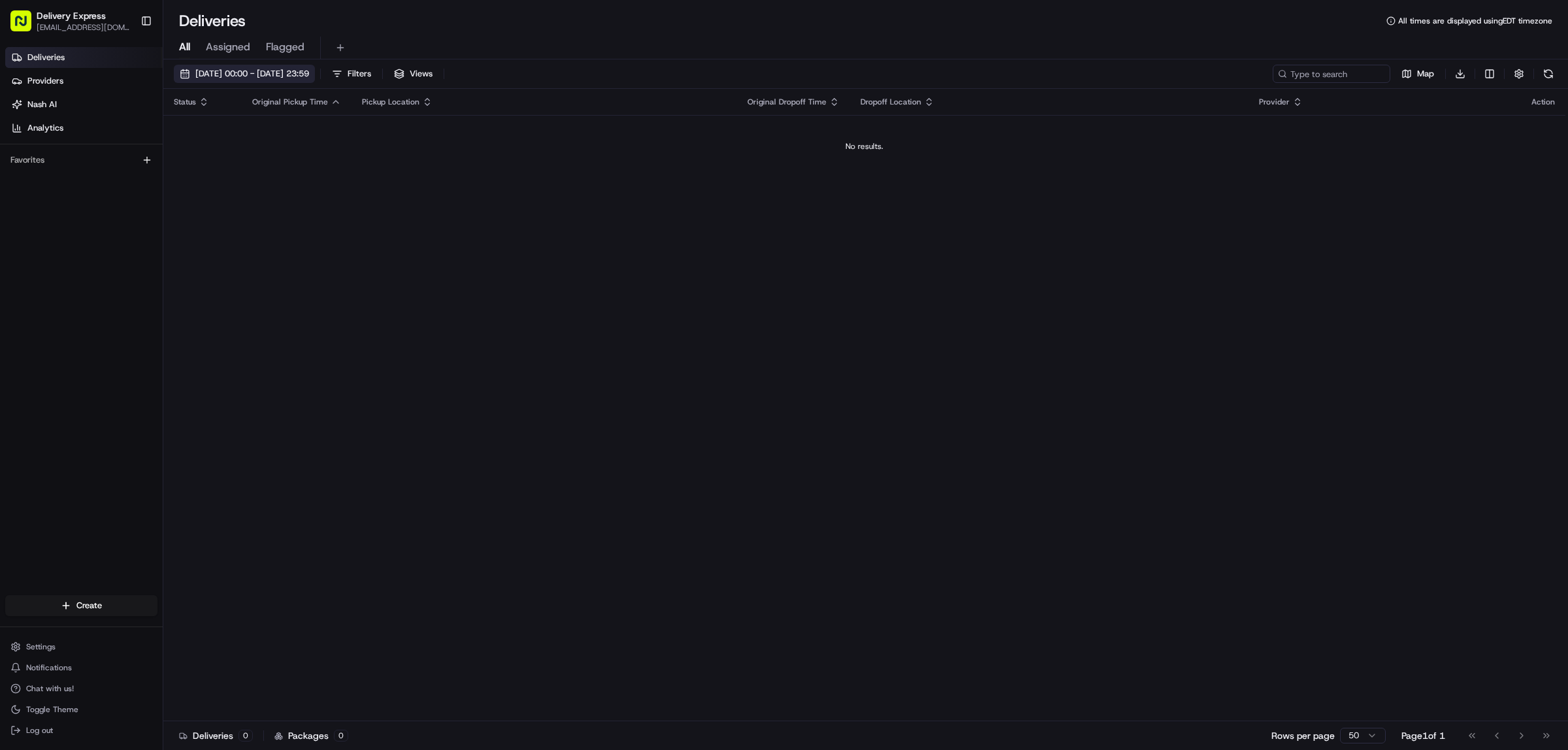
click at [177, 73] on button "19/08/2025 00:00 - 19/08/2025 23:59" at bounding box center [245, 73] width 141 height 19
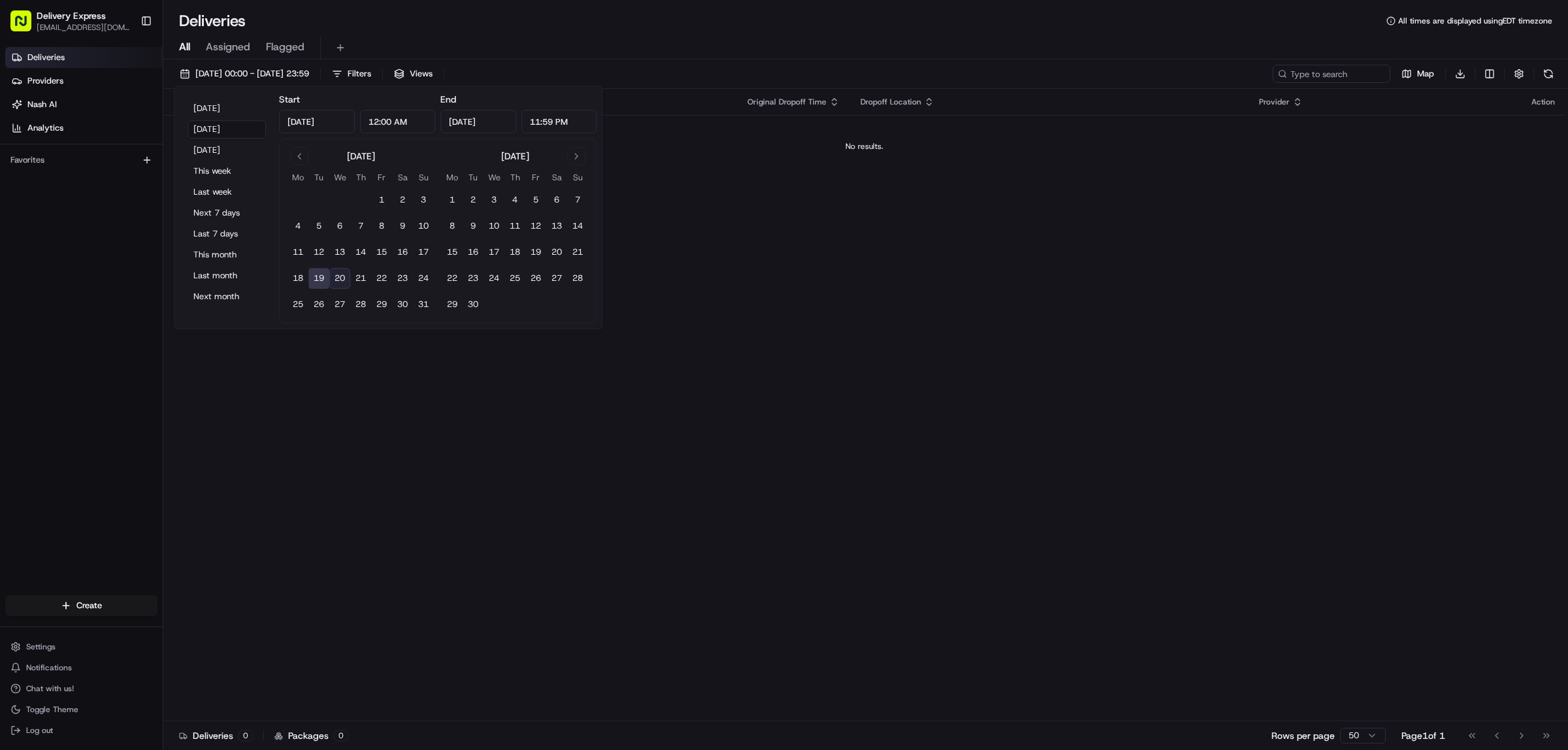
click at [359, 472] on div "Status Original Pickup Time Pickup Location Original Dropoff Time Dropoff Locat…" at bounding box center [864, 405] width 1402 height 632
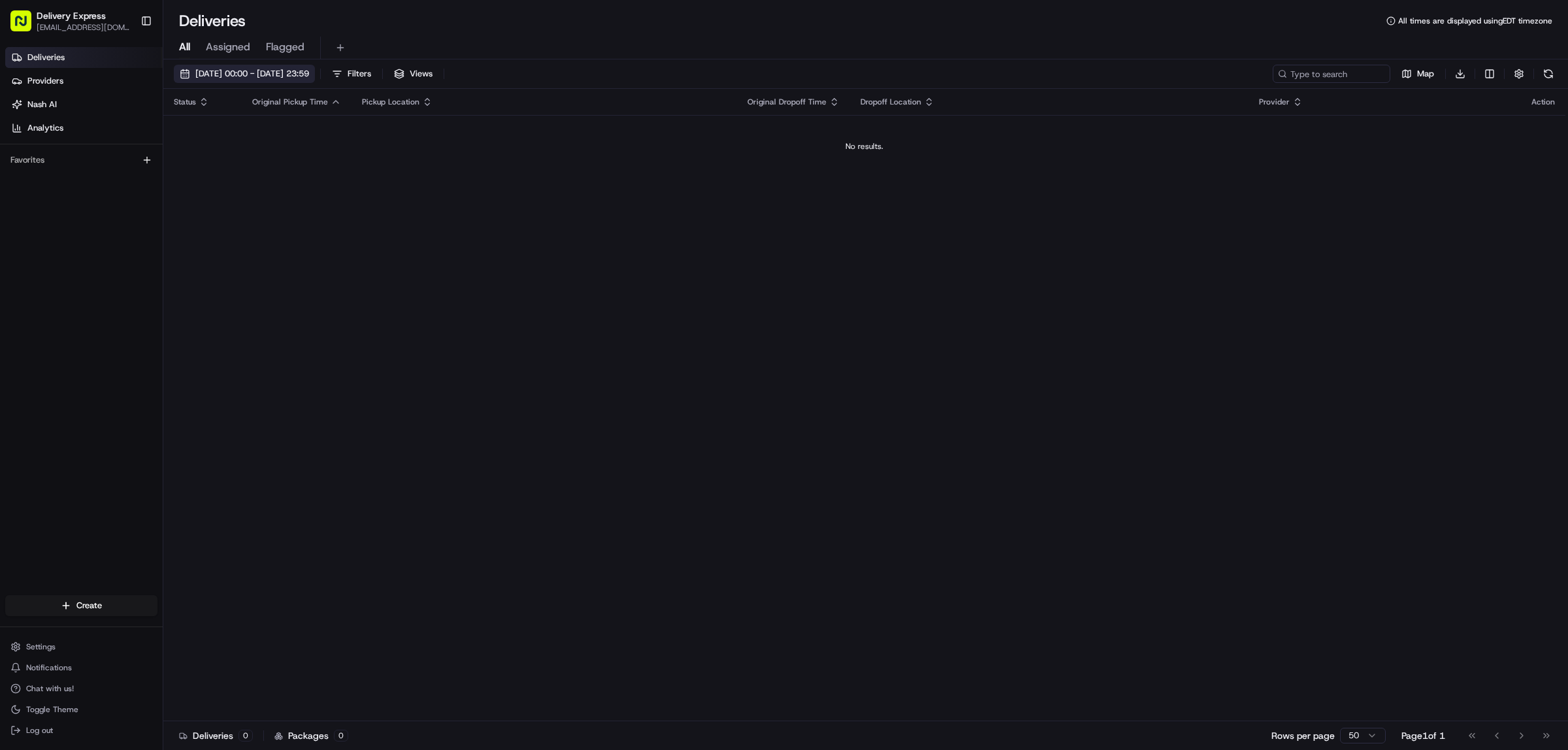
click at [179, 65] on button "19/08/2025 00:00 - 19/08/2025 23:59" at bounding box center [245, 73] width 141 height 19
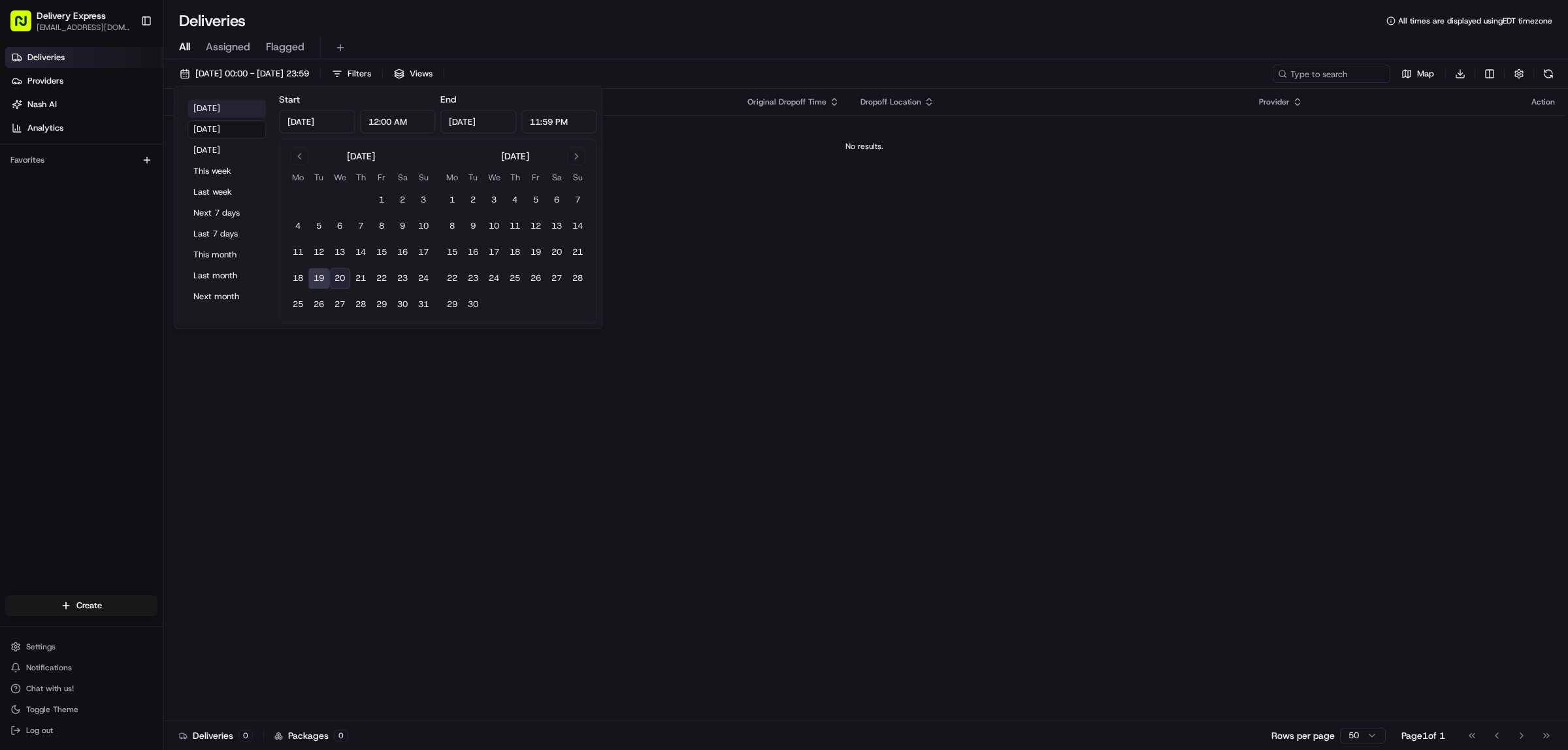
click at [200, 106] on button "Today" at bounding box center [226, 108] width 79 height 19
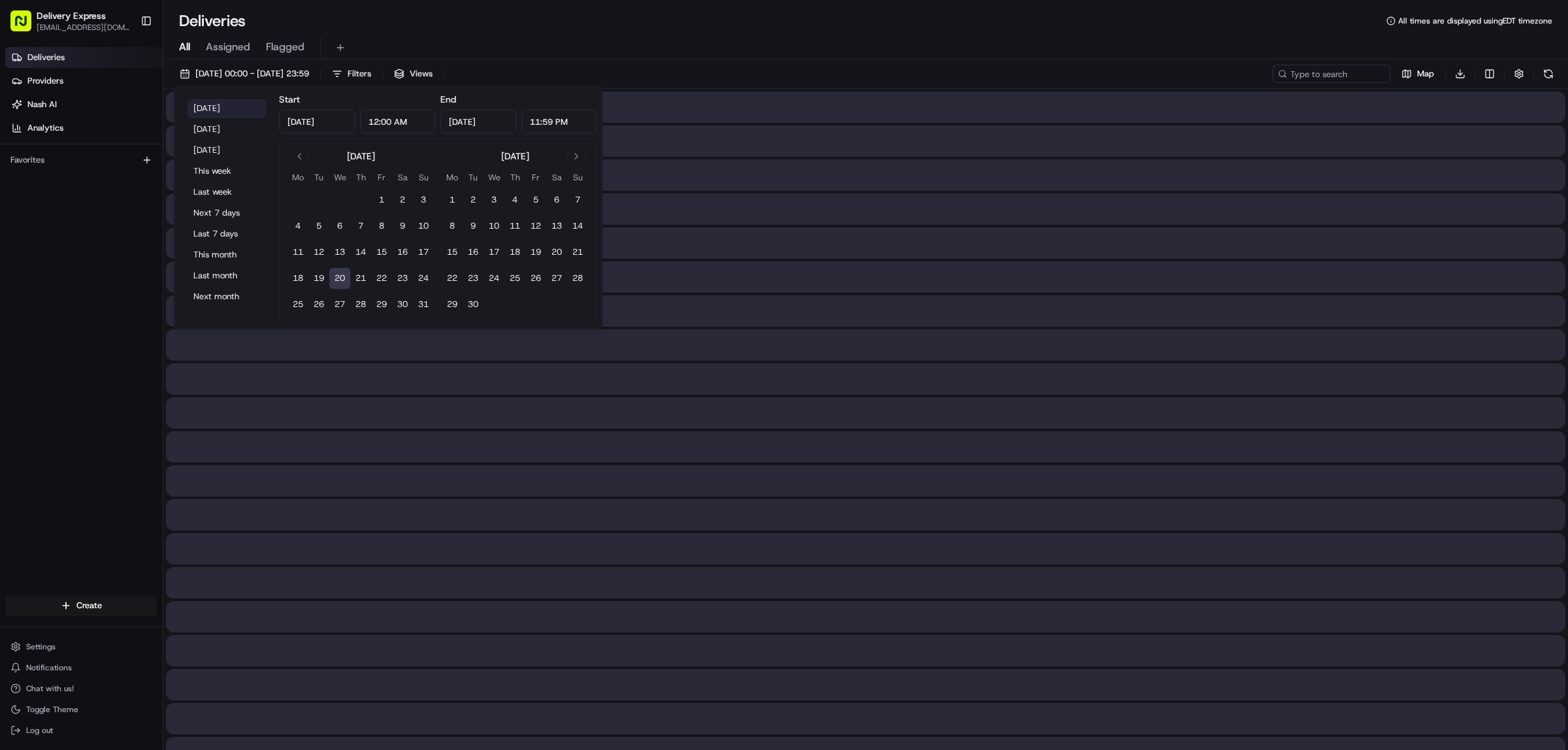
type input "Aug 20, 2025"
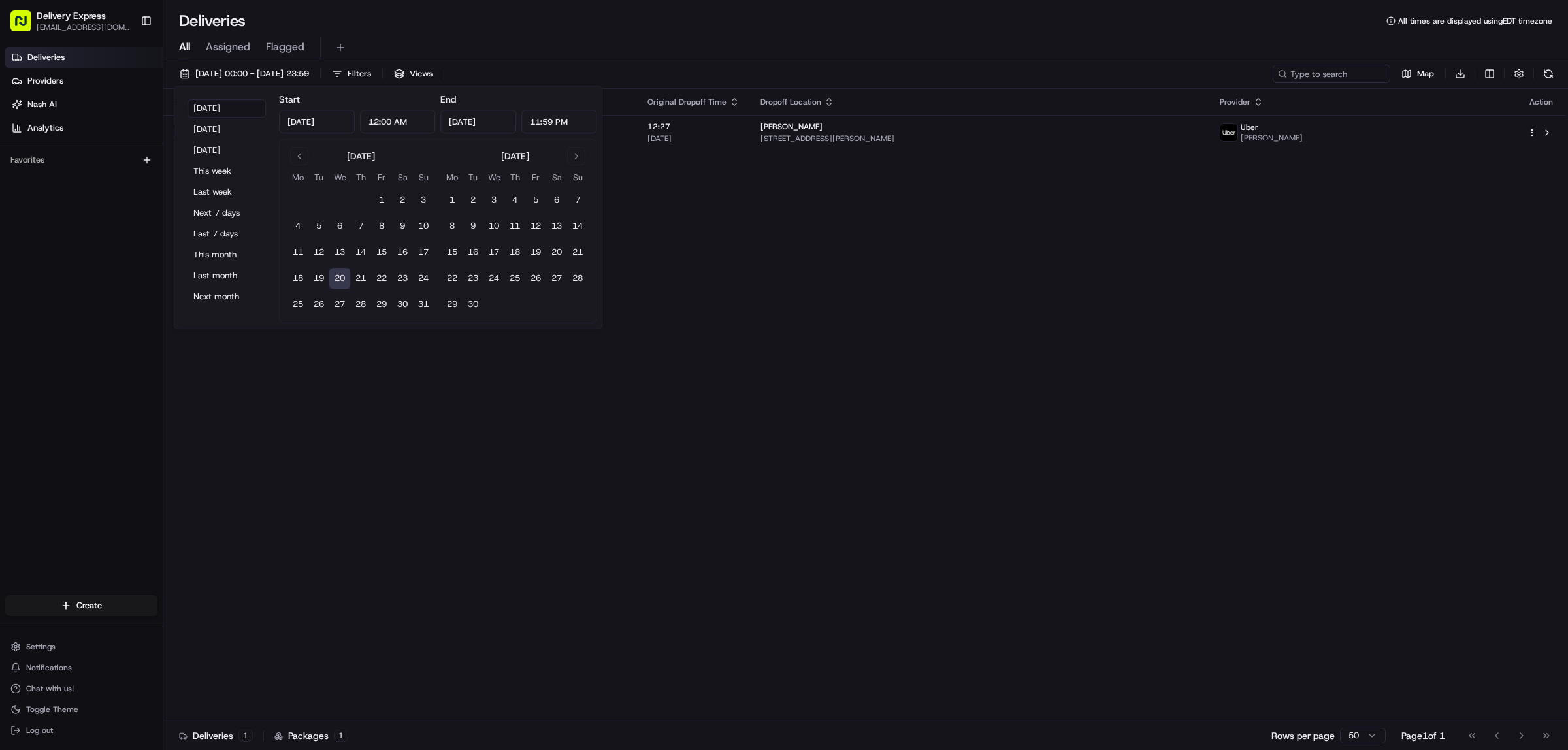
click at [724, 47] on div "All Assigned Flagged" at bounding box center [865, 48] width 1404 height 23
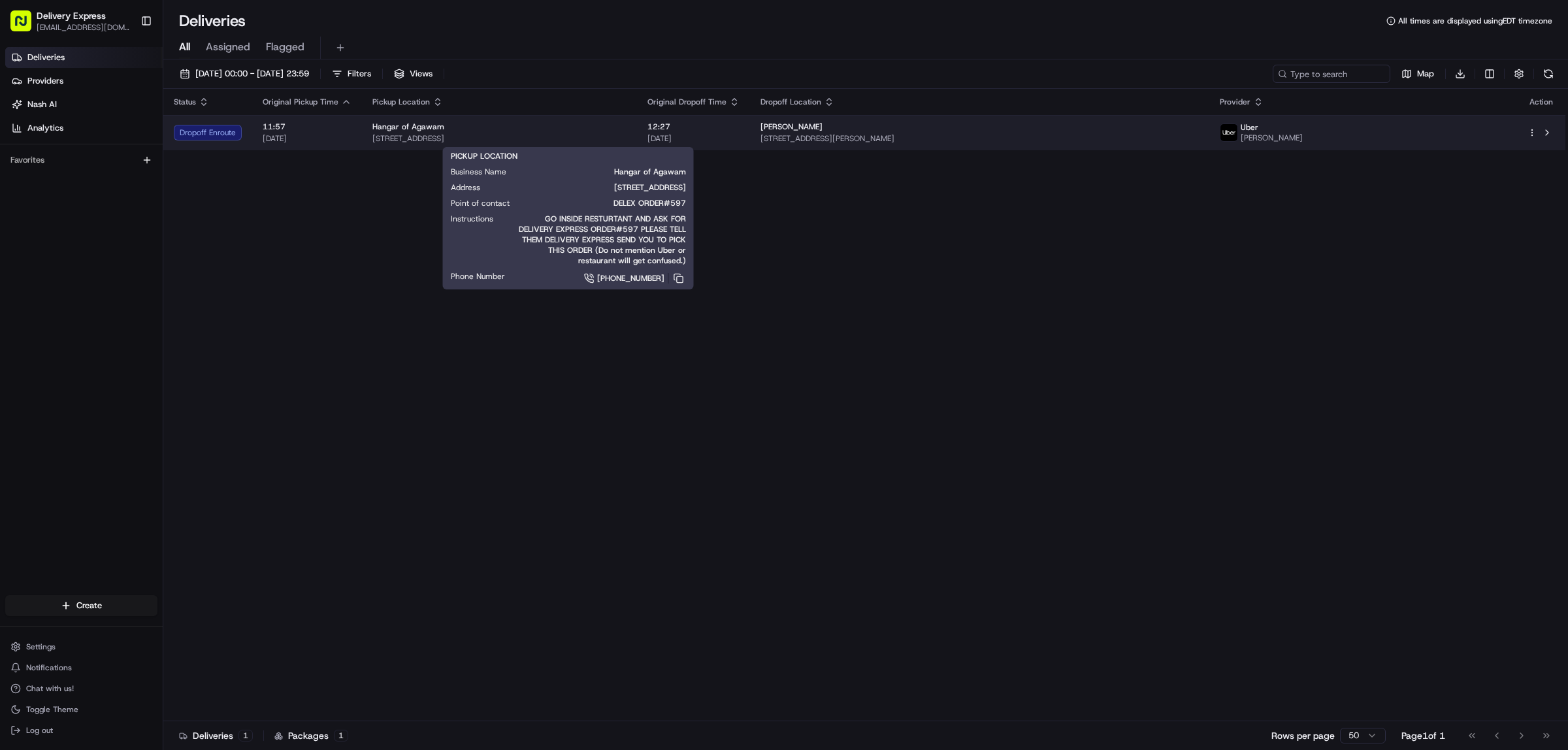
click at [627, 121] on div "Hangar of Agawam" at bounding box center [499, 126] width 254 height 11
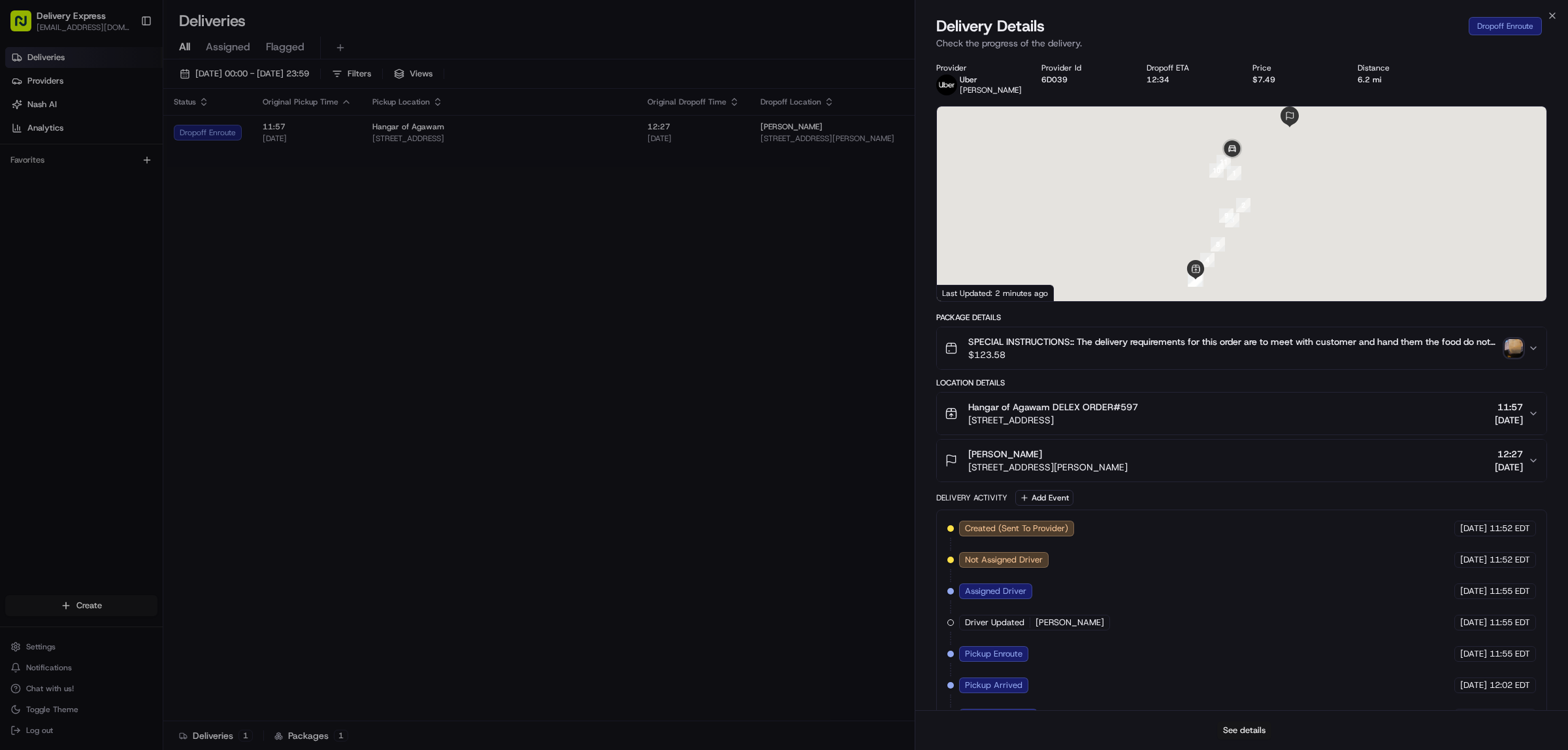
click at [1237, 732] on button "See details" at bounding box center [1244, 731] width 54 height 19
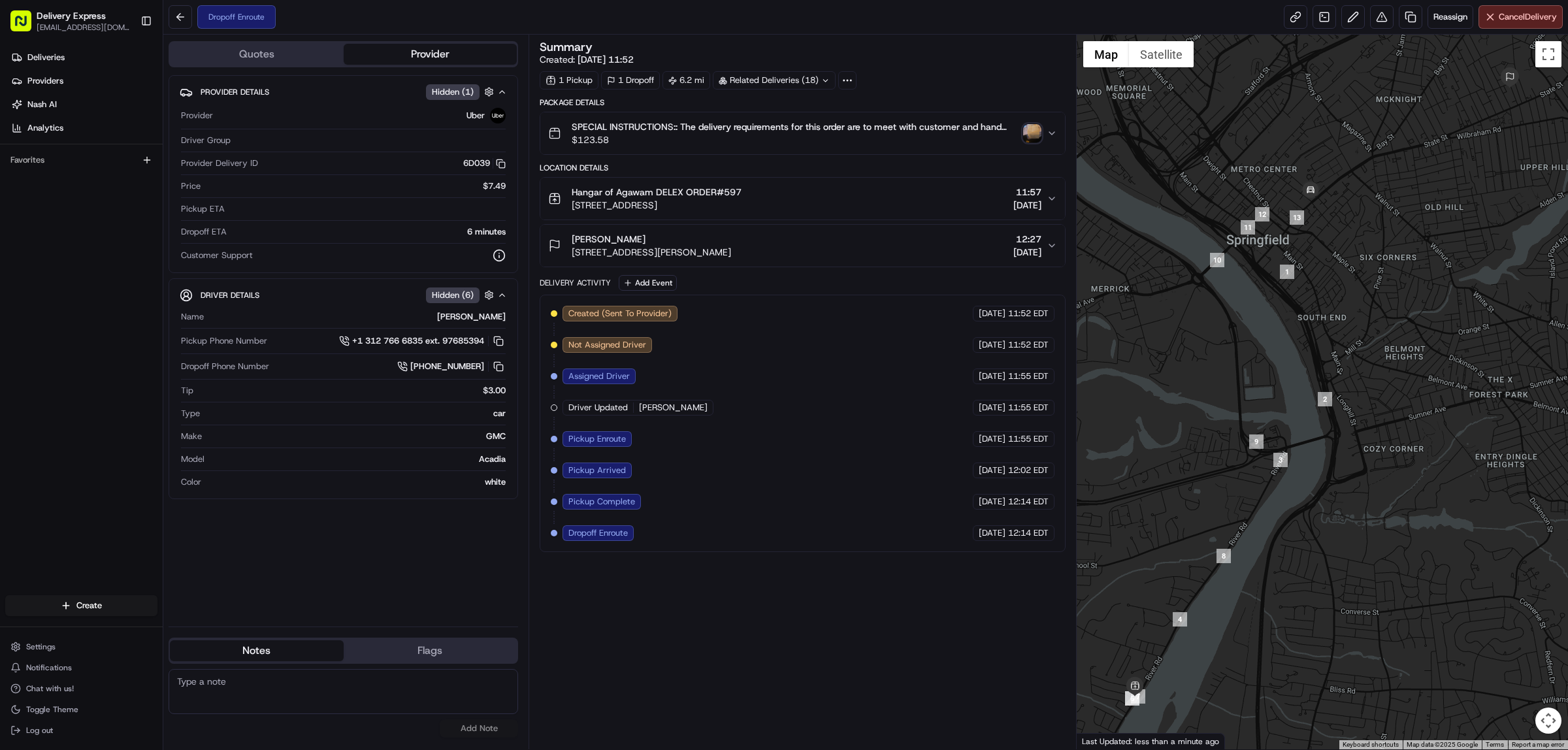
click at [1027, 129] on img "button" at bounding box center [1031, 133] width 19 height 19
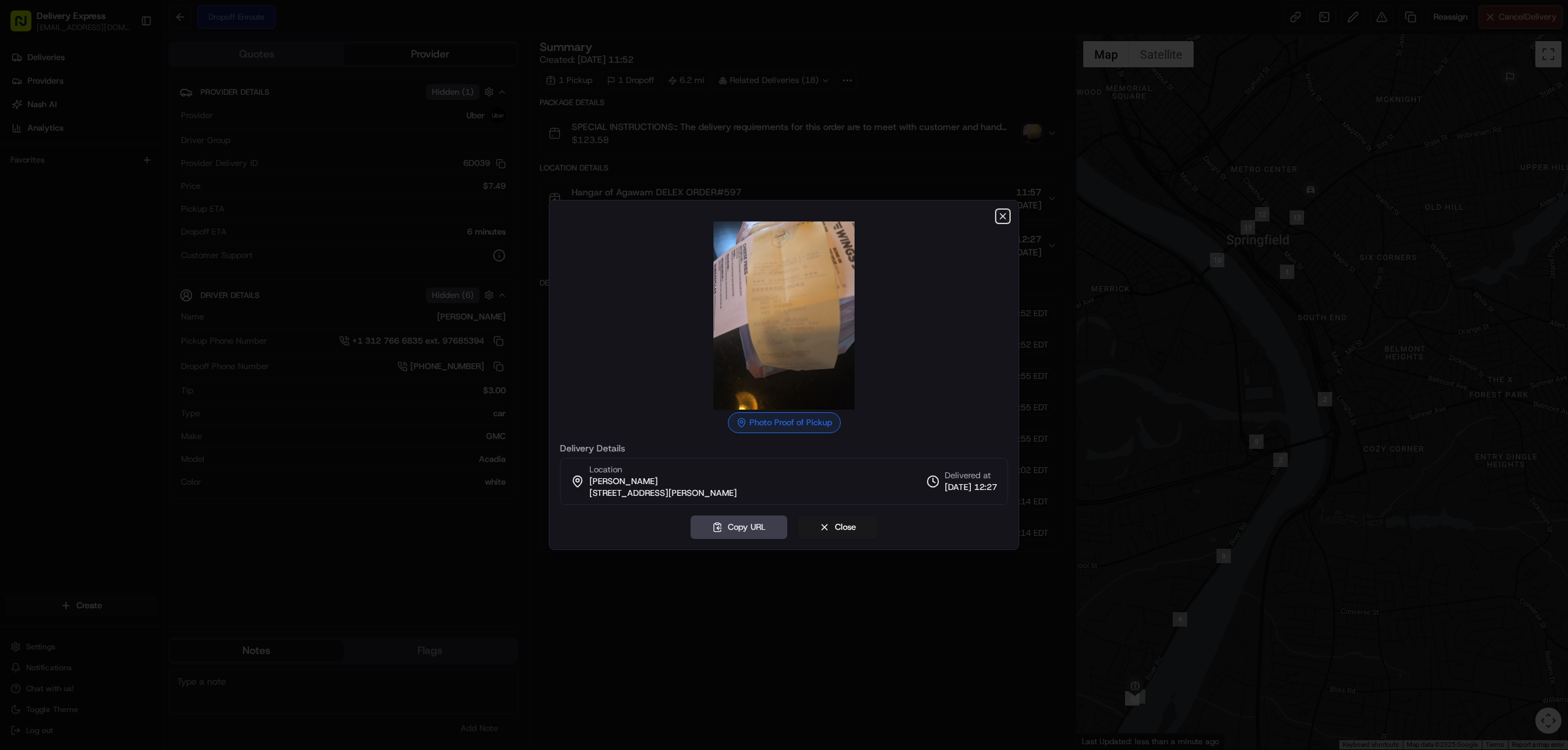
click at [1001, 217] on icon "button" at bounding box center [1002, 217] width 11 height 11
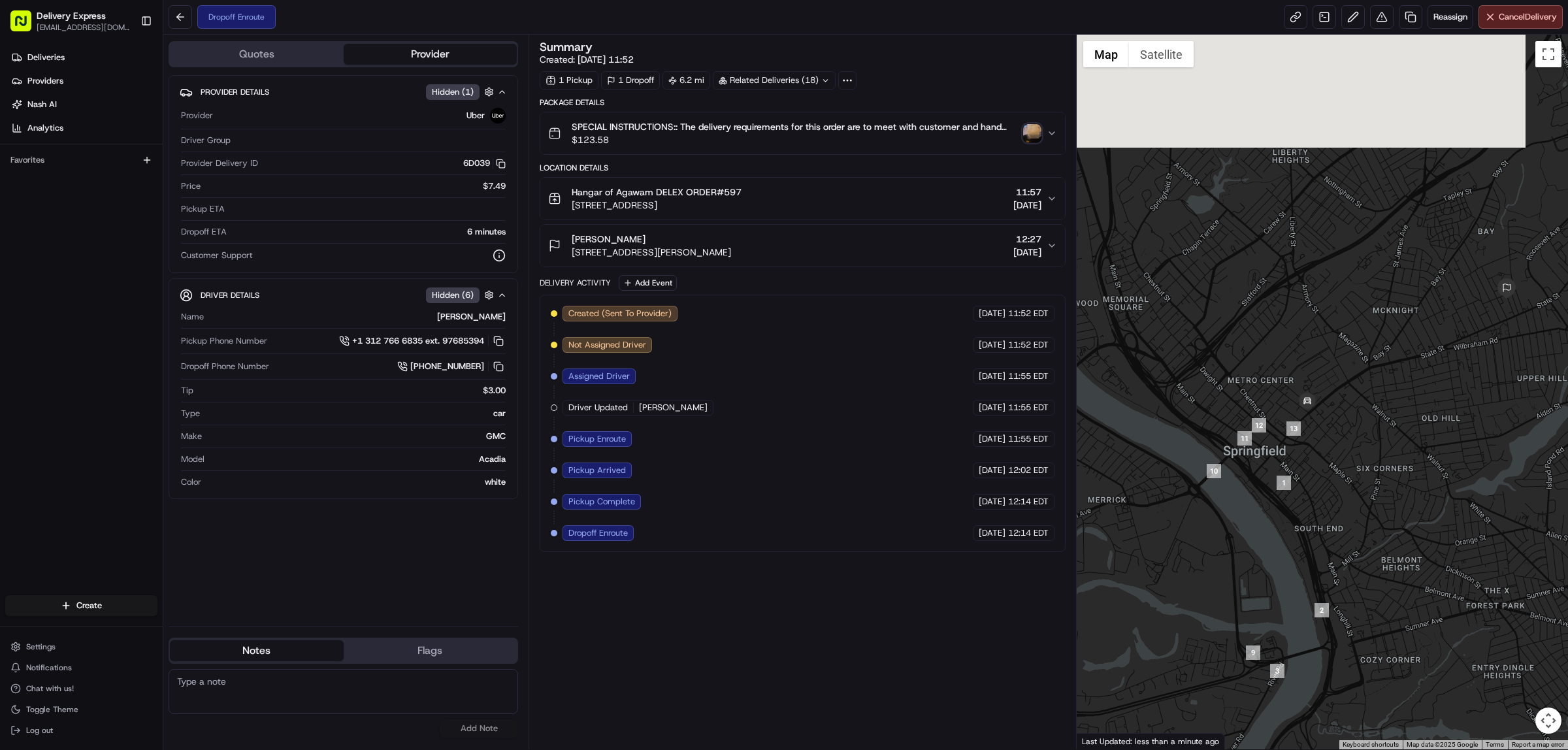
drag, startPoint x: 1205, startPoint y: 352, endPoint x: 1202, endPoint y: 570, distance: 218.0
click at [1202, 570] on div at bounding box center [1322, 392] width 491 height 715
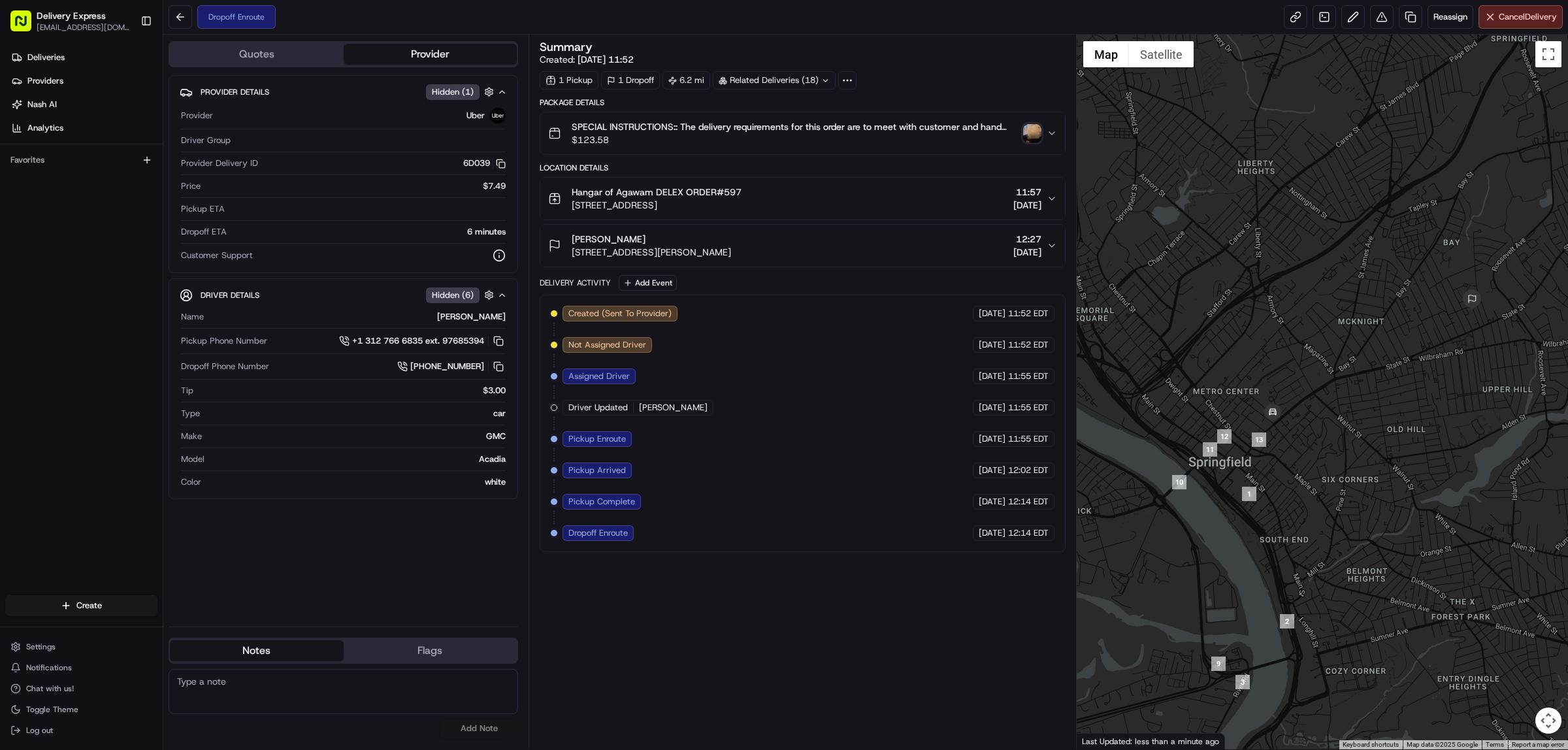
drag, startPoint x: 1455, startPoint y: 380, endPoint x: 1390, endPoint y: 409, distance: 71.2
click at [1390, 409] on div at bounding box center [1322, 392] width 491 height 715
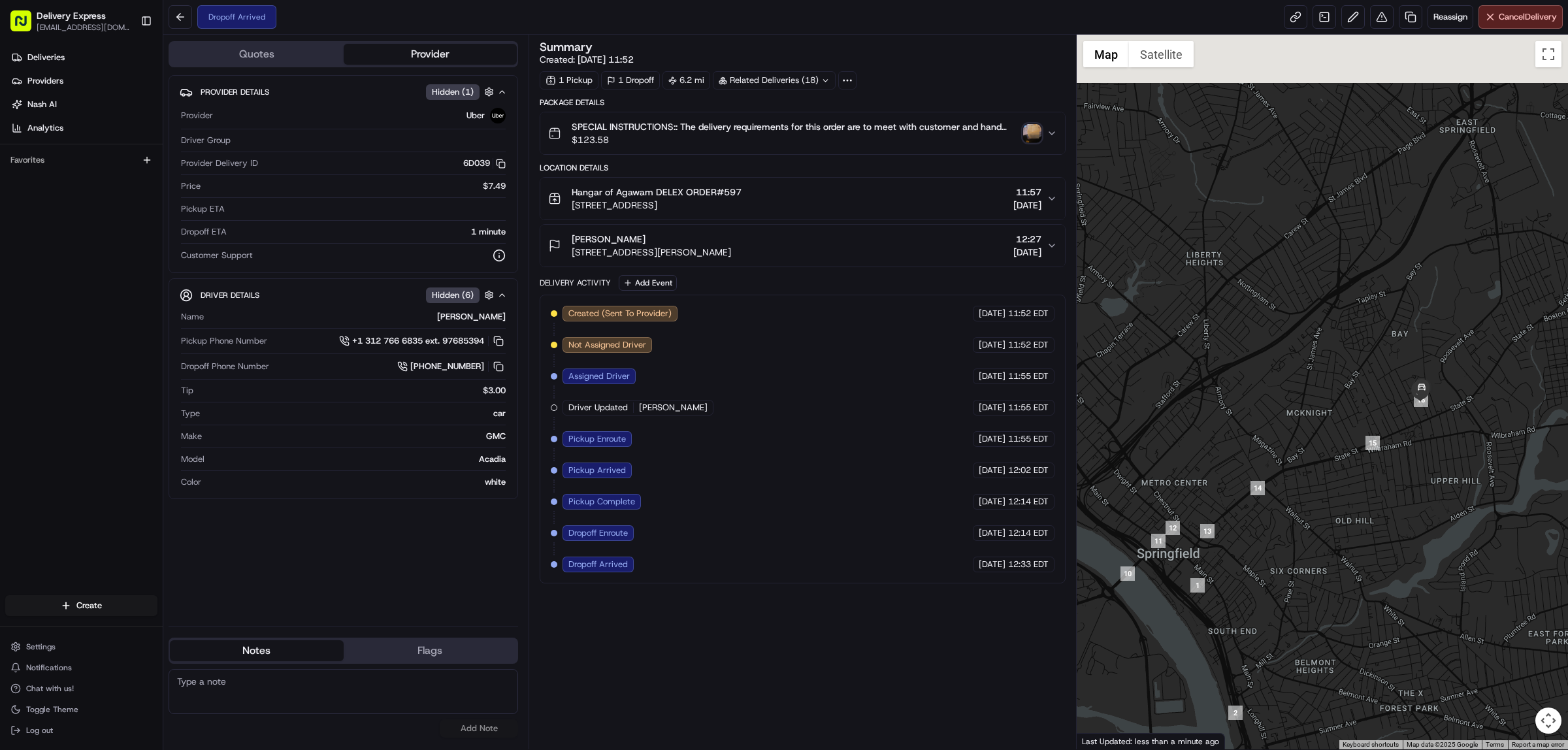
drag, startPoint x: 1468, startPoint y: 374, endPoint x: 1416, endPoint y: 471, distance: 110.1
click at [1416, 471] on div at bounding box center [1322, 392] width 491 height 715
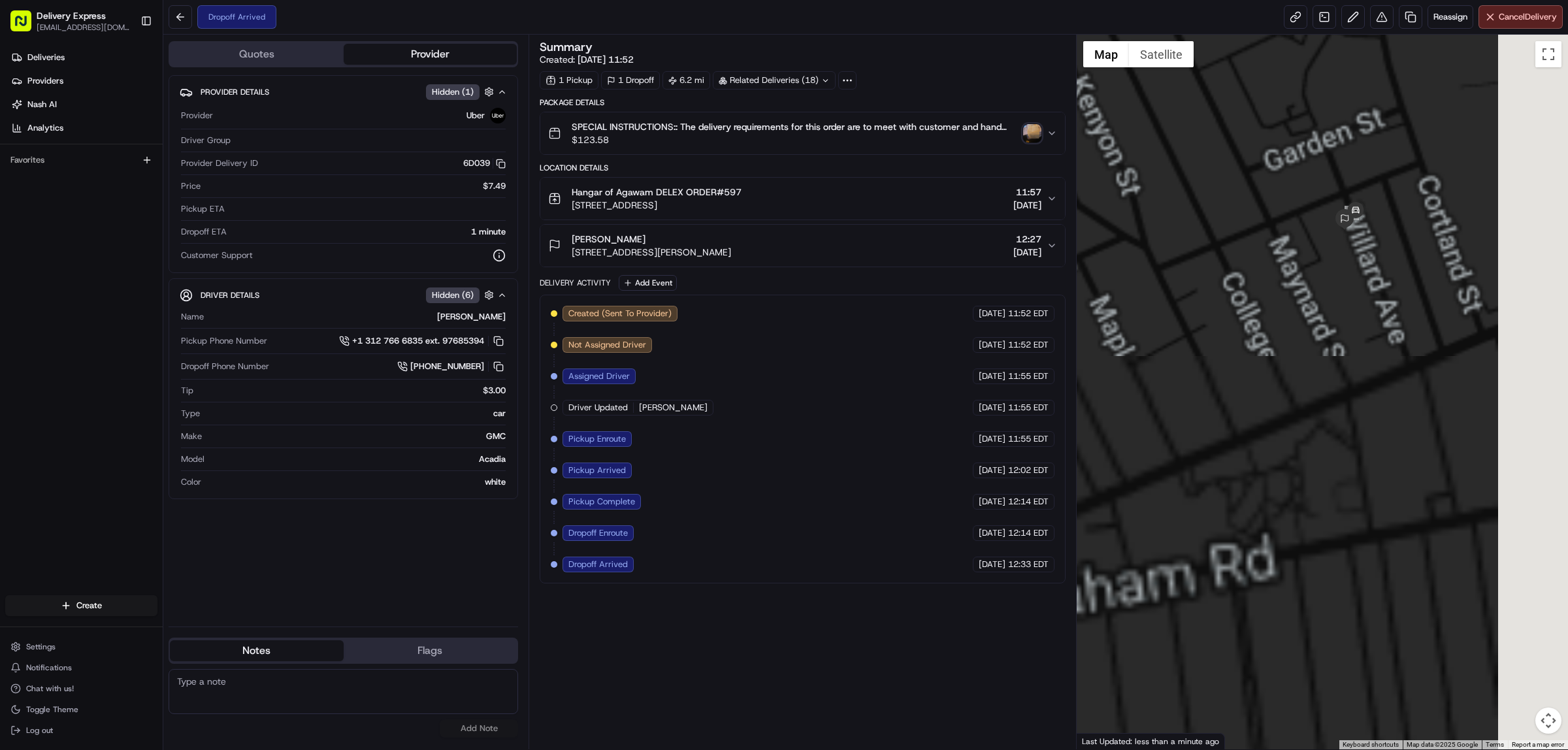
drag, startPoint x: 1406, startPoint y: 206, endPoint x: 1324, endPoint y: 343, distance: 159.7
click at [1324, 343] on div at bounding box center [1322, 392] width 491 height 715
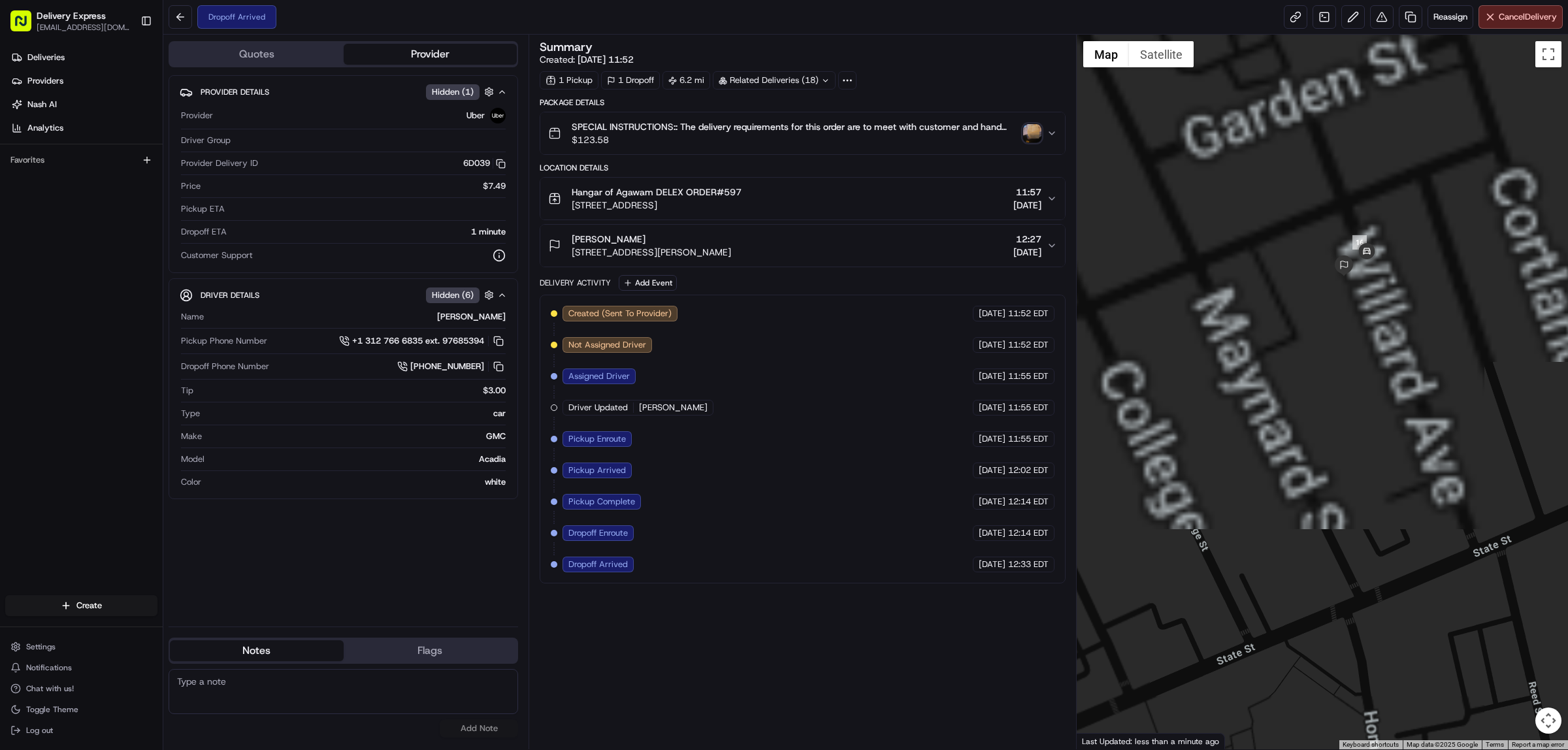
drag, startPoint x: 1333, startPoint y: 233, endPoint x: 1346, endPoint y: 372, distance: 139.6
click at [1346, 372] on div at bounding box center [1322, 392] width 491 height 715
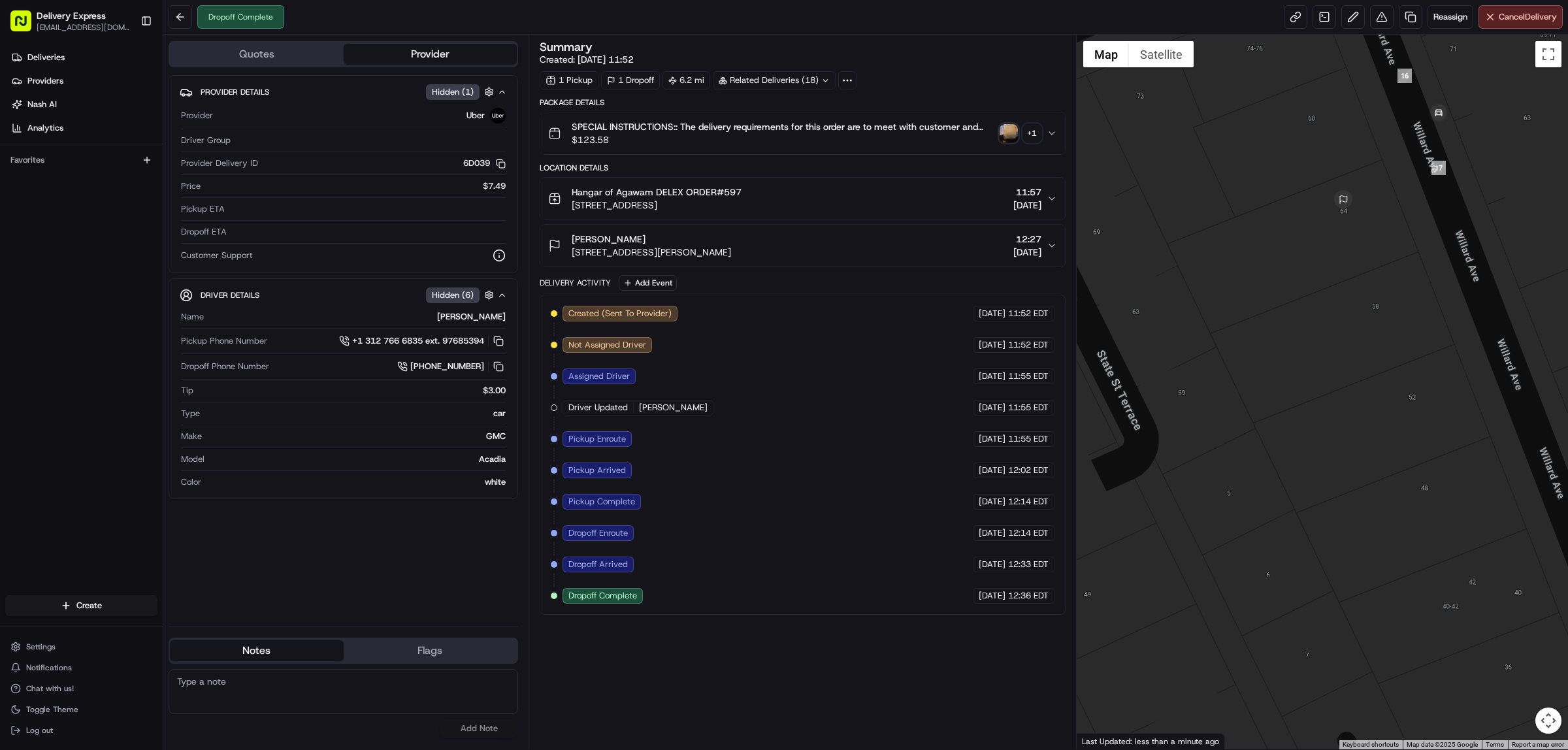
click at [1008, 132] on img "button" at bounding box center [1009, 133] width 19 height 19
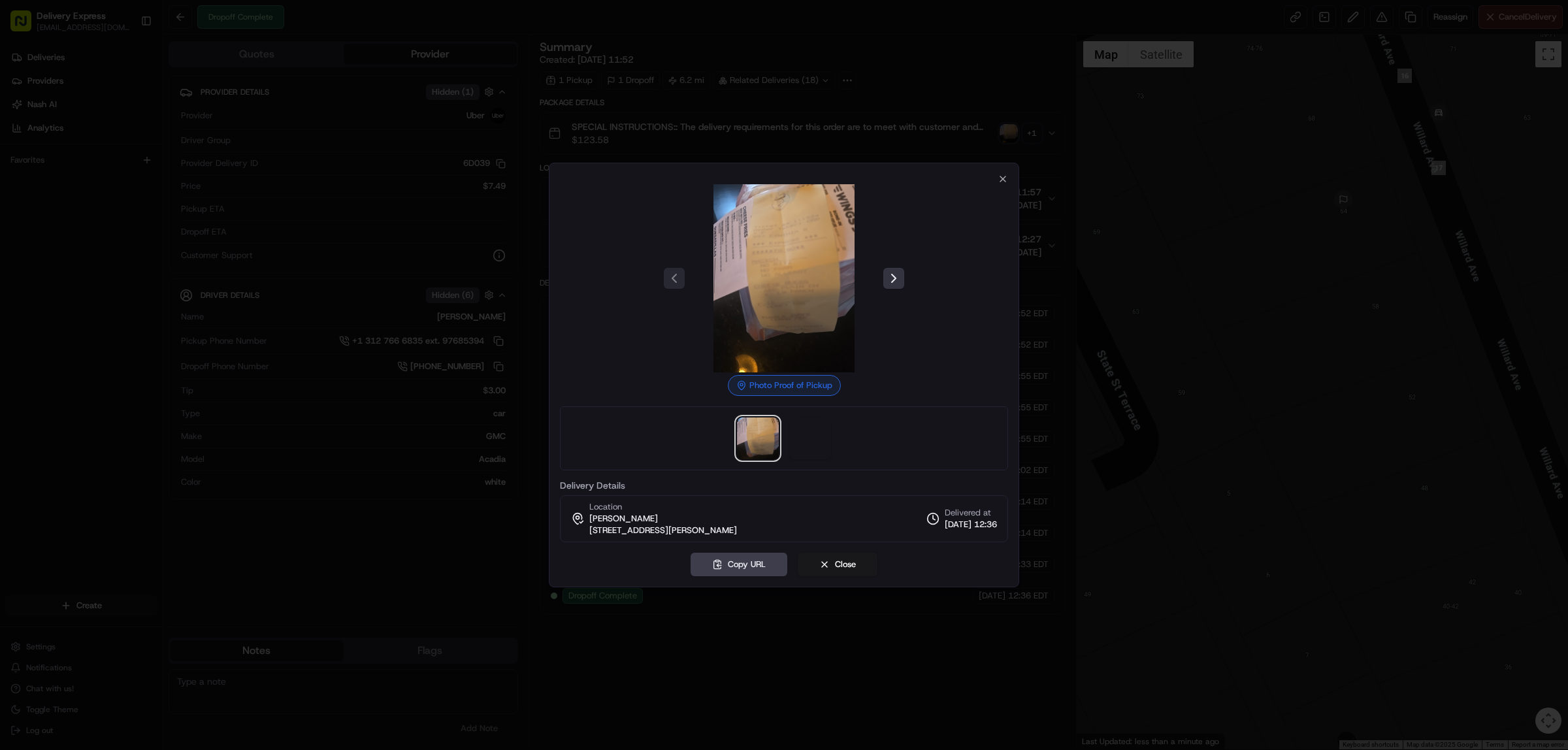
click at [895, 282] on button at bounding box center [894, 279] width 21 height 21
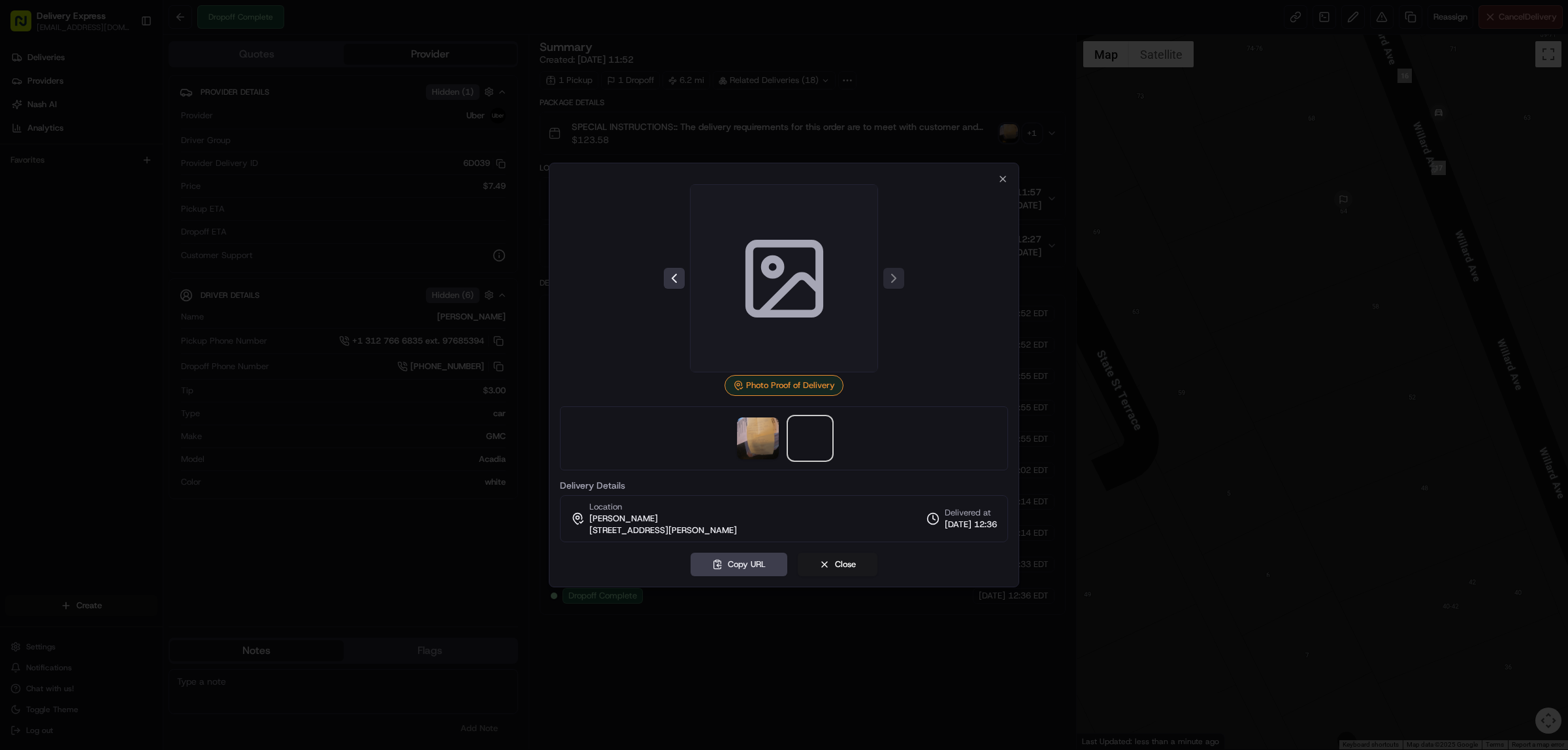
click at [678, 276] on button at bounding box center [674, 279] width 21 height 21
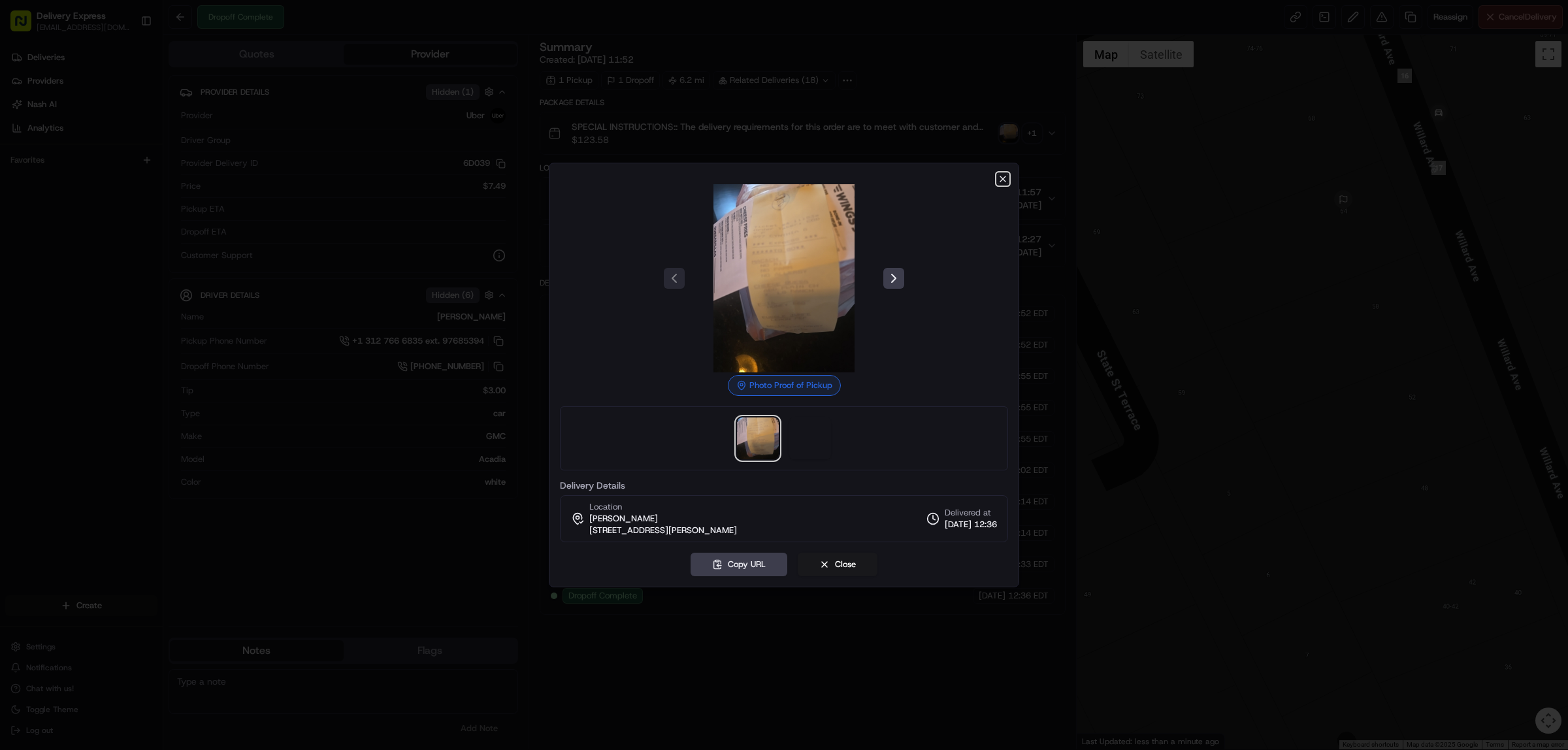
click at [1005, 175] on icon "button" at bounding box center [1002, 180] width 11 height 11
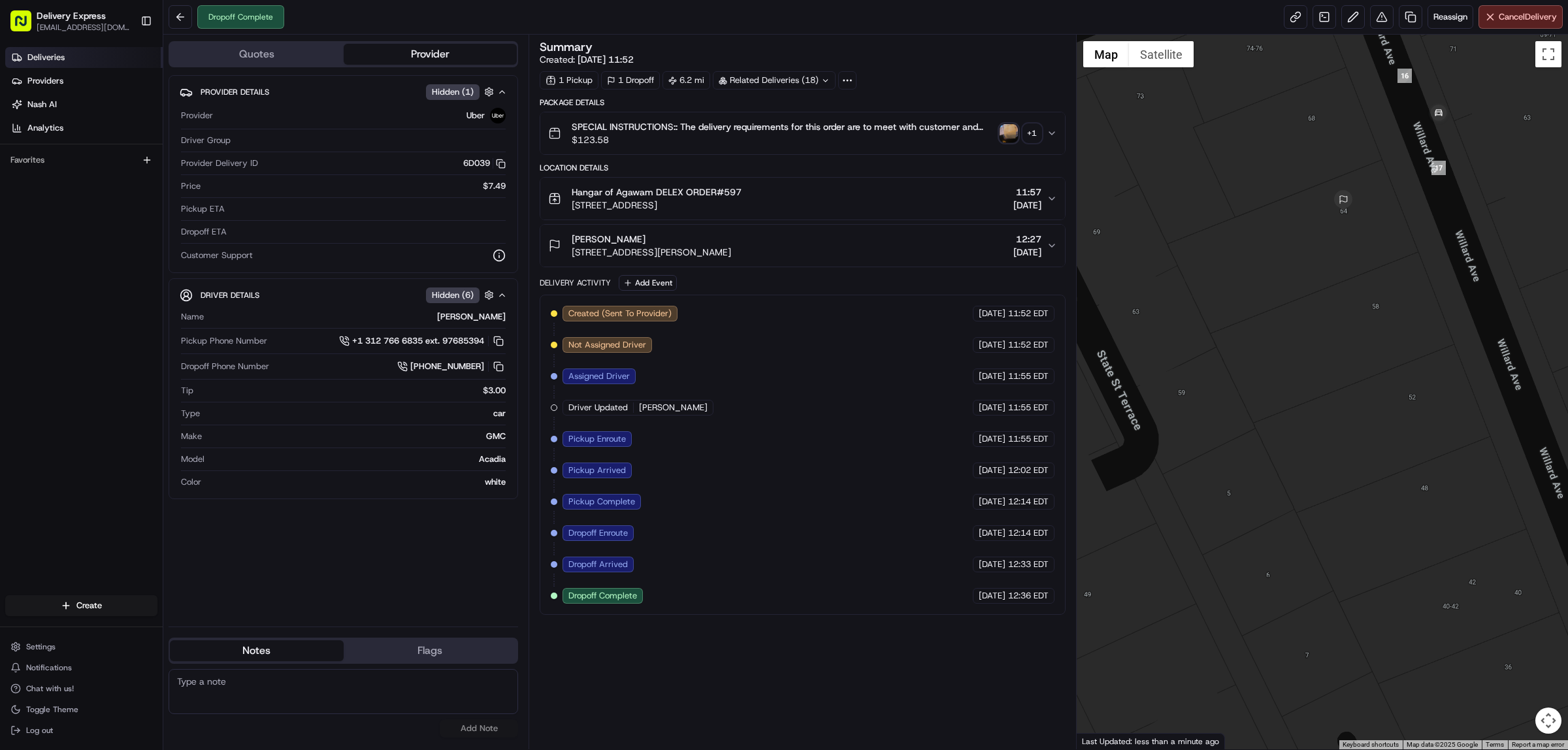
click at [50, 62] on span "Deliveries" at bounding box center [46, 57] width 37 height 11
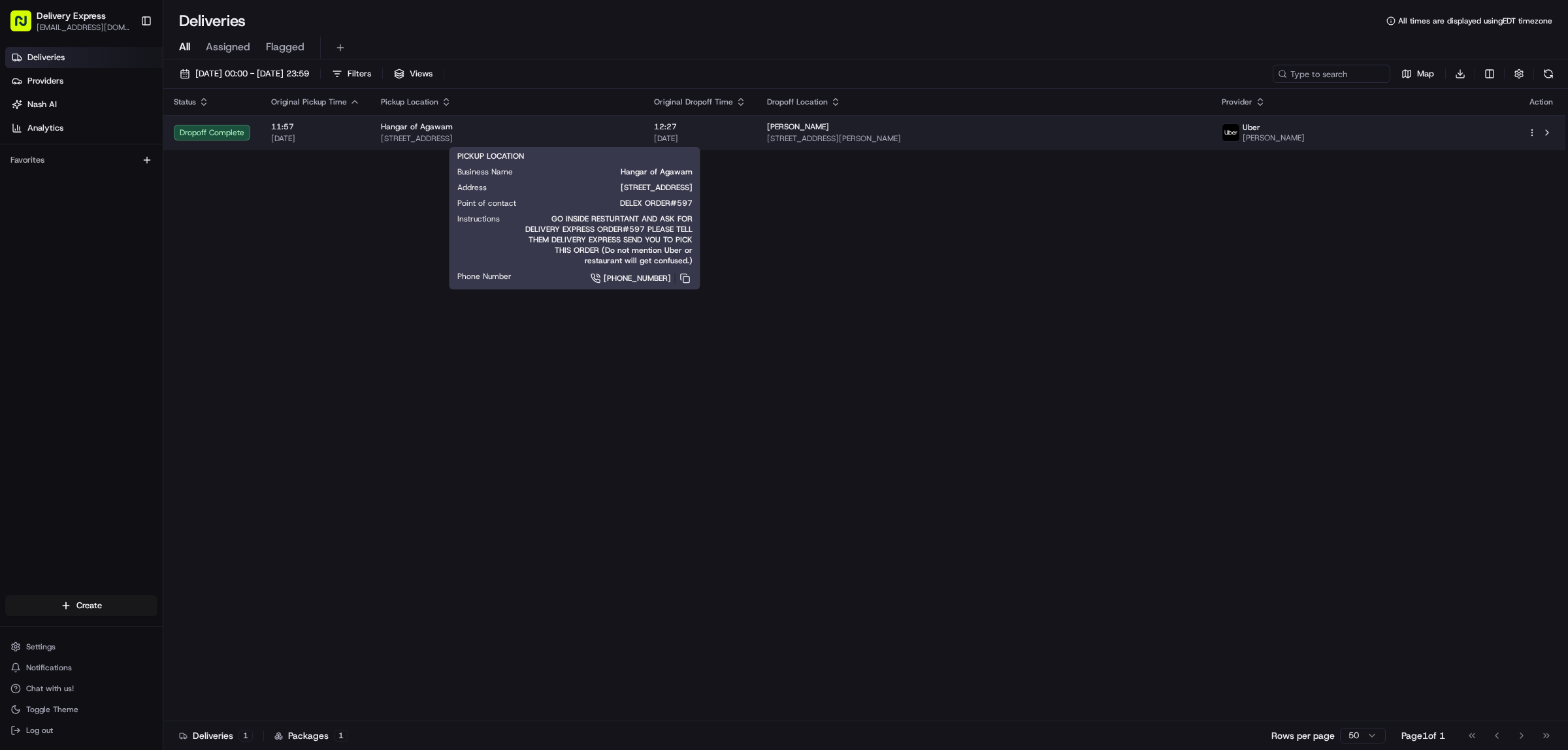
click at [633, 131] on div "Hangar of Agawam" at bounding box center [506, 126] width 252 height 11
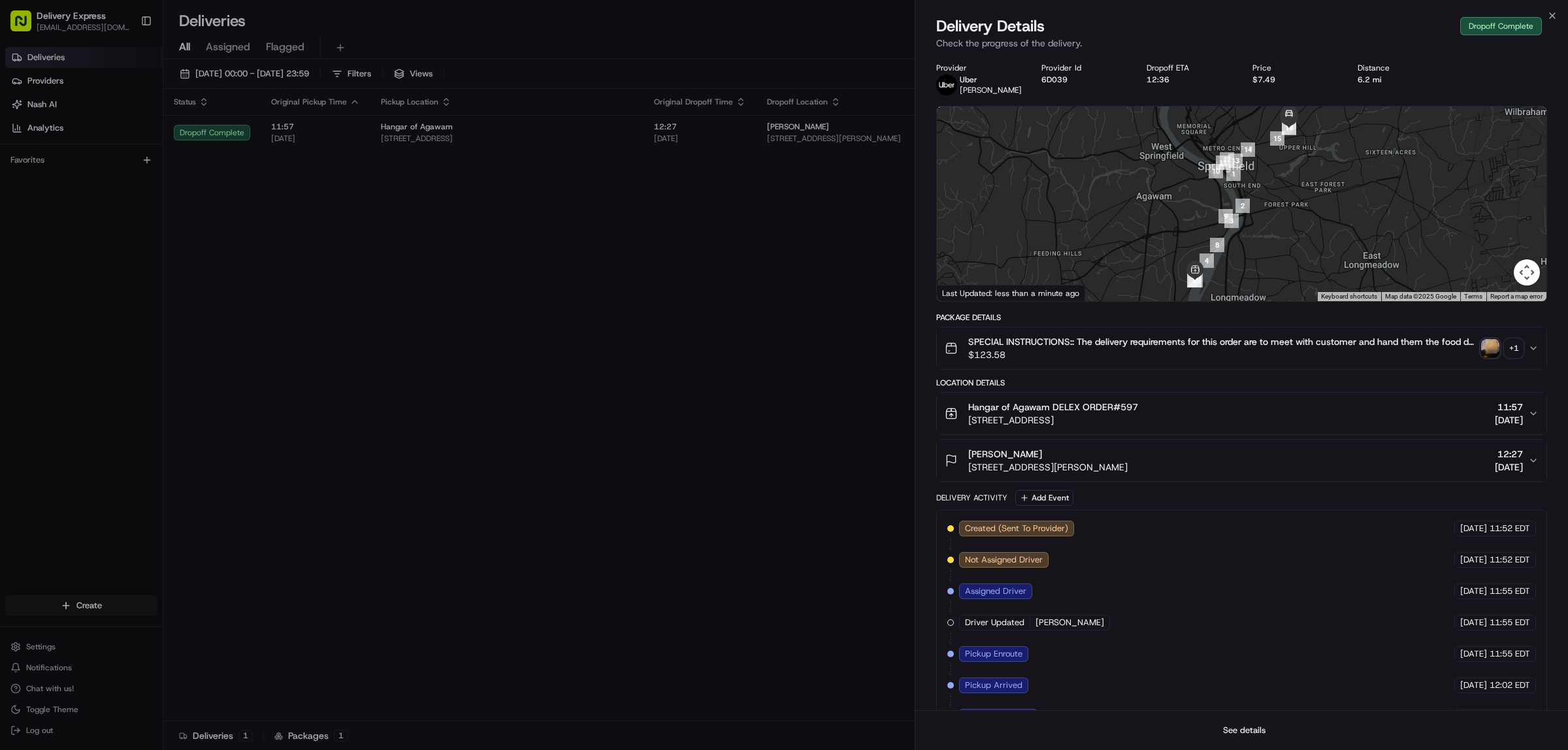
click at [1235, 730] on button "See details" at bounding box center [1244, 731] width 54 height 19
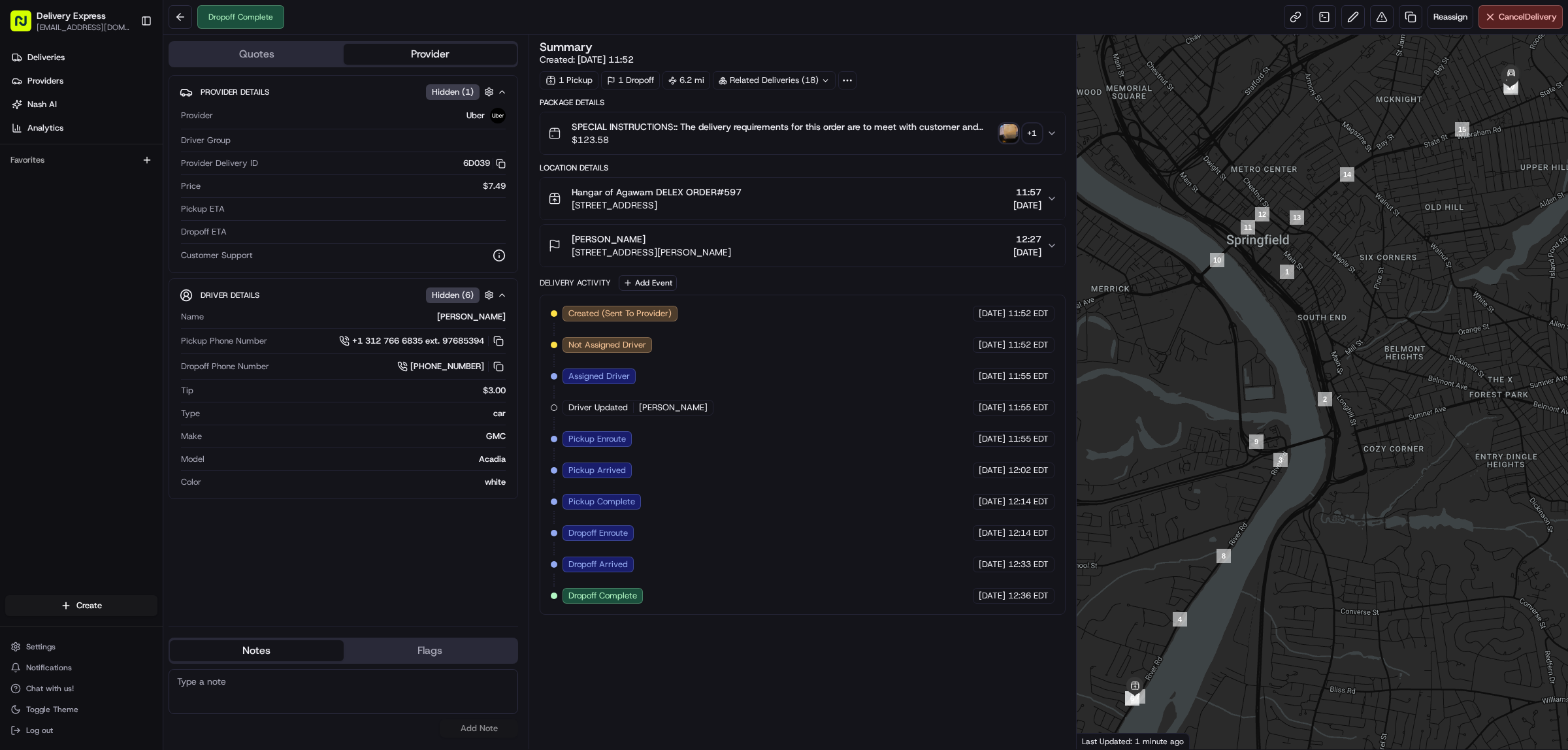
click at [1005, 134] on img "button" at bounding box center [1009, 133] width 19 height 19
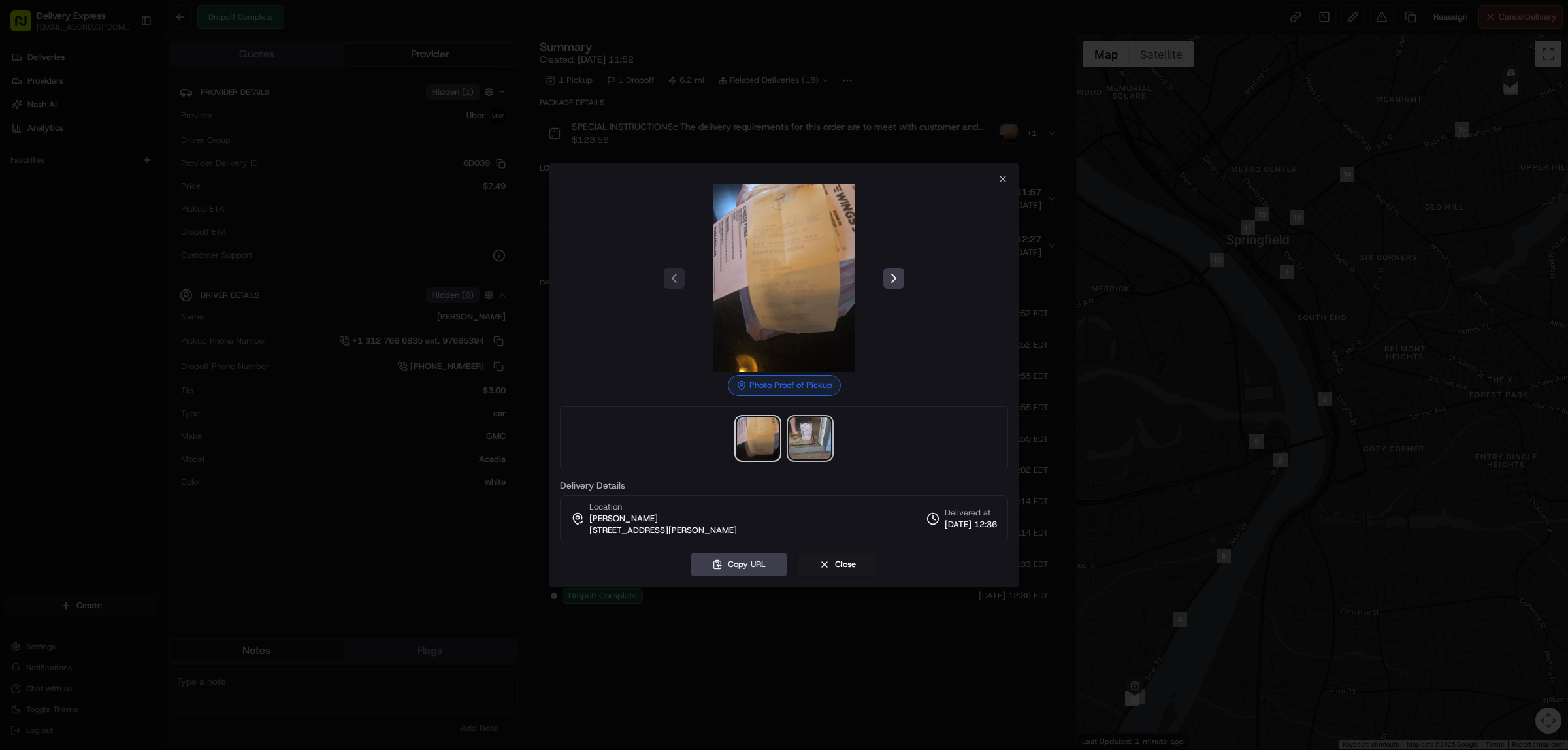
click at [809, 447] on img at bounding box center [810, 438] width 42 height 42
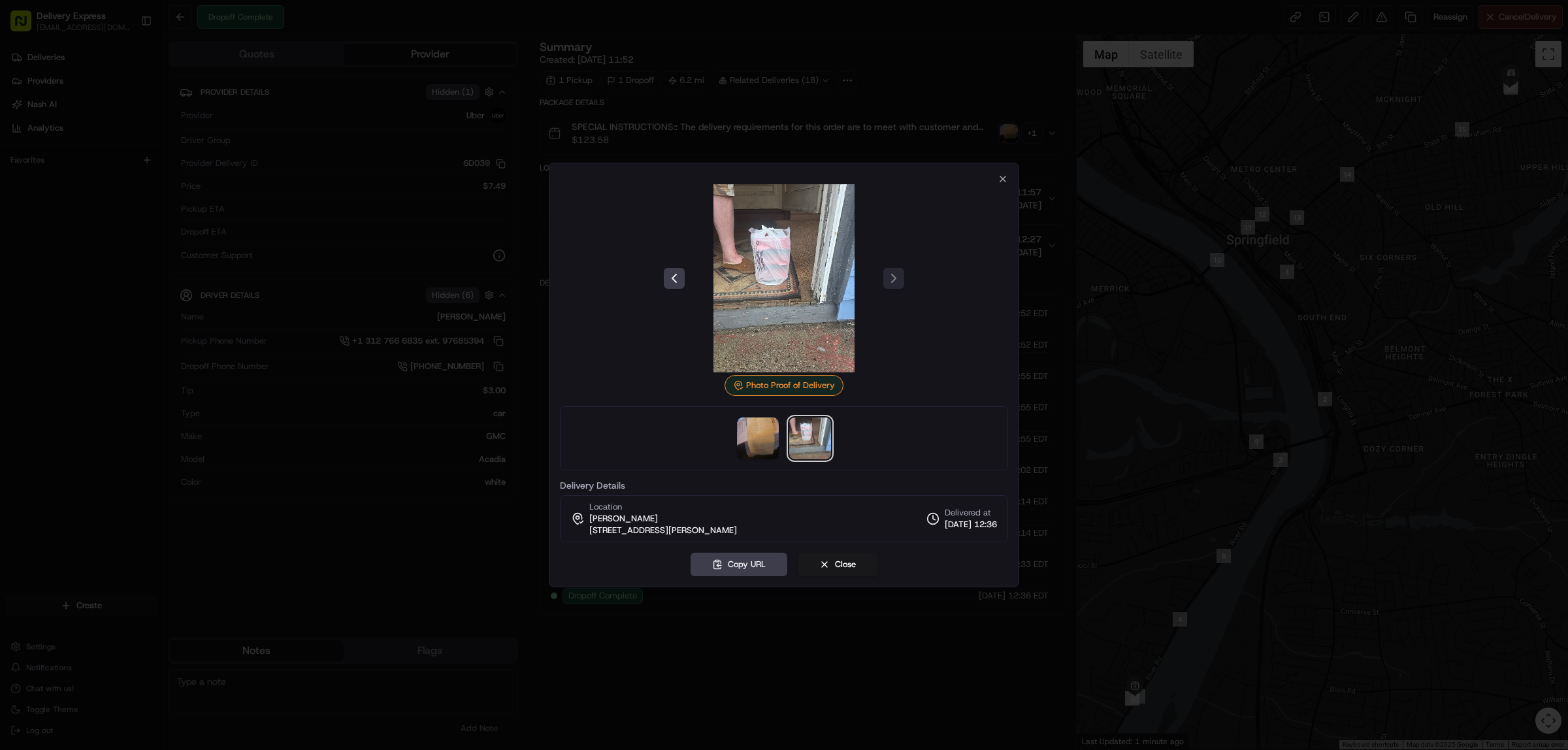
click at [788, 258] on img at bounding box center [783, 278] width 188 height 188
click at [1000, 179] on icon "button" at bounding box center [1002, 180] width 11 height 11
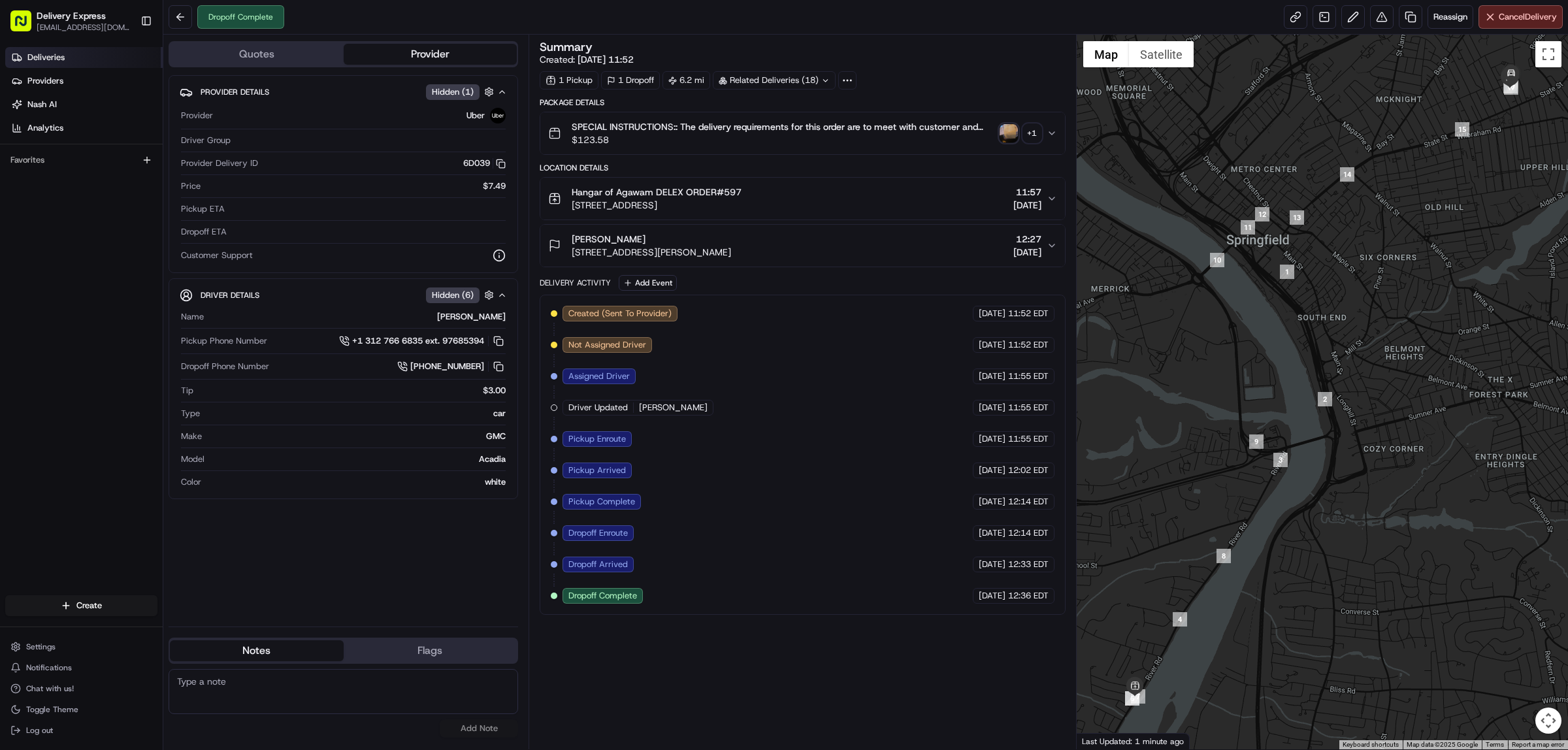
click at [43, 54] on span "Deliveries" at bounding box center [46, 57] width 37 height 11
